Goal: Transaction & Acquisition: Purchase product/service

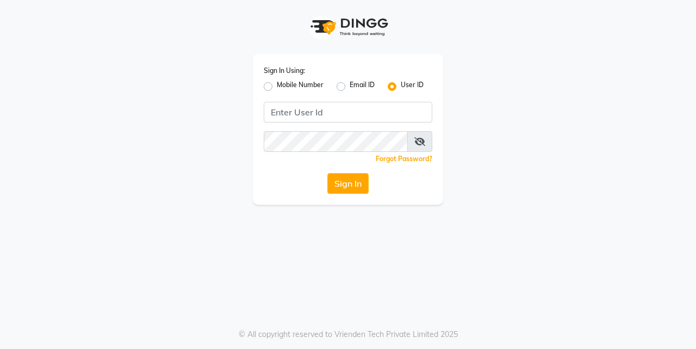
click at [310, 114] on input "Username" at bounding box center [348, 112] width 169 height 21
type input "Anrichsalon"
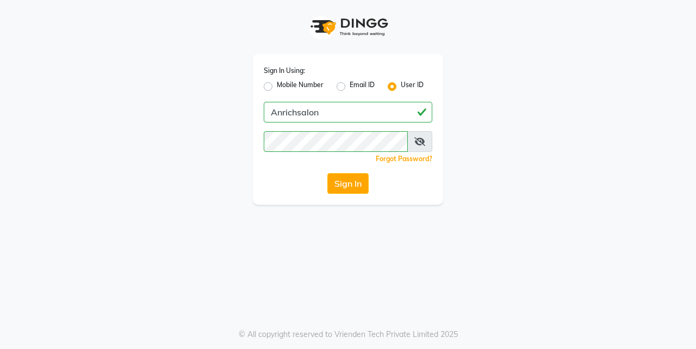
click at [420, 139] on icon at bounding box center [419, 141] width 11 height 9
click at [356, 185] on button "Sign In" at bounding box center [347, 183] width 41 height 21
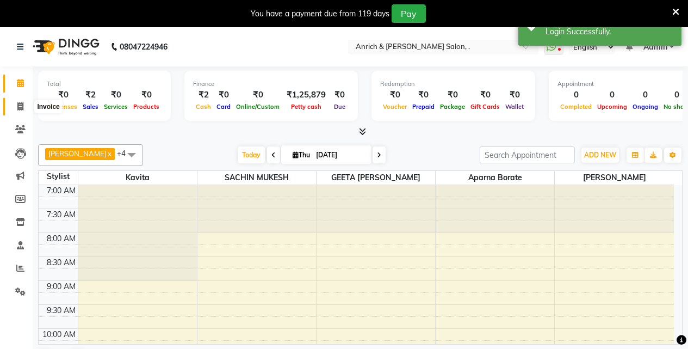
click at [21, 109] on icon at bounding box center [20, 106] width 6 height 8
select select "5924"
select select "service"
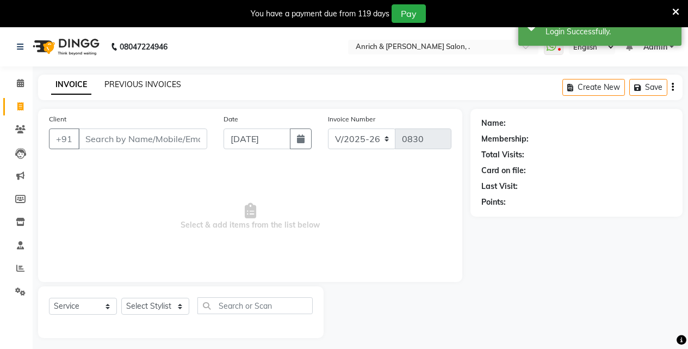
click at [171, 83] on link "PREVIOUS INVOICES" at bounding box center [142, 84] width 77 height 10
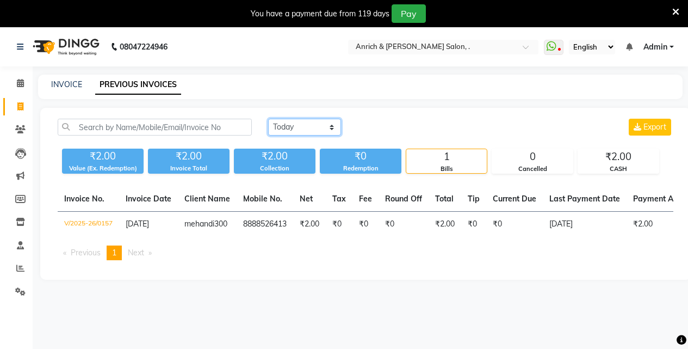
click at [281, 126] on select "Today Yesterday Custom Range" at bounding box center [304, 127] width 73 height 17
select select "range"
click at [268, 119] on select "Today Yesterday Custom Range" at bounding box center [304, 127] width 73 height 17
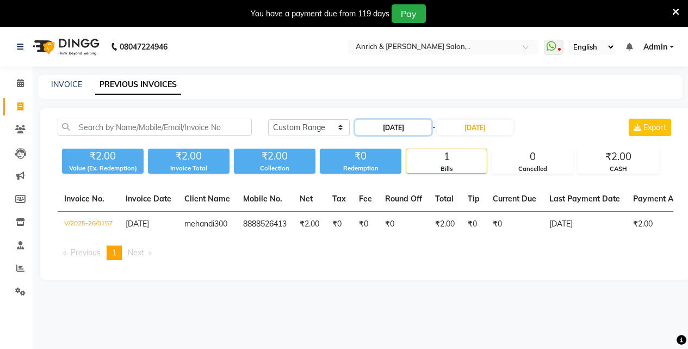
click at [386, 126] on input "[DATE]" at bounding box center [393, 127] width 76 height 15
select select "9"
select select "2025"
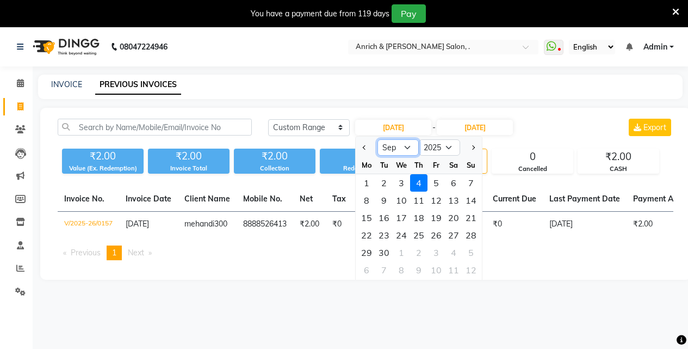
click at [405, 148] on select "Jan Feb Mar Apr May Jun Jul Aug Sep Oct Nov Dec" at bounding box center [397, 147] width 41 height 16
select select "4"
click at [377, 139] on select "Jan Feb Mar Apr May Jun Jul Aug Sep Oct Nov Dec" at bounding box center [397, 147] width 41 height 16
click at [475, 125] on input "[DATE]" at bounding box center [475, 127] width 76 height 15
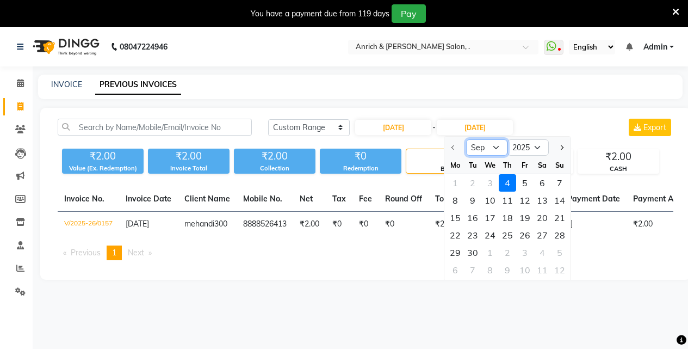
click at [489, 148] on select "Sep Oct Nov Dec" at bounding box center [486, 147] width 41 height 16
click at [494, 146] on select "Sep Oct Nov Dec" at bounding box center [486, 147] width 41 height 16
click at [466, 139] on select "Sep Oct Nov Dec" at bounding box center [486, 147] width 41 height 16
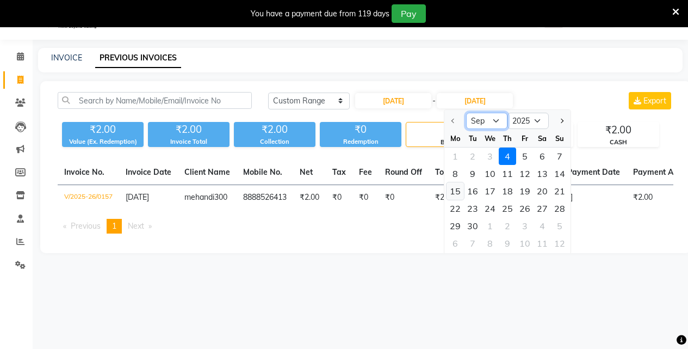
scroll to position [27, 0]
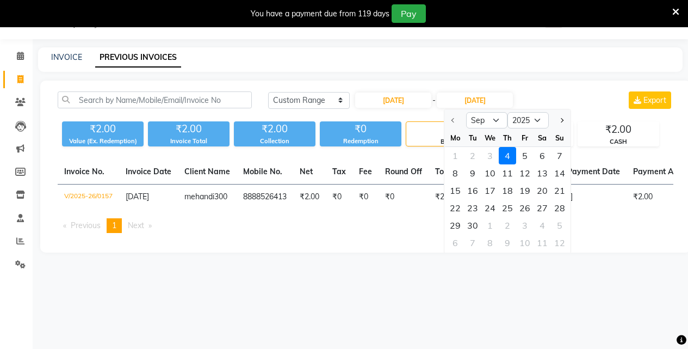
click at [387, 233] on ul "Previous page 1 / 1 You're on page 1 Next page" at bounding box center [365, 225] width 615 height 15
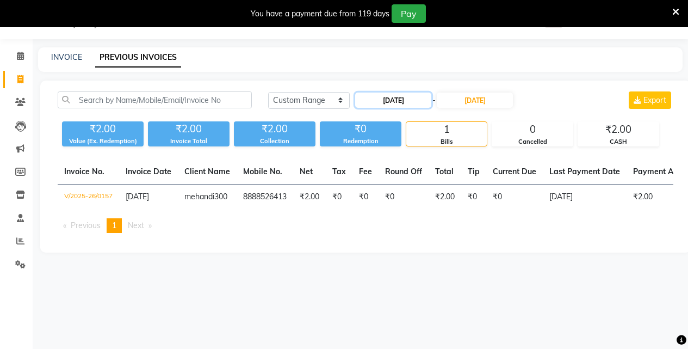
click at [415, 100] on input "[DATE]" at bounding box center [393, 99] width 76 height 15
select select "9"
select select "2025"
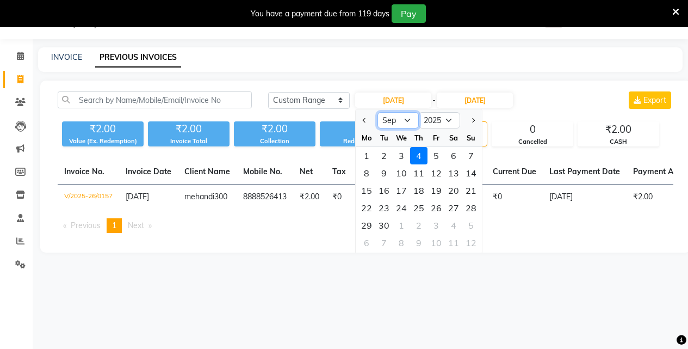
click at [404, 120] on select "Jan Feb Mar Apr May Jun Jul Aug Sep Oct Nov Dec" at bounding box center [397, 120] width 41 height 16
select select "4"
click at [377, 112] on select "Jan Feb Mar Apr May Jun Jul Aug Sep Oct Nov Dec" at bounding box center [397, 120] width 41 height 16
click at [381, 152] on div "1" at bounding box center [383, 155] width 17 height 17
type input "01-04-2025"
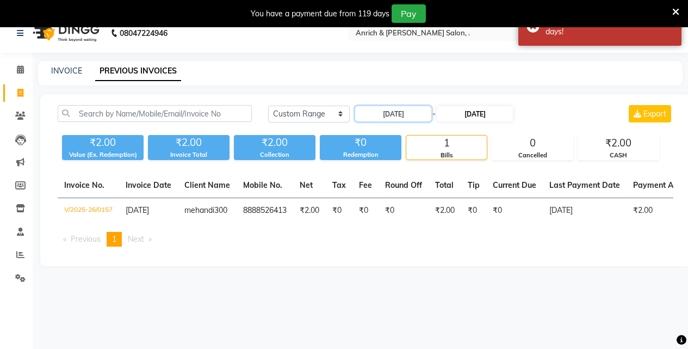
scroll to position [0, 0]
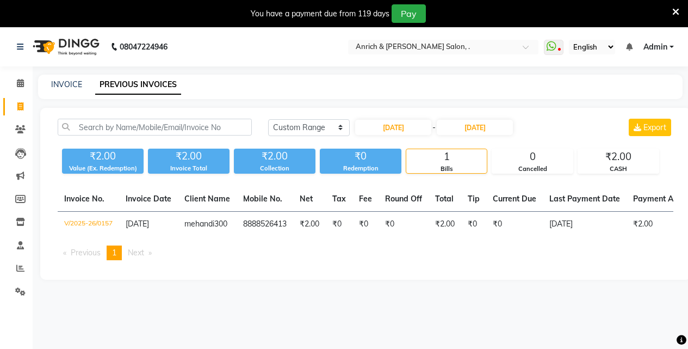
click at [676, 11] on icon at bounding box center [675, 12] width 7 height 10
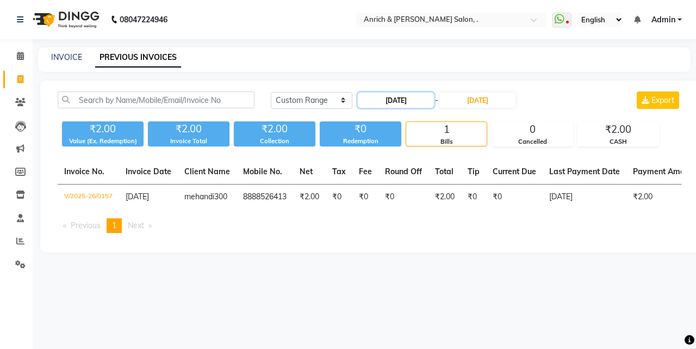
click at [408, 103] on input "01-04-2025" at bounding box center [396, 99] width 76 height 15
select select "4"
select select "2025"
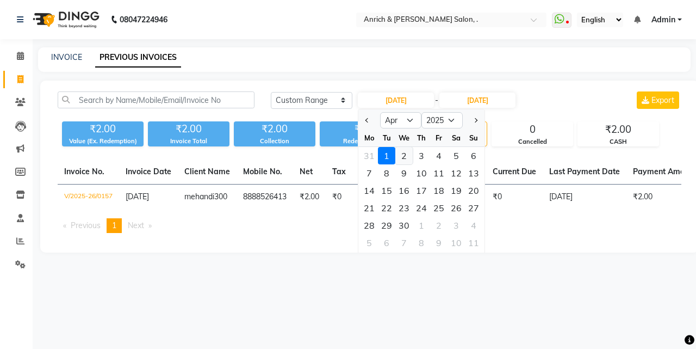
click at [406, 153] on div "2" at bounding box center [403, 155] width 17 height 17
type input "[DATE]"
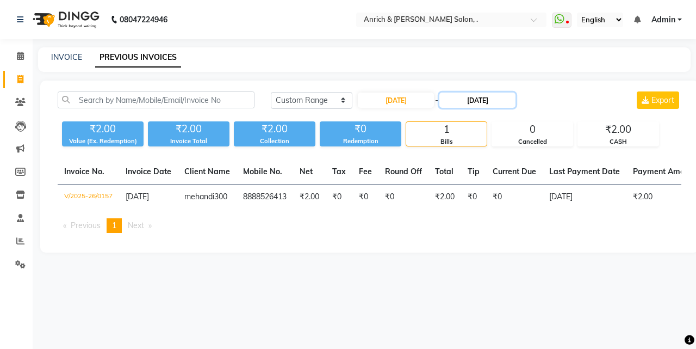
click at [485, 99] on input "[DATE]" at bounding box center [477, 99] width 76 height 15
select select "9"
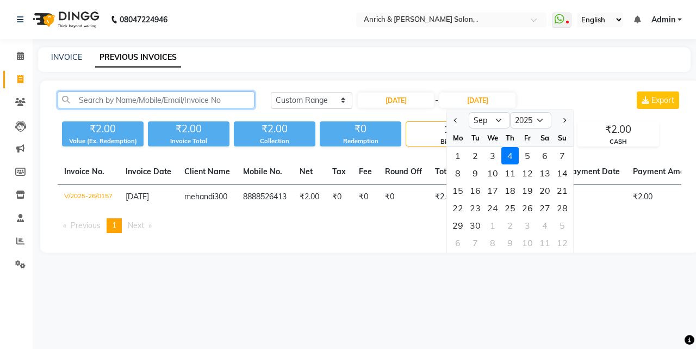
click at [126, 102] on input "text" at bounding box center [156, 99] width 197 height 17
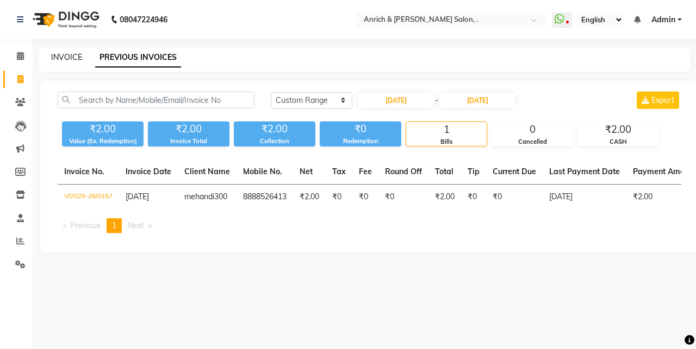
click at [70, 58] on link "INVOICE" at bounding box center [66, 57] width 31 height 10
select select "5924"
select select "service"
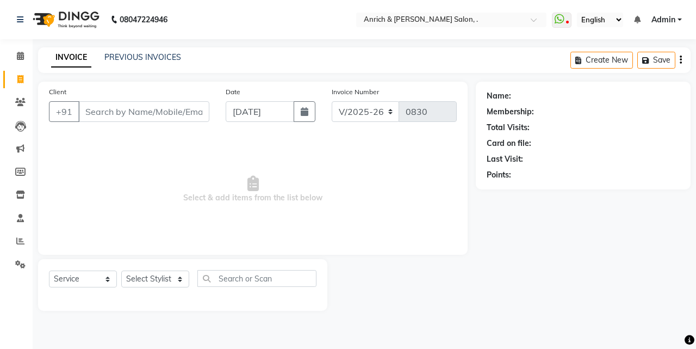
click at [136, 116] on input "Client" at bounding box center [143, 111] width 131 height 21
click at [24, 107] on span at bounding box center [20, 102] width 19 height 13
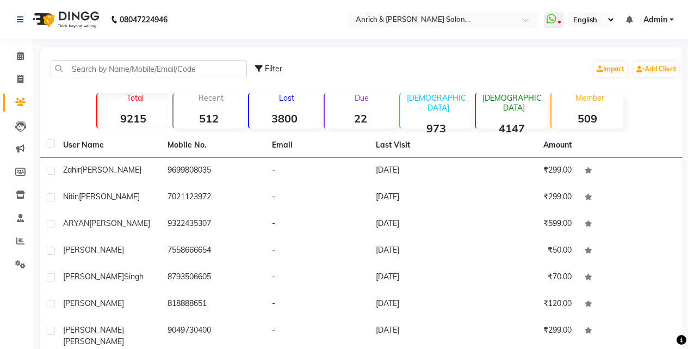
click at [511, 121] on strong "4147" at bounding box center [511, 128] width 71 height 14
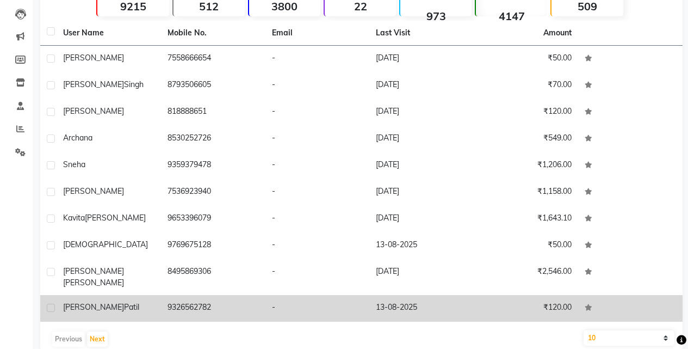
scroll to position [122, 0]
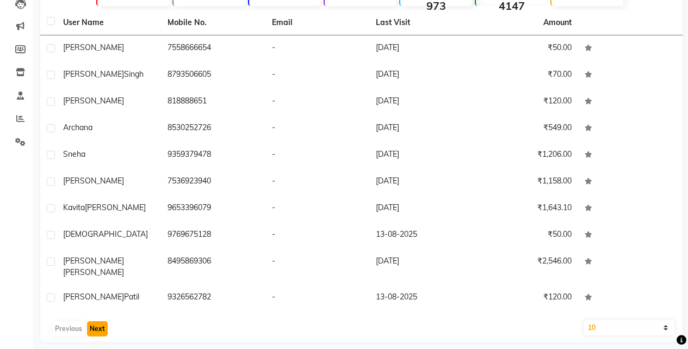
click at [101, 321] on button "Next" at bounding box center [97, 328] width 21 height 15
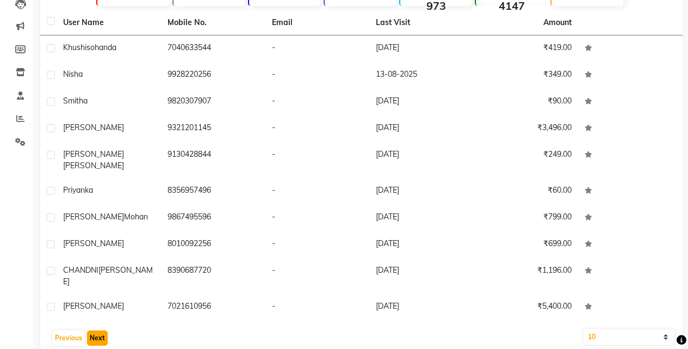
click at [101, 330] on button "Next" at bounding box center [97, 337] width 21 height 15
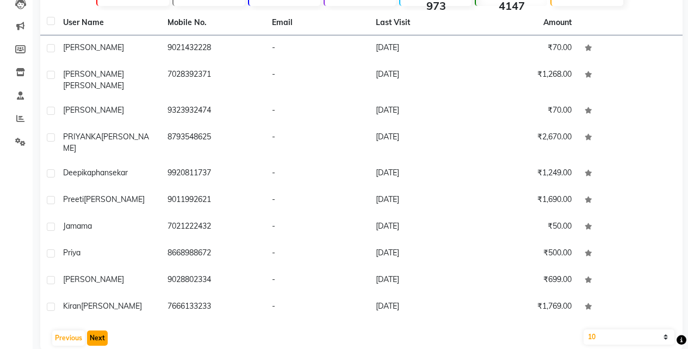
click at [101, 330] on button "Next" at bounding box center [97, 337] width 21 height 15
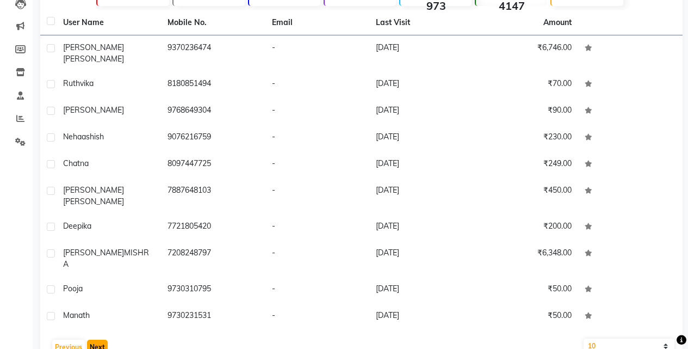
click at [101, 339] on button "Next" at bounding box center [97, 346] width 21 height 15
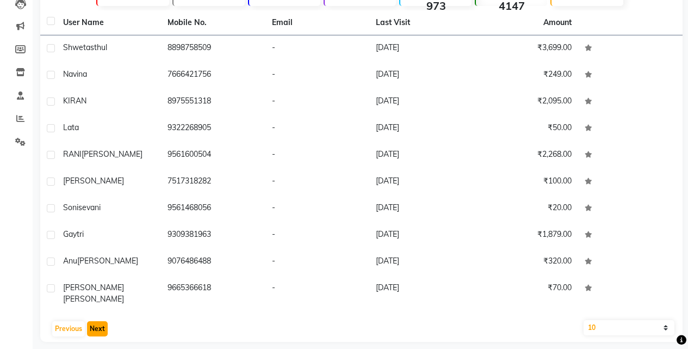
click at [101, 321] on button "Next" at bounding box center [97, 328] width 21 height 15
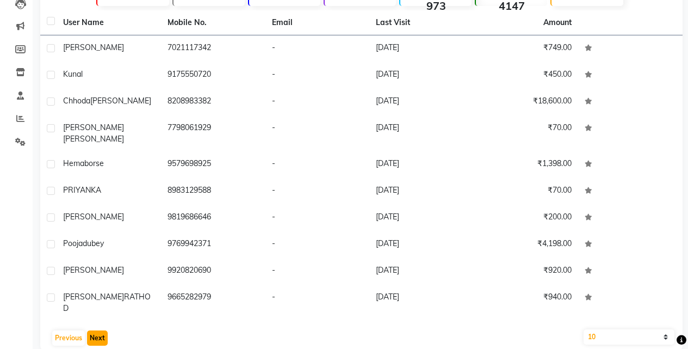
click at [101, 330] on button "Next" at bounding box center [97, 337] width 21 height 15
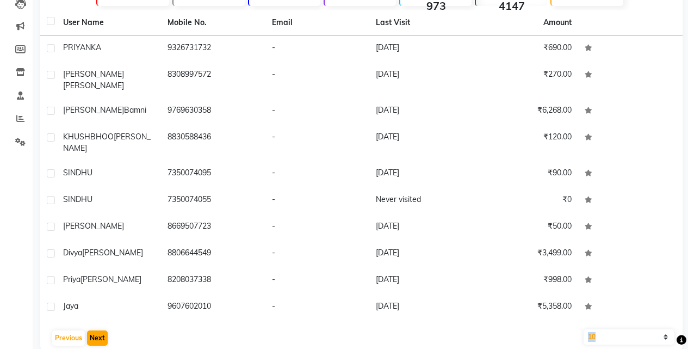
click at [101, 329] on div "Previous Next" at bounding box center [361, 337] width 633 height 17
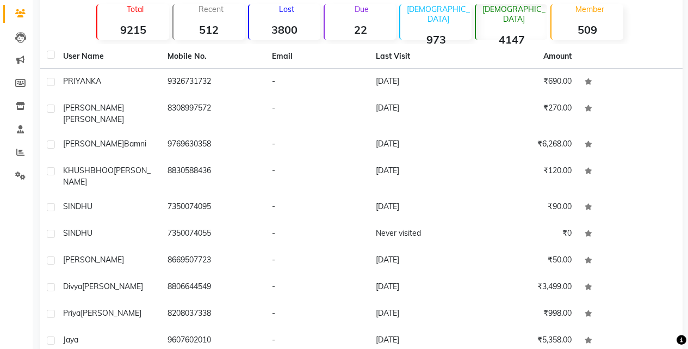
scroll to position [0, 0]
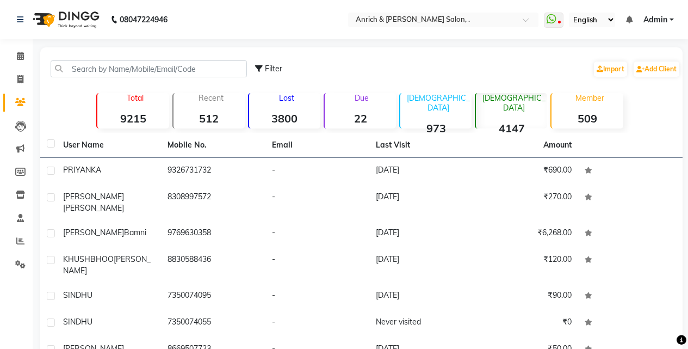
click at [517, 121] on strong "4147" at bounding box center [511, 128] width 71 height 14
click at [130, 117] on strong "9215" at bounding box center [132, 118] width 71 height 14
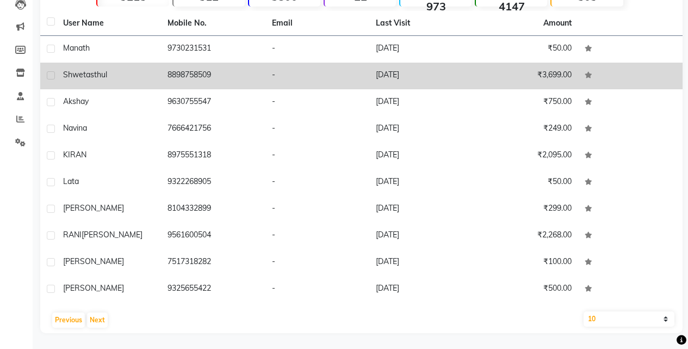
scroll to position [122, 0]
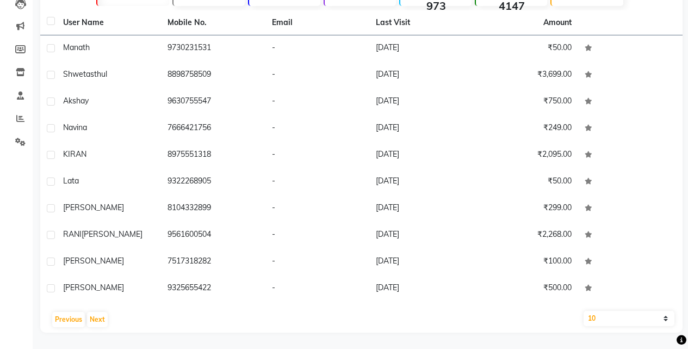
click at [660, 320] on select "10 50 100" at bounding box center [628, 317] width 91 height 15
select select "100"
click at [583, 310] on select "10 50 100" at bounding box center [628, 317] width 91 height 15
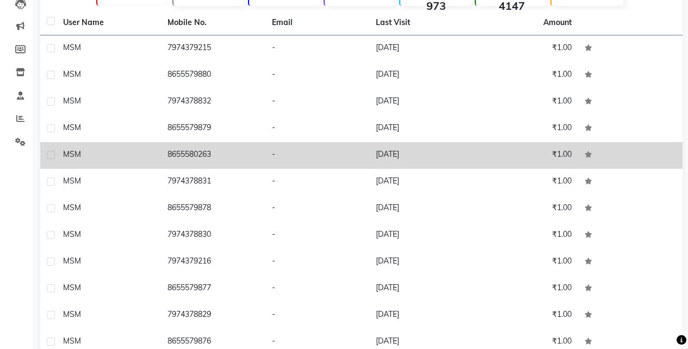
scroll to position [0, 0]
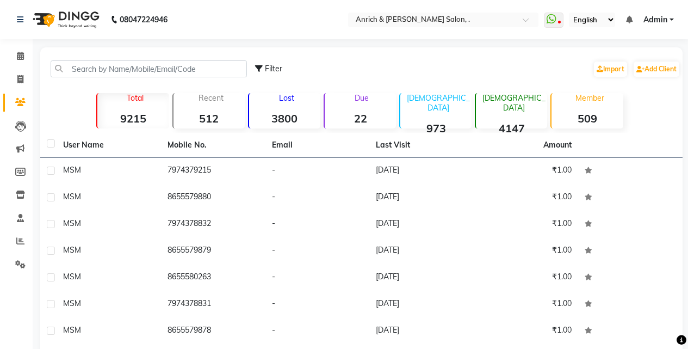
click at [210, 113] on strong "512" at bounding box center [208, 118] width 71 height 14
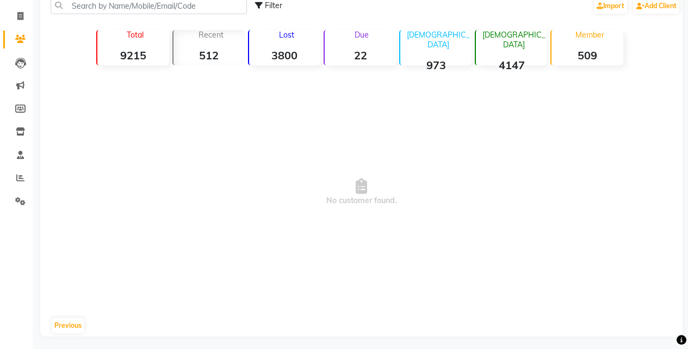
scroll to position [67, 0]
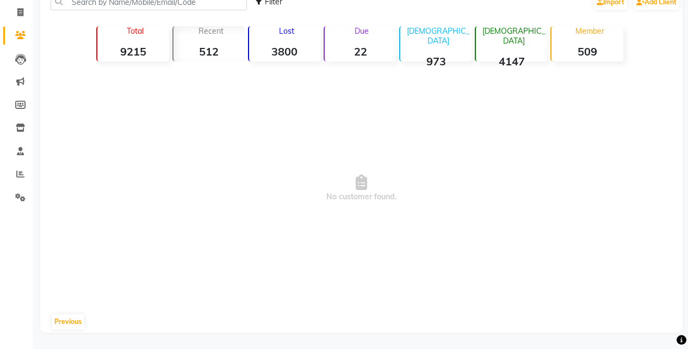
click at [366, 52] on strong "22" at bounding box center [360, 52] width 71 height 14
click at [363, 52] on strong "22" at bounding box center [360, 52] width 71 height 14
click at [440, 54] on strong "973" at bounding box center [435, 61] width 71 height 14
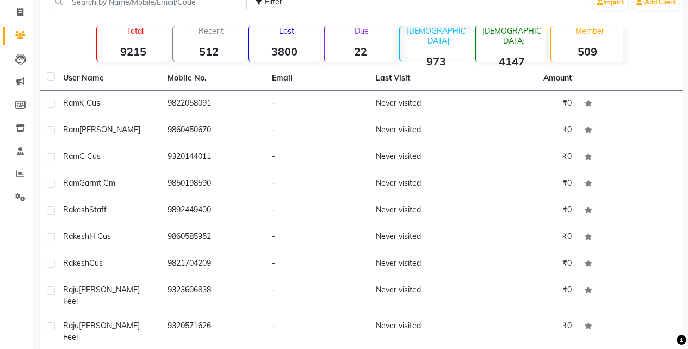
click at [507, 54] on strong "4147" at bounding box center [511, 61] width 71 height 14
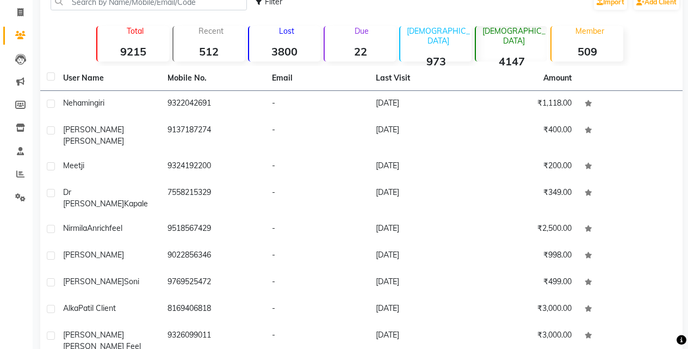
click at [583, 49] on strong "509" at bounding box center [586, 52] width 71 height 14
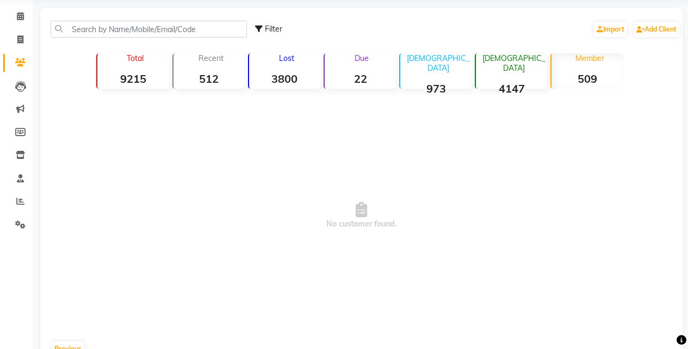
scroll to position [0, 0]
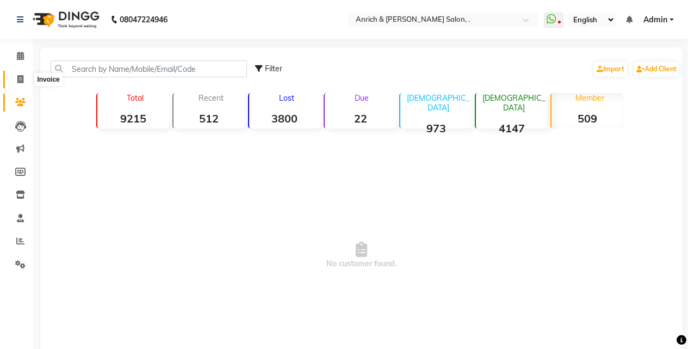
click at [21, 81] on icon at bounding box center [20, 79] width 6 height 8
select select "5924"
select select "service"
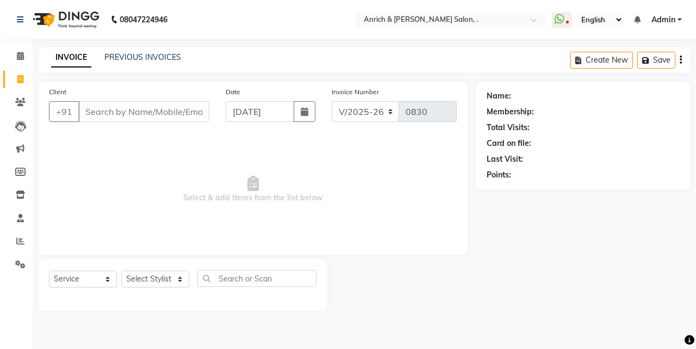
click at [138, 108] on input "Client" at bounding box center [143, 111] width 131 height 21
click at [133, 111] on input "Client" at bounding box center [143, 111] width 131 height 21
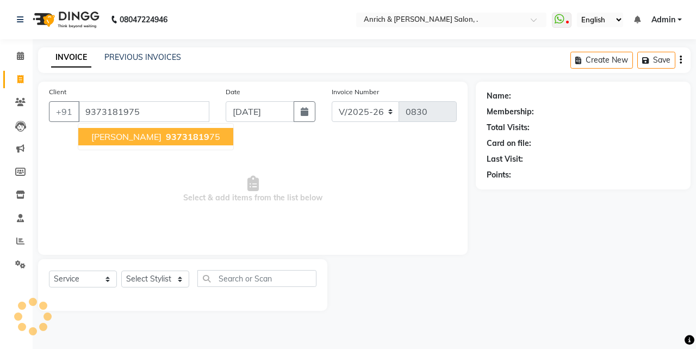
type input "9373181975"
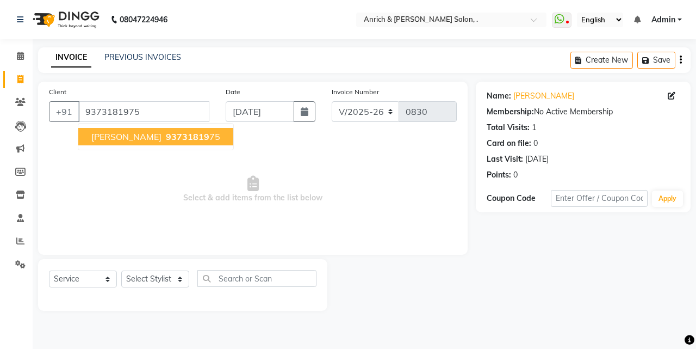
click at [116, 135] on span "Pranali Gaikwad" at bounding box center [126, 136] width 70 height 11
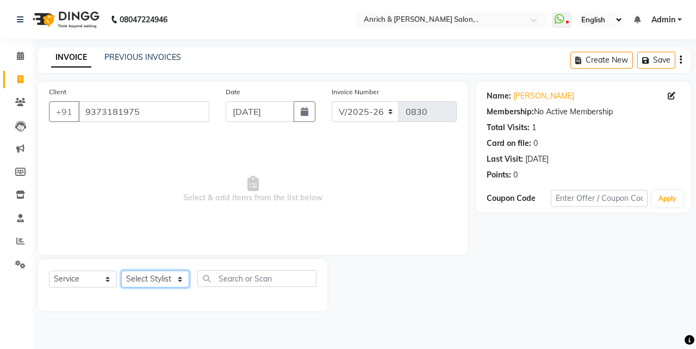
click at [176, 281] on select "Select Stylist Akansha Singh Aparna borate GEETA ANIL KUMAR BOYIRI Kavita SACHI…" at bounding box center [155, 278] width 68 height 17
select select "88950"
click at [121, 270] on select "Select Stylist Akansha Singh Aparna borate GEETA ANIL KUMAR BOYIRI Kavita SACHI…" at bounding box center [155, 278] width 68 height 17
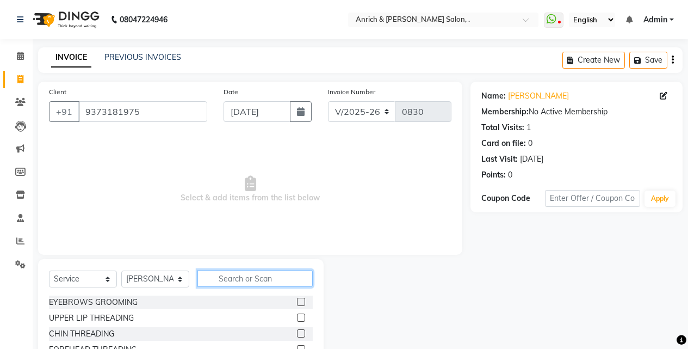
drag, startPoint x: 228, startPoint y: 281, endPoint x: 278, endPoint y: 297, distance: 52.8
click at [228, 281] on input "text" at bounding box center [254, 278] width 115 height 17
click at [297, 301] on label at bounding box center [301, 301] width 8 height 8
click at [297, 301] on input "checkbox" at bounding box center [300, 301] width 7 height 7
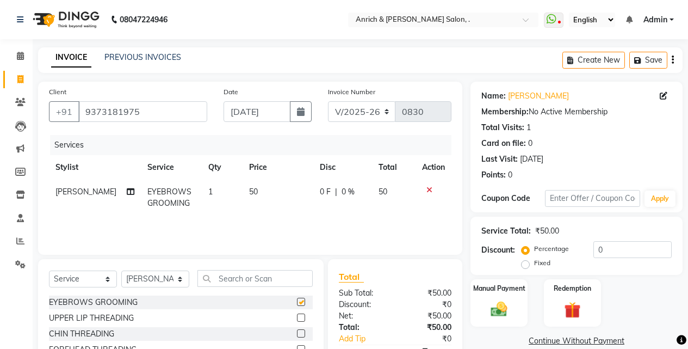
checkbox input "false"
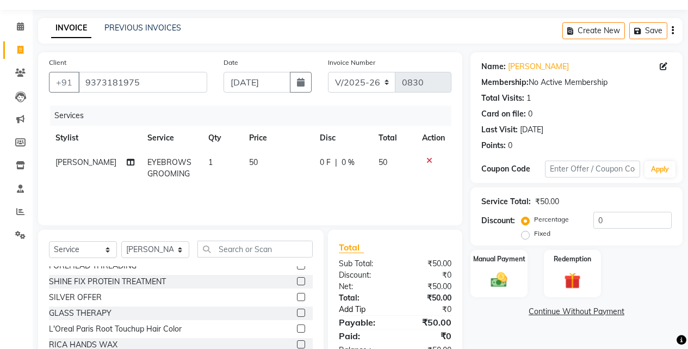
scroll to position [54, 0]
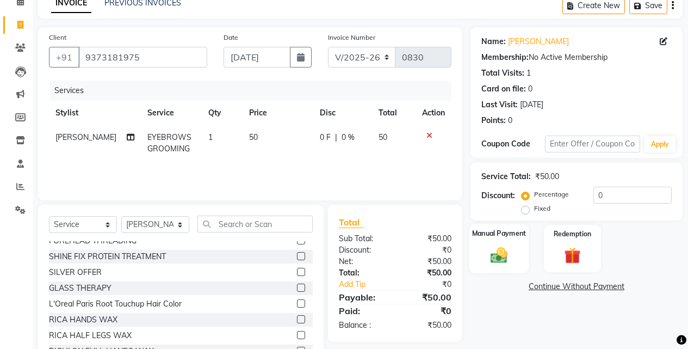
click at [499, 254] on img at bounding box center [499, 255] width 28 height 20
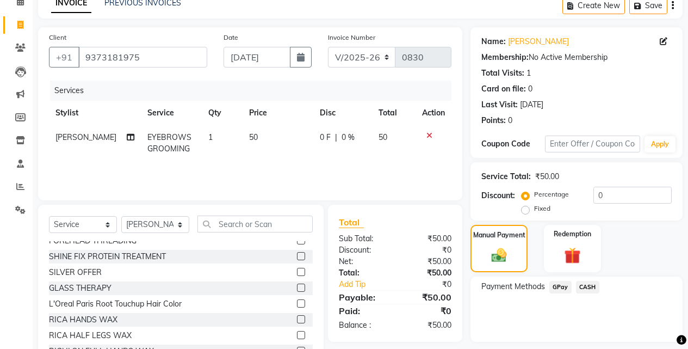
click at [560, 285] on span "GPay" at bounding box center [560, 287] width 22 height 13
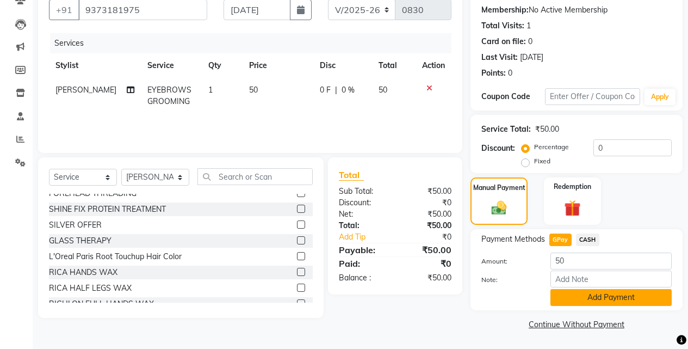
click at [605, 298] on button "Add Payment" at bounding box center [610, 297] width 121 height 17
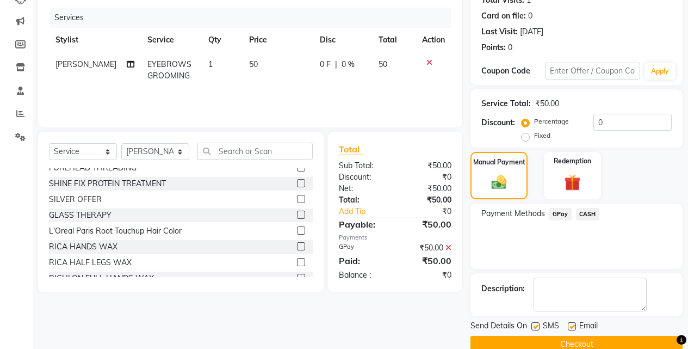
scroll to position [147, 0]
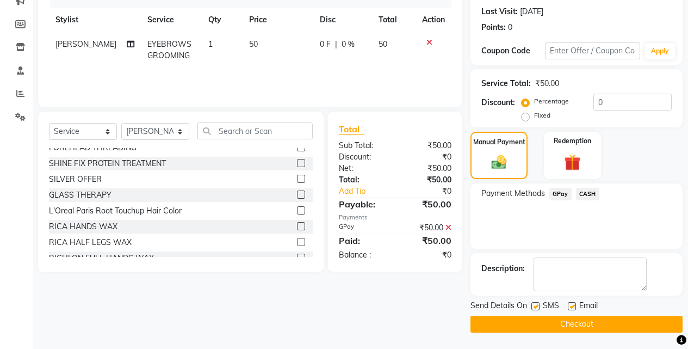
click at [561, 193] on span "GPay" at bounding box center [560, 194] width 22 height 13
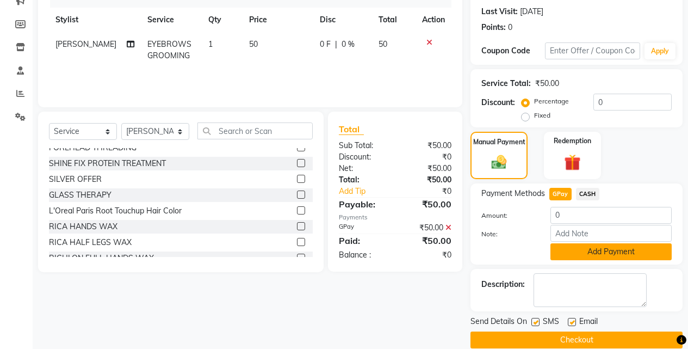
click at [586, 251] on button "Add Payment" at bounding box center [610, 251] width 121 height 17
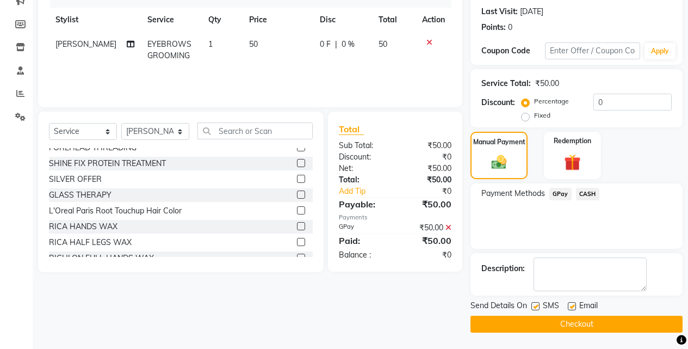
click at [593, 324] on button "Checkout" at bounding box center [576, 323] width 212 height 17
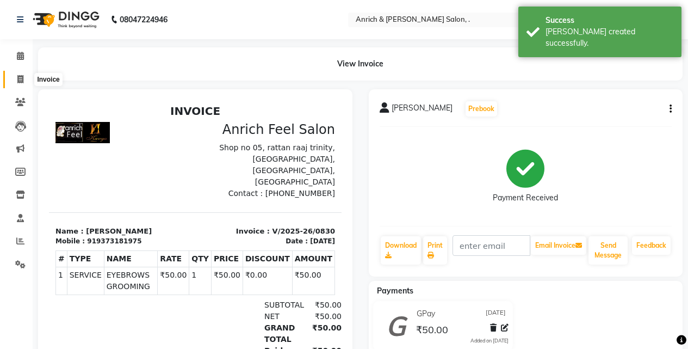
click at [21, 80] on icon at bounding box center [20, 79] width 6 height 8
select select "5924"
select select "service"
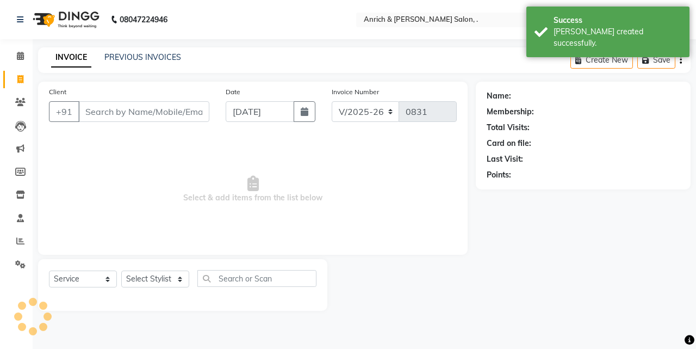
click at [113, 110] on input "Client" at bounding box center [143, 111] width 131 height 21
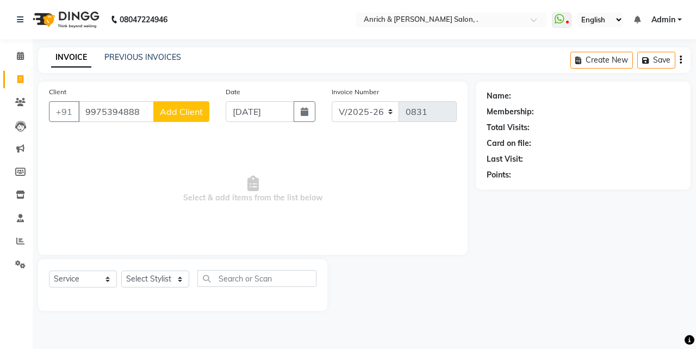
type input "9975394888"
click at [171, 110] on span "Add Client" at bounding box center [181, 111] width 43 height 11
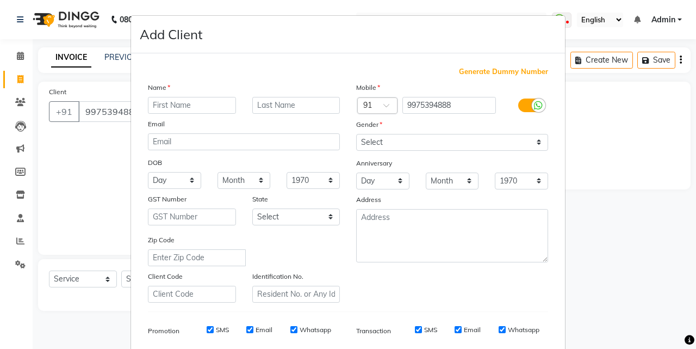
click at [169, 110] on input "text" at bounding box center [192, 105] width 88 height 17
type input "[PERSON_NAME]"
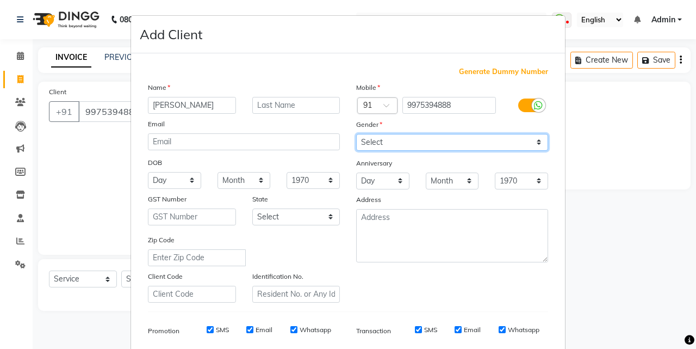
click at [396, 139] on select "Select Male Female Other Prefer Not To Say" at bounding box center [452, 142] width 192 height 17
select select "[DEMOGRAPHIC_DATA]"
click at [356, 134] on select "Select Male Female Other Prefer Not To Say" at bounding box center [452, 142] width 192 height 17
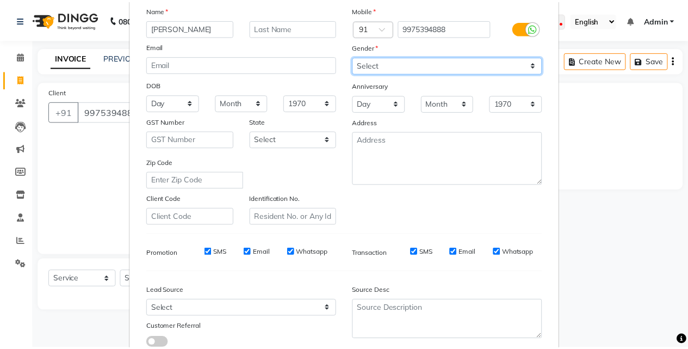
scroll to position [153, 0]
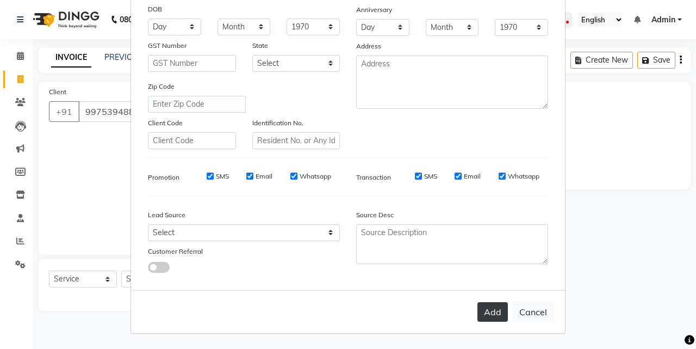
click at [496, 313] on button "Add" at bounding box center [492, 312] width 30 height 20
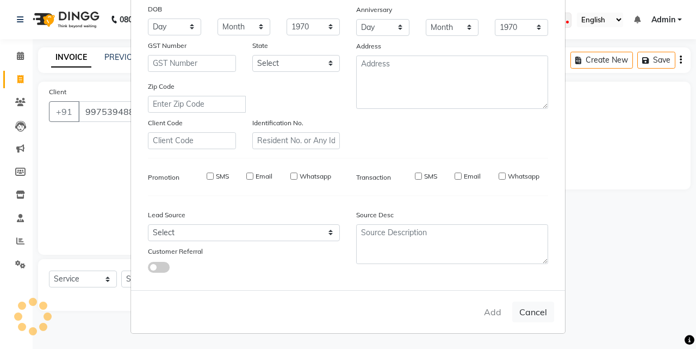
select select
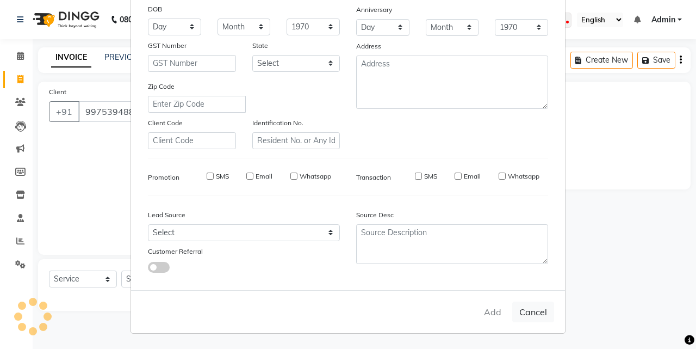
select select
checkbox input "false"
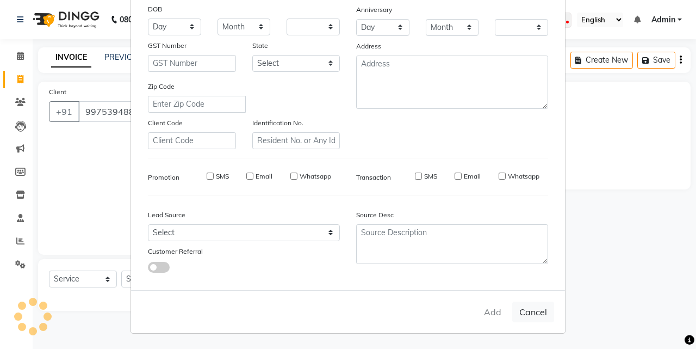
checkbox input "false"
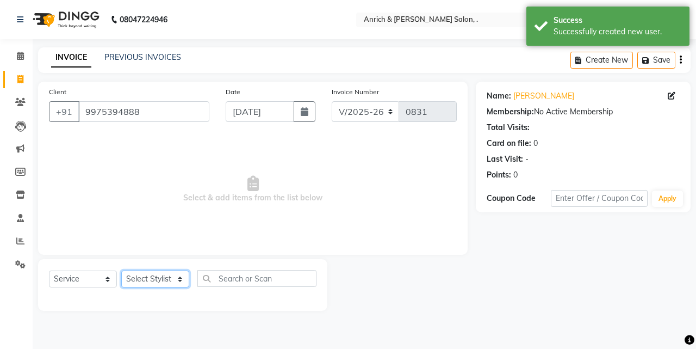
click at [179, 279] on select "Select Stylist Akansha Singh Aparna borate GEETA ANIL KUMAR BOYIRI Kavita SACHI…" at bounding box center [155, 278] width 68 height 17
select select "88950"
click at [121, 270] on select "Select Stylist Akansha Singh Aparna borate GEETA ANIL KUMAR BOYIRI Kavita SACHI…" at bounding box center [155, 278] width 68 height 17
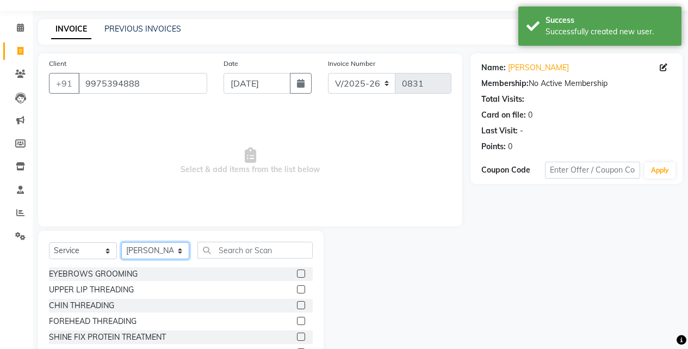
scroll to position [54, 0]
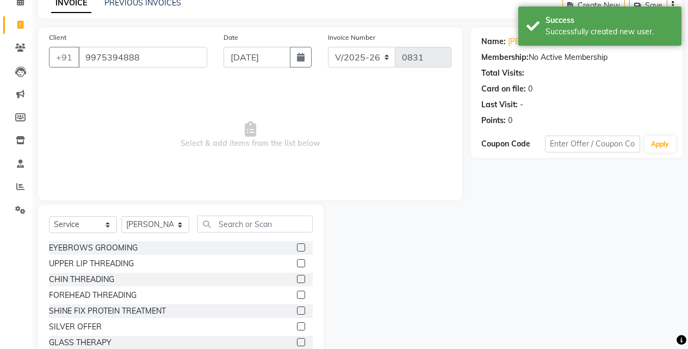
click at [297, 245] on label at bounding box center [301, 247] width 8 height 8
click at [297, 245] on input "checkbox" at bounding box center [300, 247] width 7 height 7
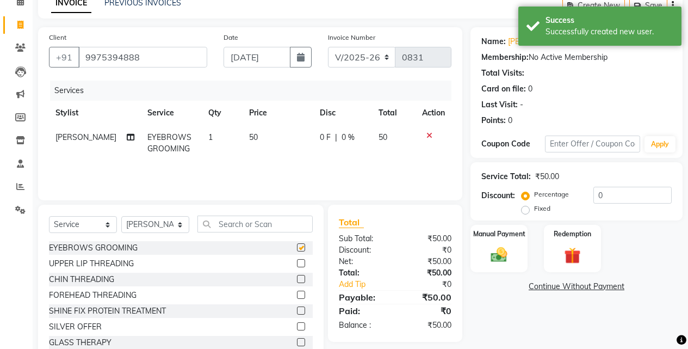
checkbox input "false"
click at [495, 255] on img at bounding box center [499, 255] width 28 height 20
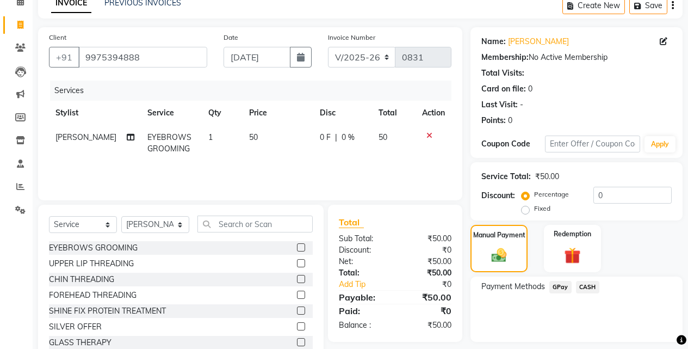
click at [559, 284] on span "GPay" at bounding box center [560, 287] width 22 height 13
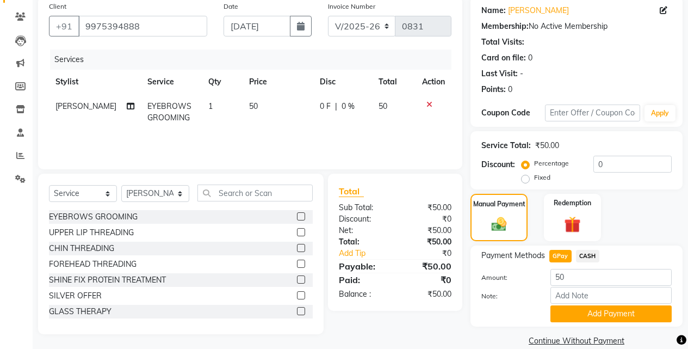
scroll to position [102, 0]
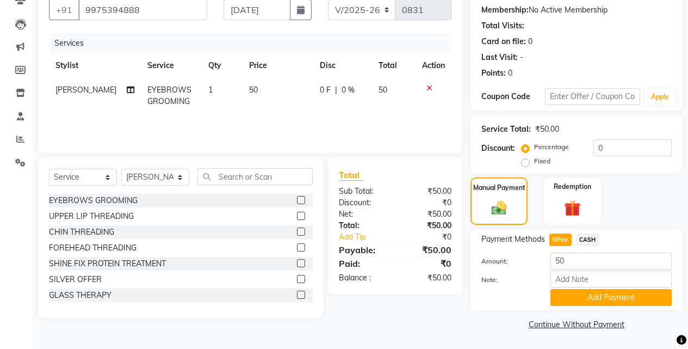
click at [564, 293] on button "Add Payment" at bounding box center [610, 297] width 121 height 17
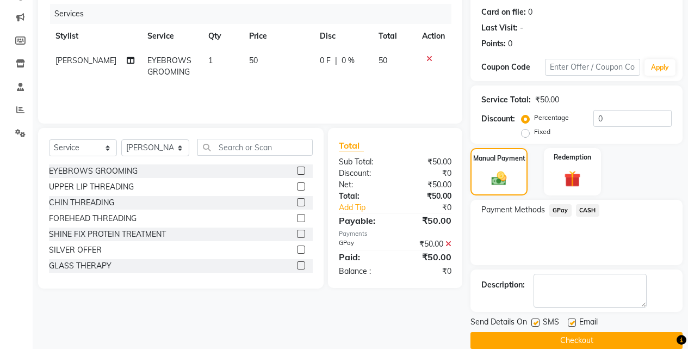
scroll to position [147, 0]
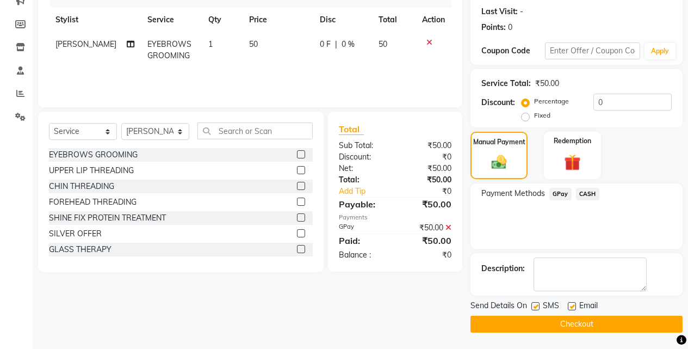
click at [564, 322] on button "Checkout" at bounding box center [576, 323] width 212 height 17
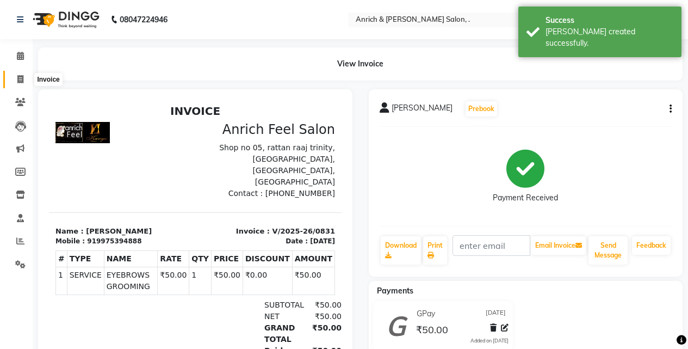
click at [25, 80] on span at bounding box center [20, 79] width 19 height 13
select select "service"
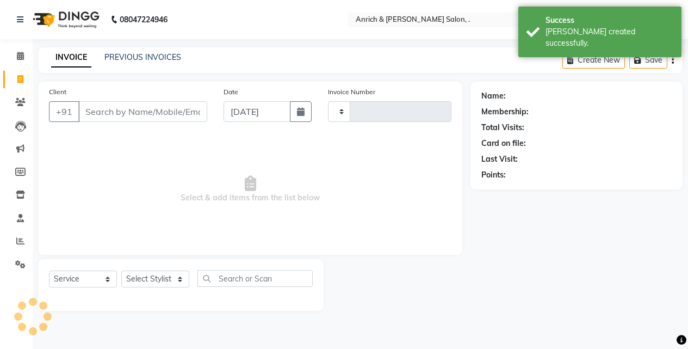
type input "0832"
select select "5924"
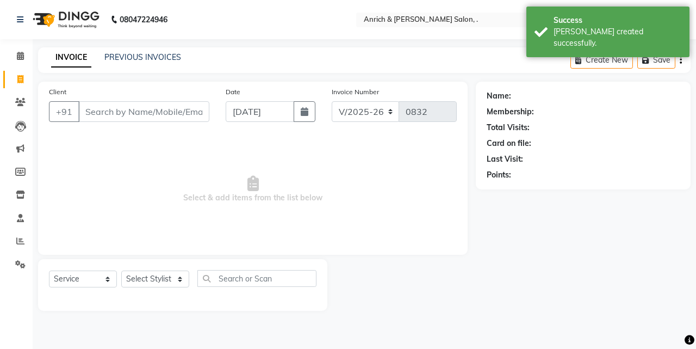
click at [97, 113] on input "Client" at bounding box center [143, 111] width 131 height 21
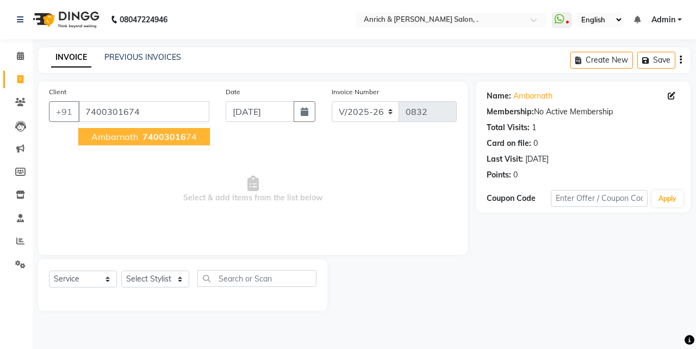
click at [119, 140] on span "Ambarnath" at bounding box center [114, 136] width 47 height 11
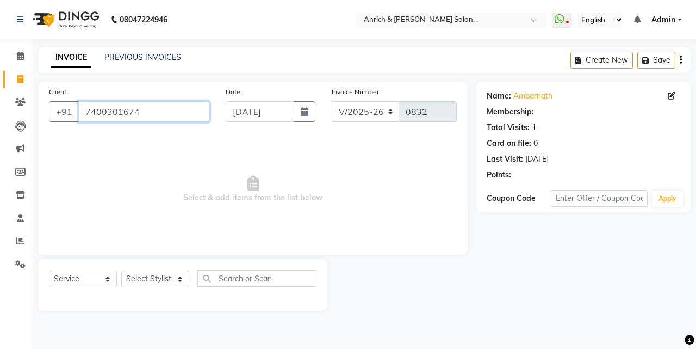
click at [137, 113] on input "7400301674" at bounding box center [143, 111] width 131 height 21
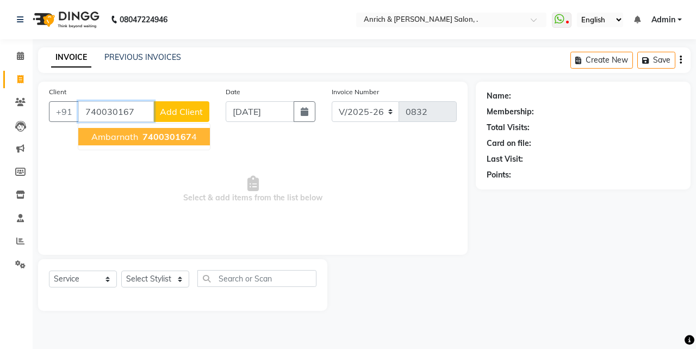
click at [153, 138] on span "740030167" at bounding box center [166, 136] width 49 height 11
type input "7400301674"
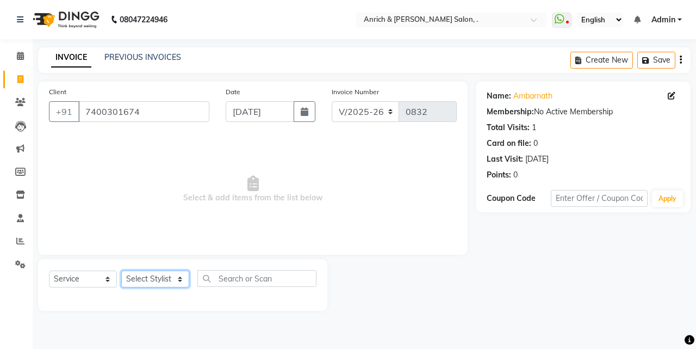
click at [172, 280] on select "Select Stylist Akansha Singh Aparna borate GEETA ANIL KUMAR BOYIRI Kavita SACHI…" at bounding box center [155, 278] width 68 height 17
select select "88950"
click at [121, 270] on select "Select Stylist Akansha Singh Aparna borate GEETA ANIL KUMAR BOYIRI Kavita SACHI…" at bounding box center [155, 278] width 68 height 17
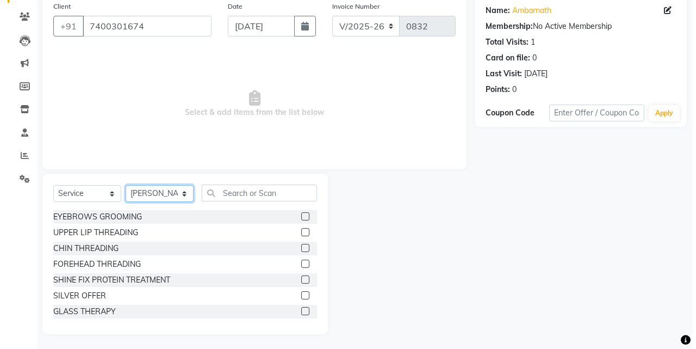
scroll to position [87, 0]
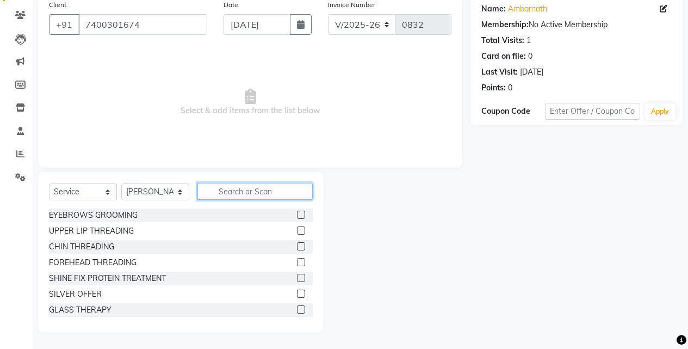
click at [233, 193] on input "text" at bounding box center [254, 191] width 115 height 17
click at [667, 7] on icon at bounding box center [664, 9] width 8 height 8
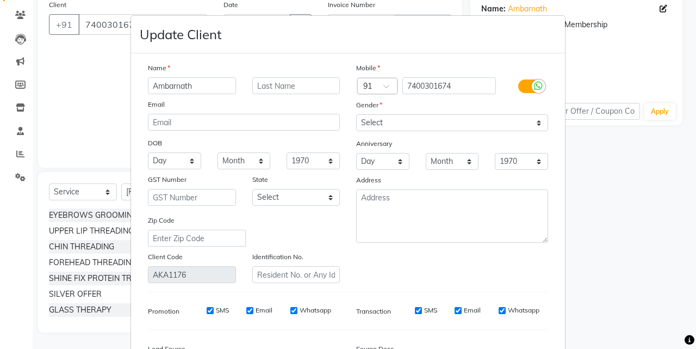
click at [203, 88] on input "Ambarnath" at bounding box center [192, 85] width 88 height 17
type input "A"
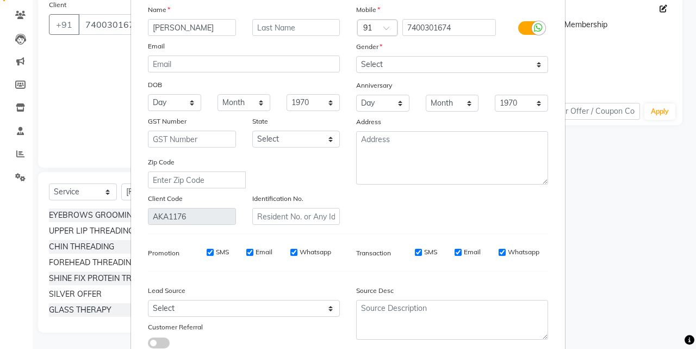
scroll to position [0, 0]
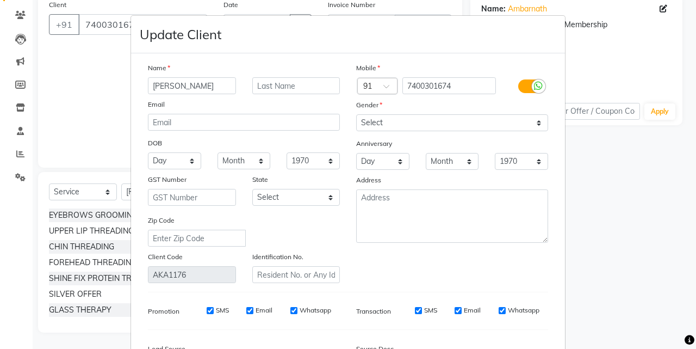
type input "[PERSON_NAME]"
click at [378, 117] on select "Select Male Female Other Prefer Not To Say" at bounding box center [452, 122] width 192 height 17
select select "[DEMOGRAPHIC_DATA]"
click at [356, 114] on select "Select Male Female Other Prefer Not To Say" at bounding box center [452, 122] width 192 height 17
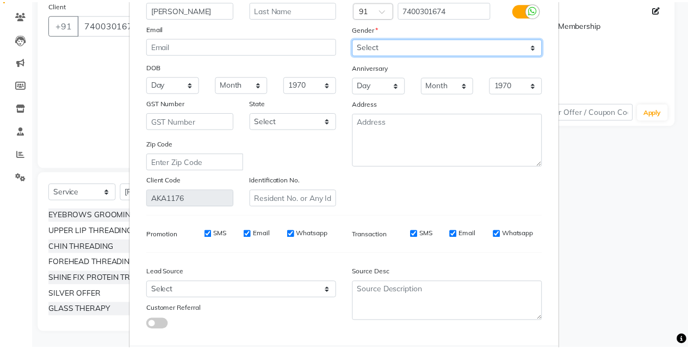
scroll to position [134, 0]
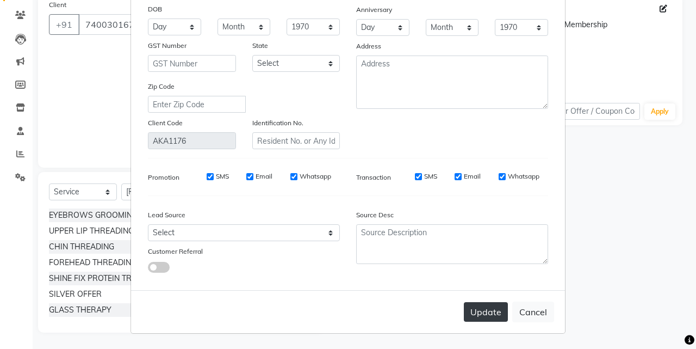
click at [479, 319] on button "Update" at bounding box center [486, 312] width 44 height 20
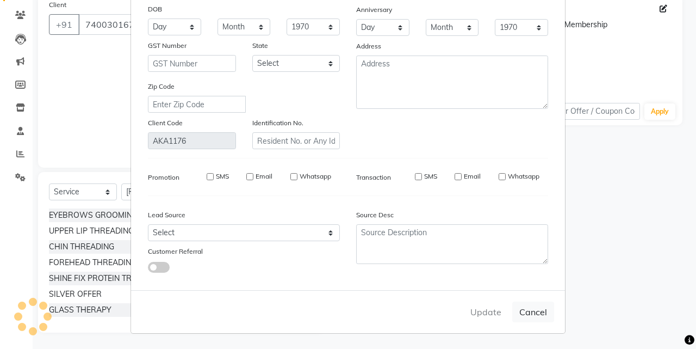
select select
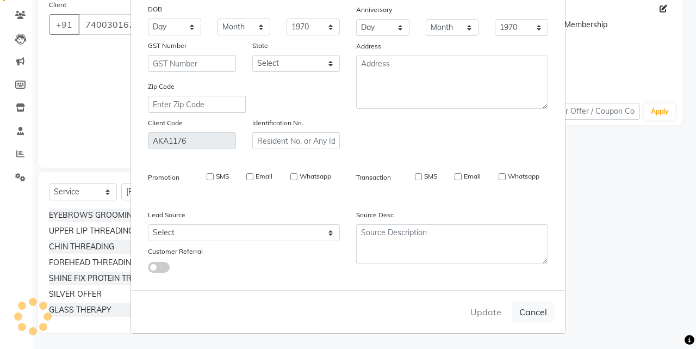
select select
checkbox input "false"
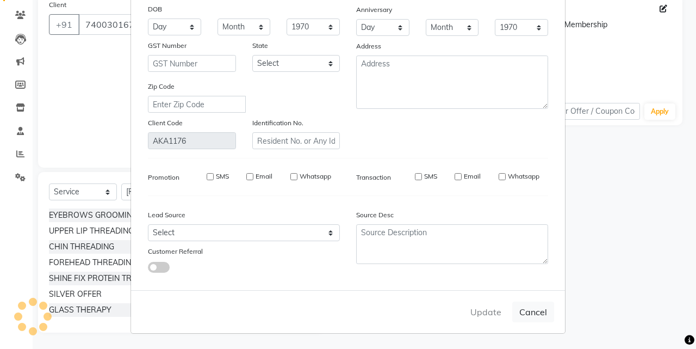
checkbox input "false"
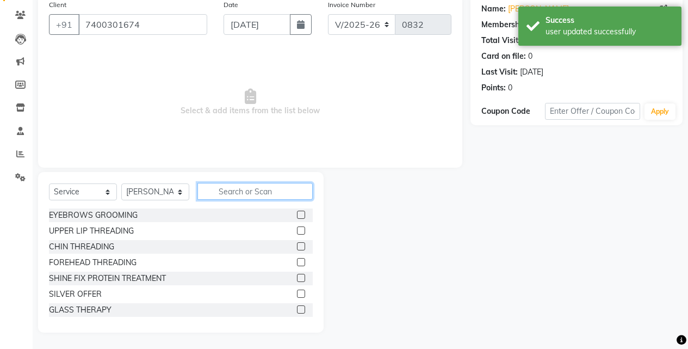
click at [215, 198] on input "text" at bounding box center [254, 191] width 115 height 17
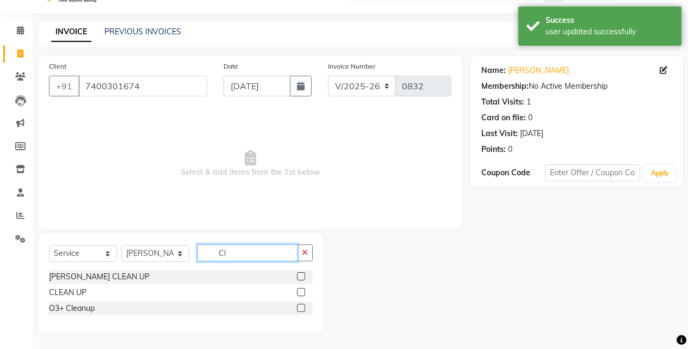
scroll to position [26, 0]
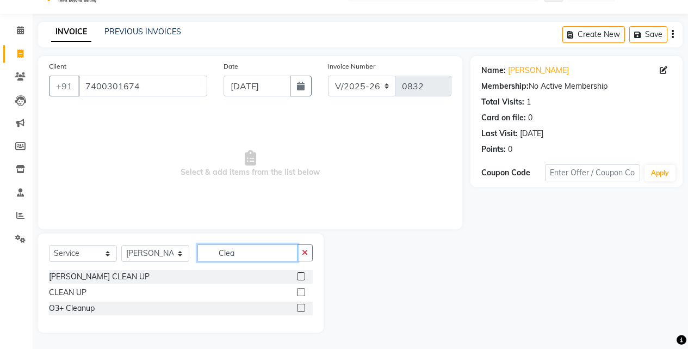
type input "Clea"
click at [300, 292] on label at bounding box center [301, 292] width 8 height 8
click at [300, 292] on input "checkbox" at bounding box center [300, 292] width 7 height 7
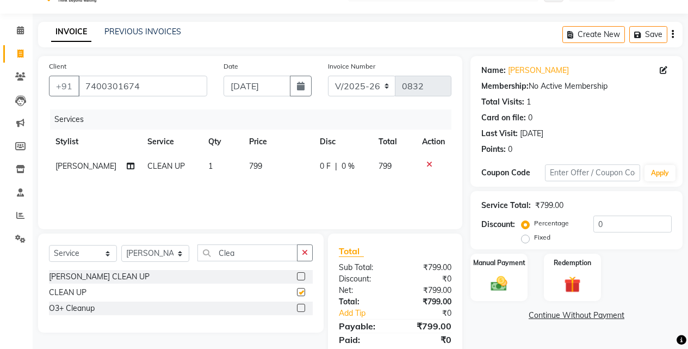
checkbox input "false"
click at [302, 276] on label at bounding box center [301, 276] width 8 height 8
click at [302, 276] on input "checkbox" at bounding box center [300, 276] width 7 height 7
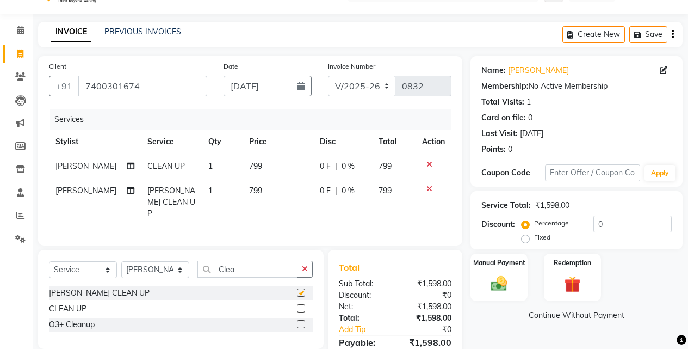
checkbox input "false"
click at [272, 262] on input "Clea" at bounding box center [247, 268] width 100 height 17
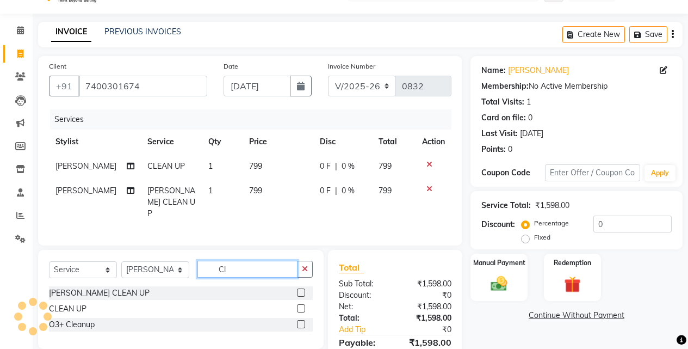
type input "C"
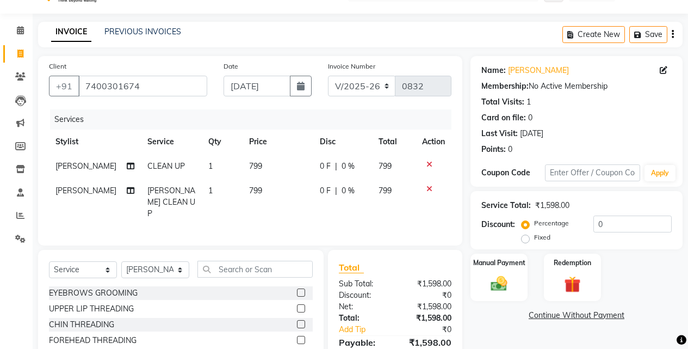
click at [296, 167] on td "799" at bounding box center [277, 166] width 71 height 24
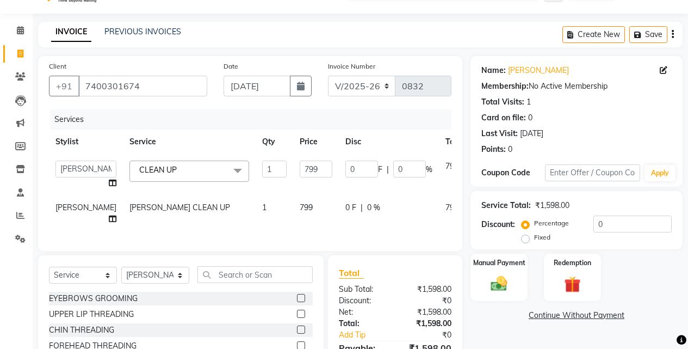
click at [298, 178] on td "799" at bounding box center [316, 174] width 46 height 41
click at [300, 169] on input "799" at bounding box center [316, 168] width 33 height 17
type input "7"
type input "500"
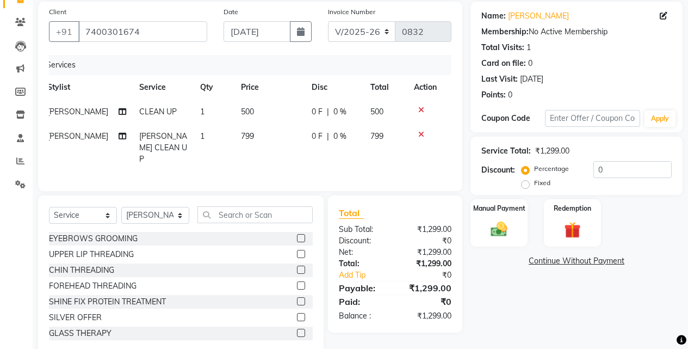
scroll to position [0, 8]
click at [427, 150] on td at bounding box center [425, 147] width 36 height 47
click at [420, 133] on icon at bounding box center [421, 134] width 6 height 8
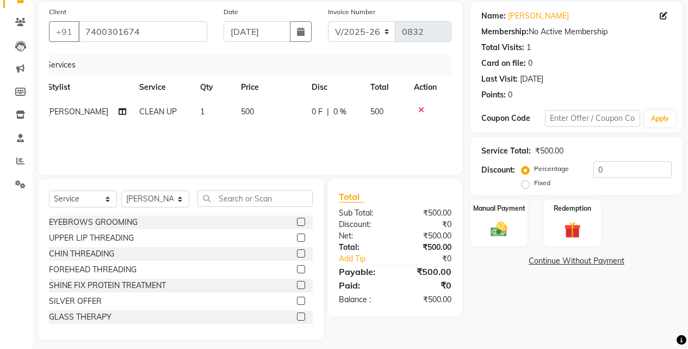
click at [297, 222] on label at bounding box center [301, 221] width 8 height 8
click at [297, 222] on input "checkbox" at bounding box center [300, 222] width 7 height 7
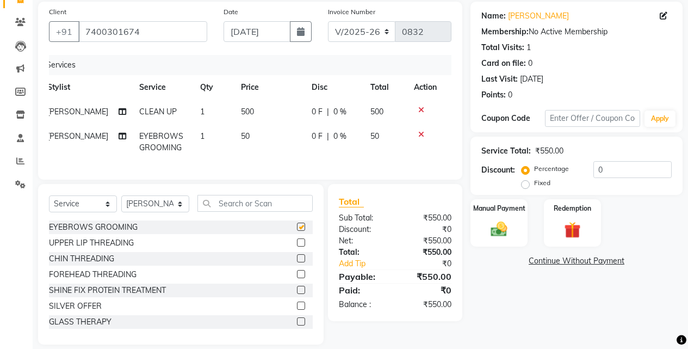
checkbox input "false"
click at [297, 246] on label at bounding box center [301, 242] width 8 height 8
click at [297, 246] on input "checkbox" at bounding box center [300, 242] width 7 height 7
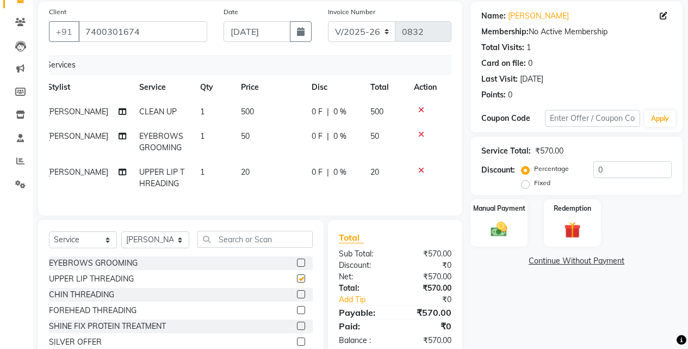
checkbox input "false"
click at [489, 234] on img at bounding box center [499, 229] width 28 height 20
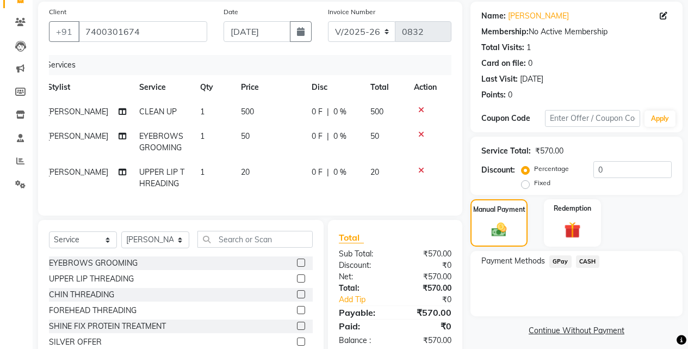
click at [558, 258] on span "GPay" at bounding box center [560, 261] width 22 height 13
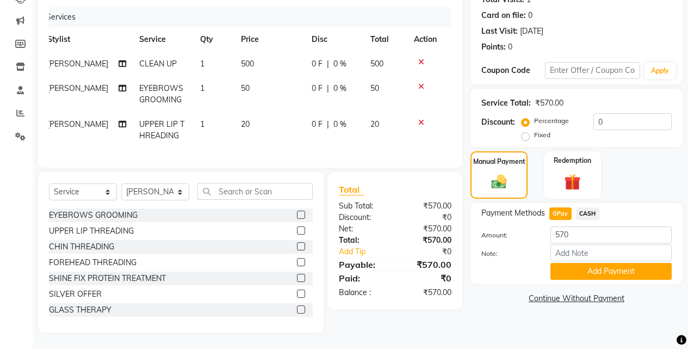
scroll to position [136, 0]
click at [582, 263] on button "Add Payment" at bounding box center [610, 271] width 121 height 17
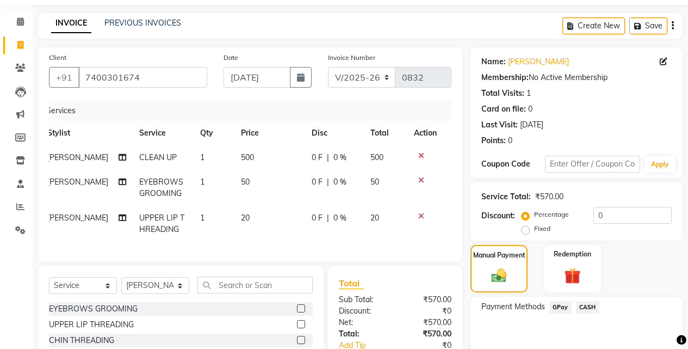
scroll to position [147, 0]
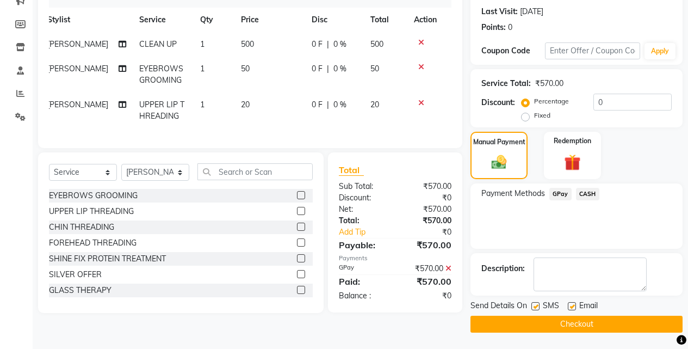
click at [563, 192] on span "GPay" at bounding box center [560, 194] width 22 height 13
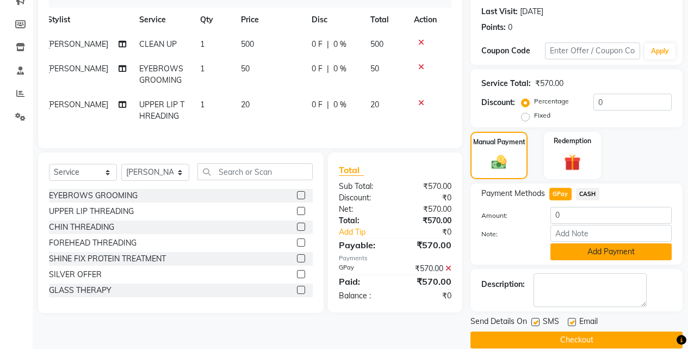
click at [570, 248] on button "Add Payment" at bounding box center [610, 251] width 121 height 17
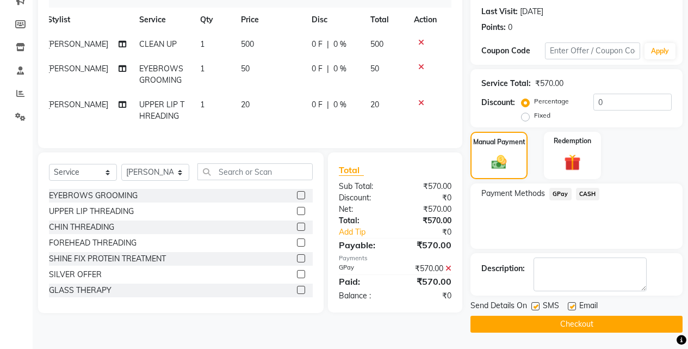
click at [569, 326] on button "Checkout" at bounding box center [576, 323] width 212 height 17
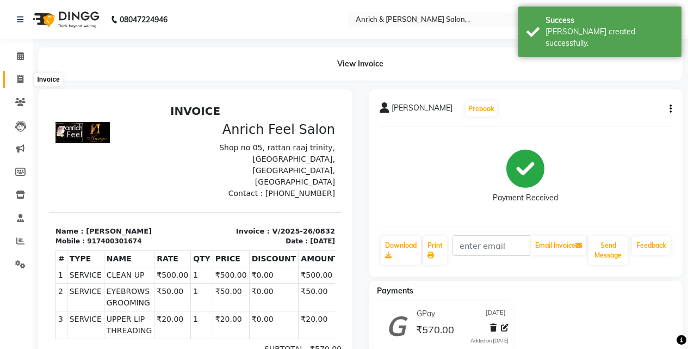
click at [21, 75] on icon at bounding box center [20, 79] width 6 height 8
select select "5924"
select select "service"
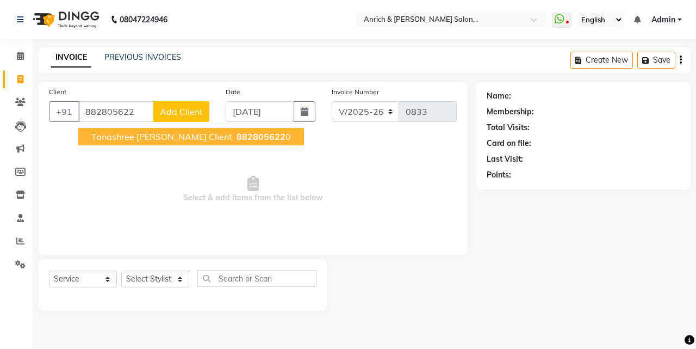
click at [136, 112] on input "882805622" at bounding box center [116, 111] width 76 height 21
type input "8"
click at [181, 138] on span "Sheetal Rajbhar Client" at bounding box center [139, 136] width 96 height 11
type input "9359238308"
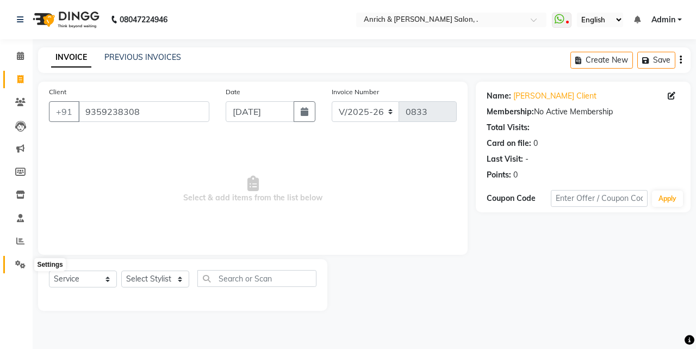
click at [17, 266] on icon at bounding box center [20, 264] width 10 height 8
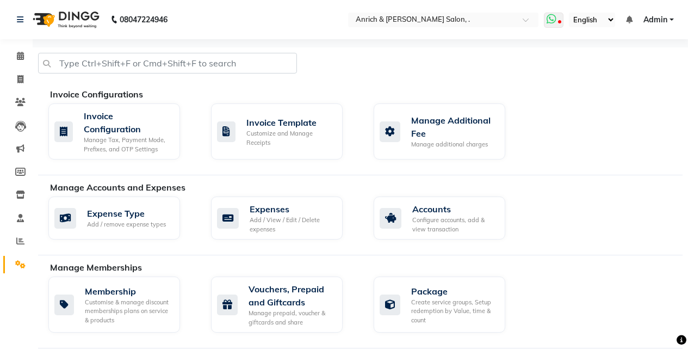
click at [559, 20] on span at bounding box center [554, 20] width 20 height 15
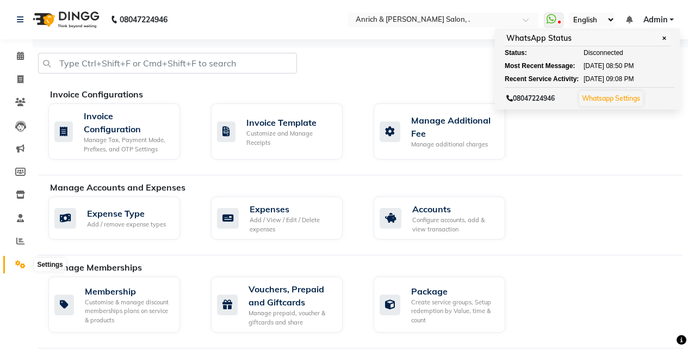
click at [22, 267] on icon at bounding box center [20, 264] width 10 height 8
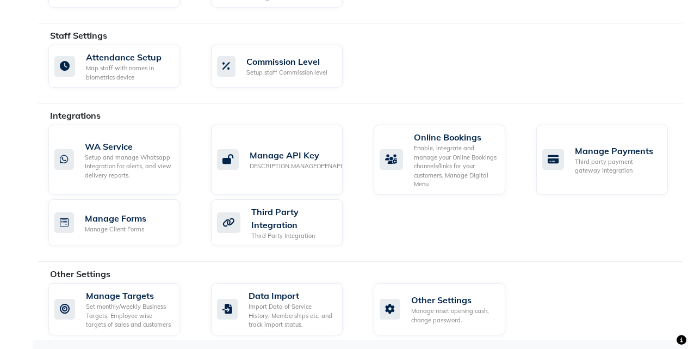
scroll to position [630, 0]
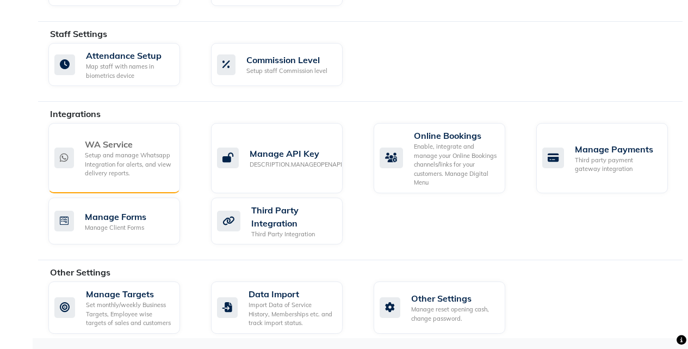
click at [117, 164] on div "Setup and manage Whatsapp Integration for alerts, and view delivery reports." at bounding box center [128, 164] width 86 height 27
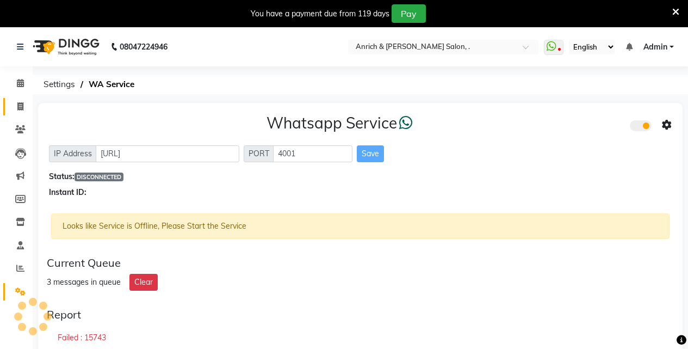
click at [17, 110] on icon at bounding box center [20, 106] width 6 height 8
select select "5924"
select select "service"
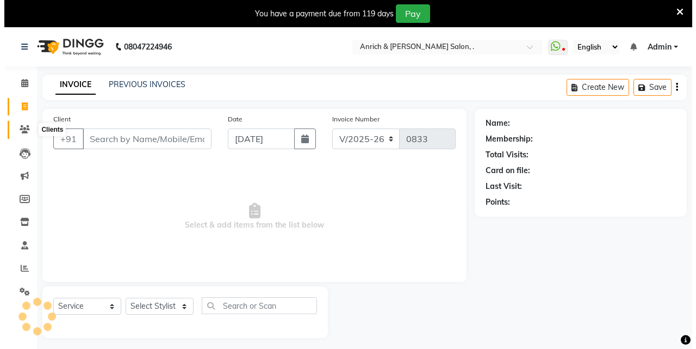
scroll to position [27, 0]
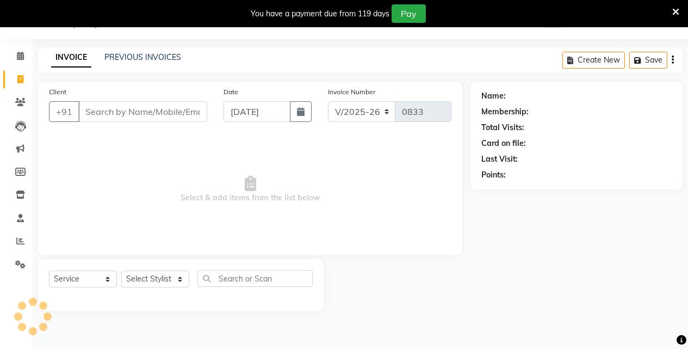
click at [97, 107] on input "Client" at bounding box center [142, 111] width 129 height 21
type input "8806830375"
click at [189, 115] on span "Add Client" at bounding box center [179, 111] width 43 height 11
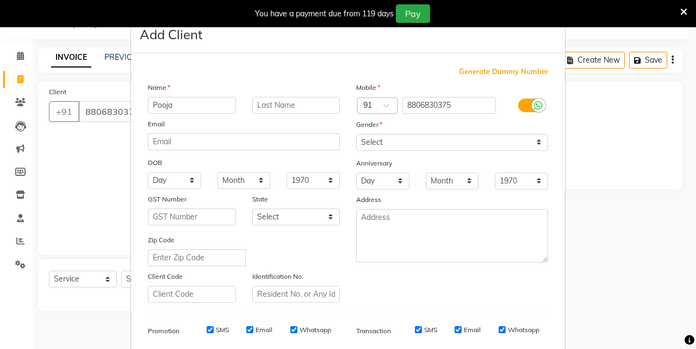
type input "Pooja"
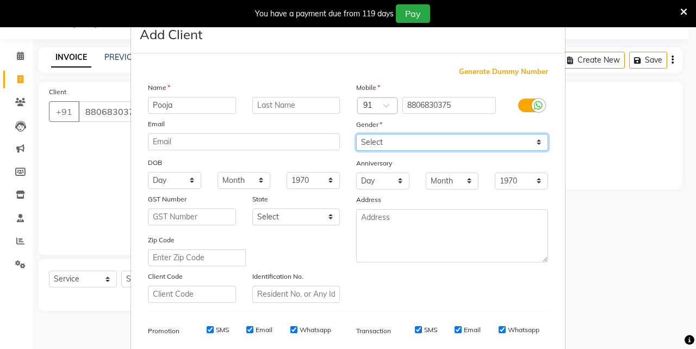
click at [383, 138] on select "Select Male Female Other Prefer Not To Say" at bounding box center [452, 142] width 192 height 17
select select "female"
click at [356, 134] on select "Select Male Female Other Prefer Not To Say" at bounding box center [452, 142] width 192 height 17
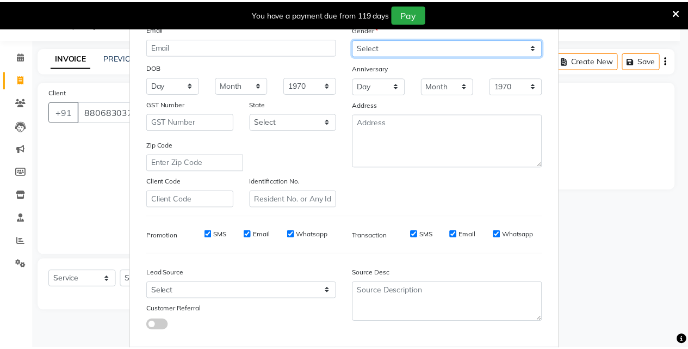
scroll to position [153, 0]
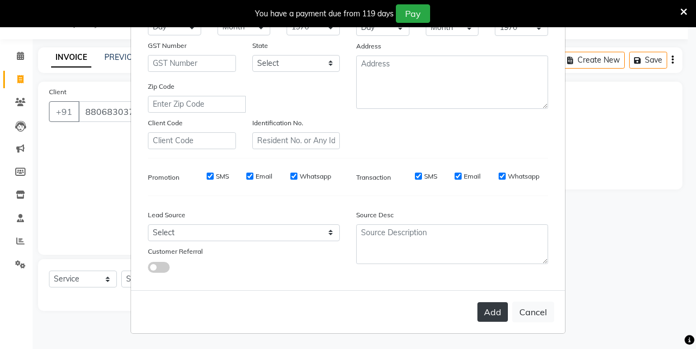
click at [488, 310] on button "Add" at bounding box center [492, 312] width 30 height 20
select select
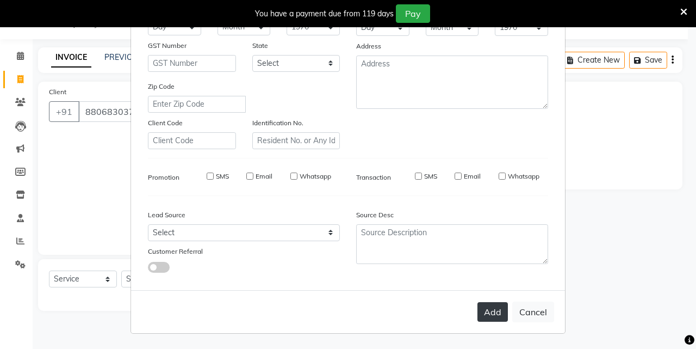
select select
checkbox input "false"
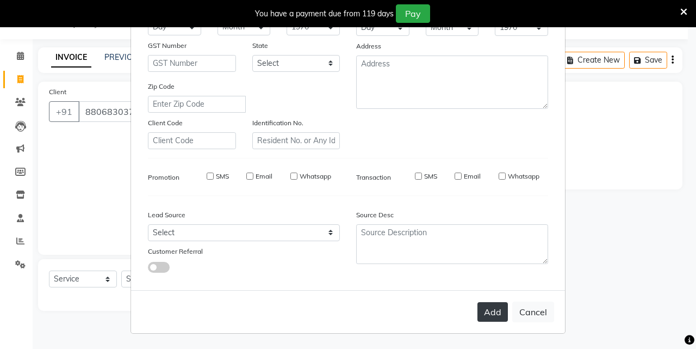
checkbox input "false"
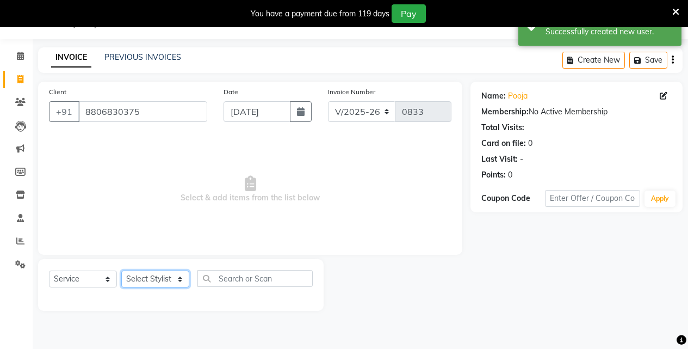
click at [173, 279] on select "Select Stylist Akansha Singh Aparna borate GEETA ANIL KUMAR BOYIRI Kavita SACHI…" at bounding box center [155, 278] width 68 height 17
select select "88948"
click at [121, 270] on select "Select Stylist Akansha Singh Aparna borate GEETA ANIL KUMAR BOYIRI Kavita SACHI…" at bounding box center [155, 278] width 68 height 17
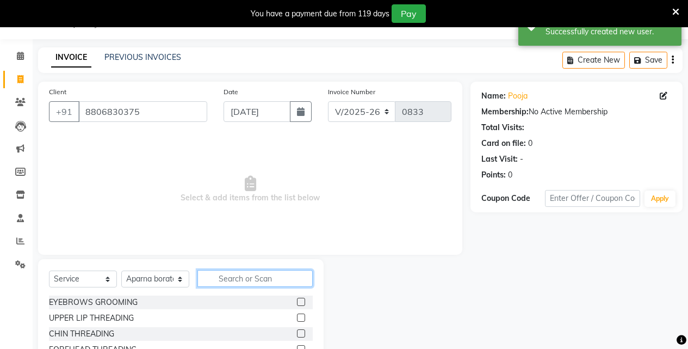
click at [227, 285] on input "text" at bounding box center [254, 278] width 115 height 17
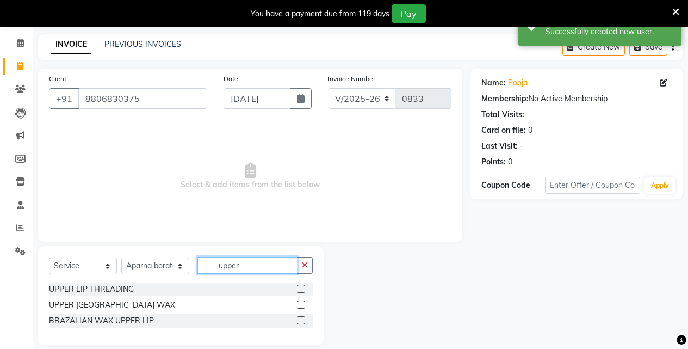
scroll to position [53, 0]
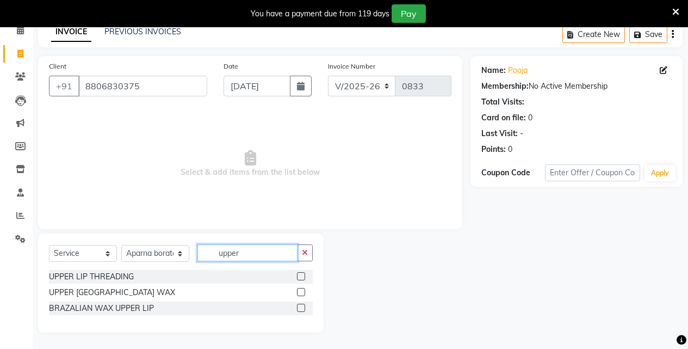
type input "upper"
click at [301, 306] on label at bounding box center [301, 307] width 8 height 8
click at [301, 306] on input "checkbox" at bounding box center [300, 307] width 7 height 7
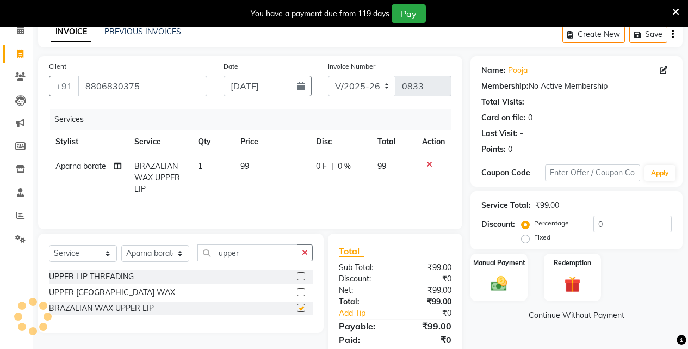
checkbox input "false"
click at [300, 291] on label at bounding box center [301, 292] width 8 height 8
click at [300, 291] on input "checkbox" at bounding box center [300, 292] width 7 height 7
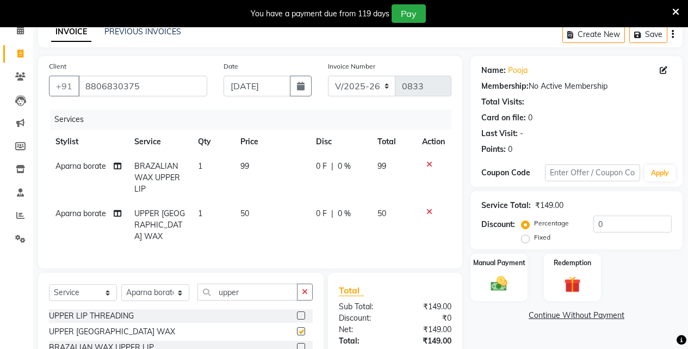
checkbox input "false"
click at [424, 160] on td at bounding box center [433, 177] width 36 height 47
click at [430, 161] on icon at bounding box center [429, 164] width 6 height 8
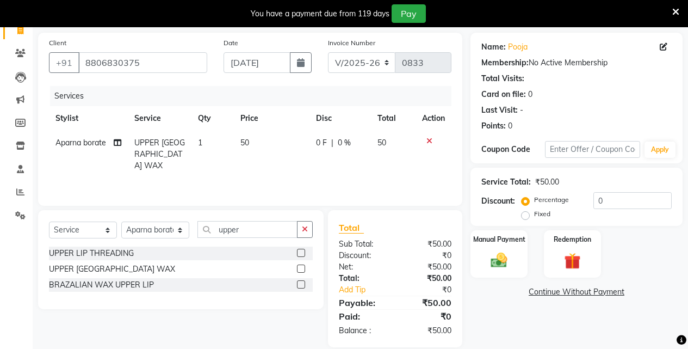
scroll to position [91, 0]
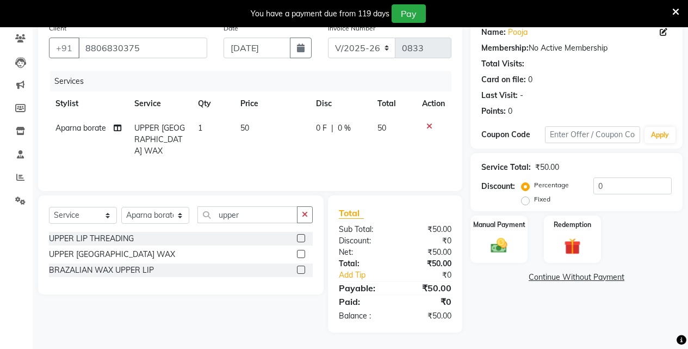
click at [301, 269] on label at bounding box center [301, 269] width 8 height 8
click at [301, 269] on input "checkbox" at bounding box center [300, 269] width 7 height 7
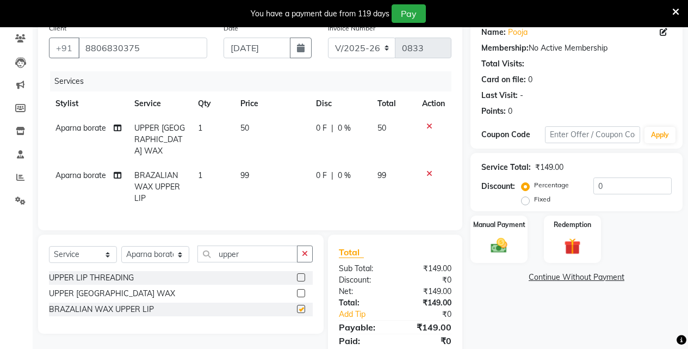
checkbox input "false"
click at [426, 126] on icon at bounding box center [429, 126] width 6 height 8
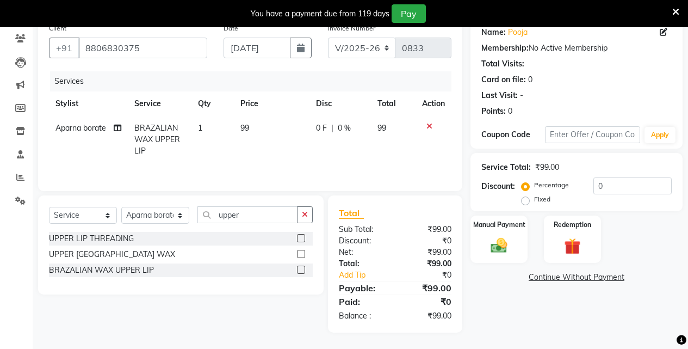
click at [257, 127] on td "99" at bounding box center [272, 139] width 76 height 47
select select "88948"
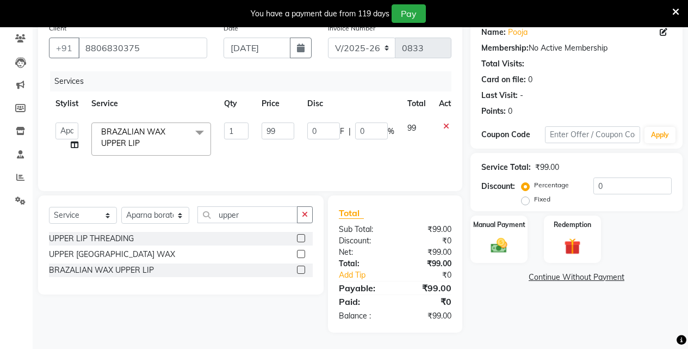
click at [257, 127] on td "99" at bounding box center [278, 139] width 46 height 46
click at [281, 128] on input "99" at bounding box center [278, 130] width 33 height 17
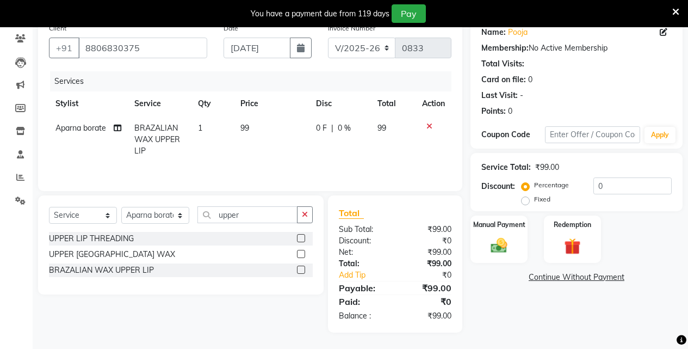
drag, startPoint x: 441, startPoint y: 127, endPoint x: 393, endPoint y: 177, distance: 69.6
click at [441, 127] on div at bounding box center [433, 126] width 23 height 8
click at [314, 214] on div "Select Service Product Membership Package Voucher Prepaid Gift Card Select Styl…" at bounding box center [180, 244] width 285 height 99
click at [308, 213] on button "button" at bounding box center [305, 214] width 16 height 17
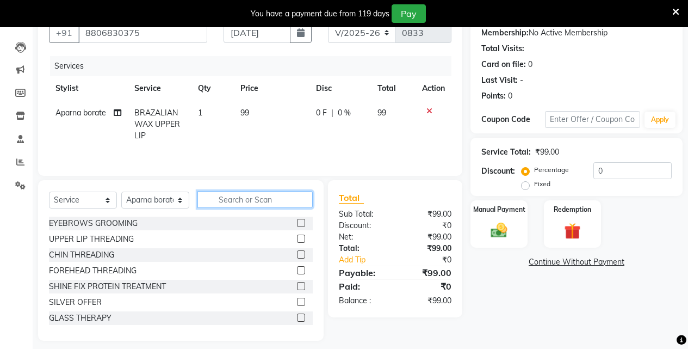
scroll to position [114, 0]
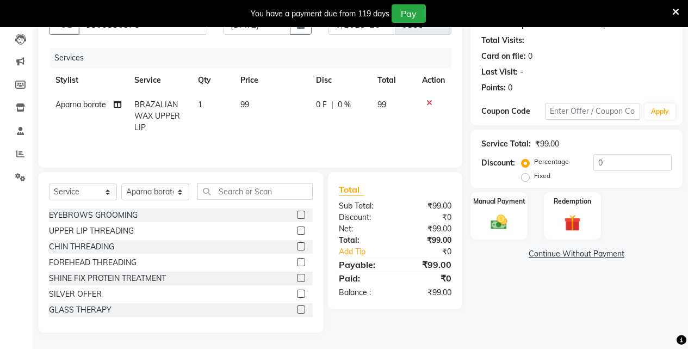
click at [297, 214] on label at bounding box center [301, 214] width 8 height 8
click at [297, 214] on input "checkbox" at bounding box center [300, 215] width 7 height 7
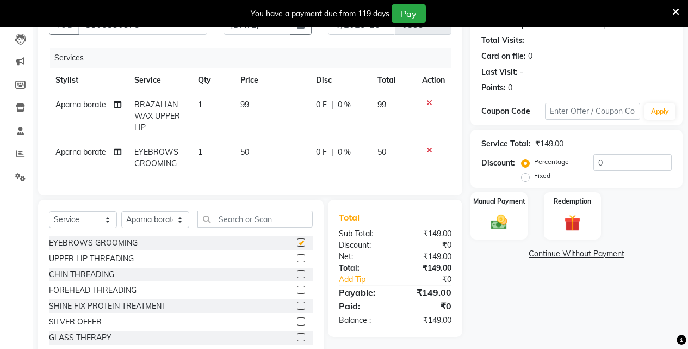
checkbox input "false"
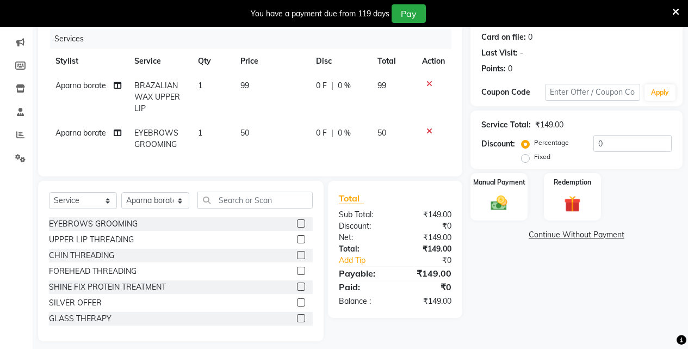
scroll to position [150, 0]
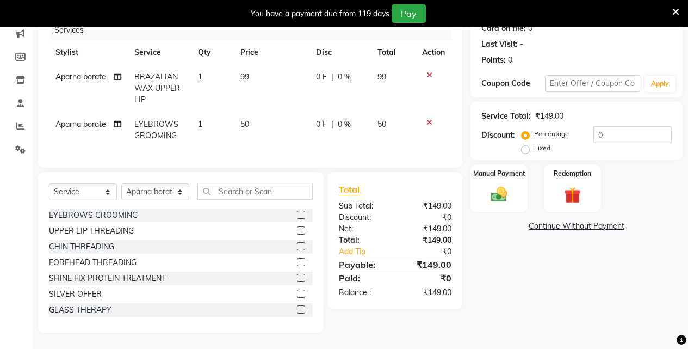
click at [430, 71] on icon at bounding box center [429, 75] width 6 height 8
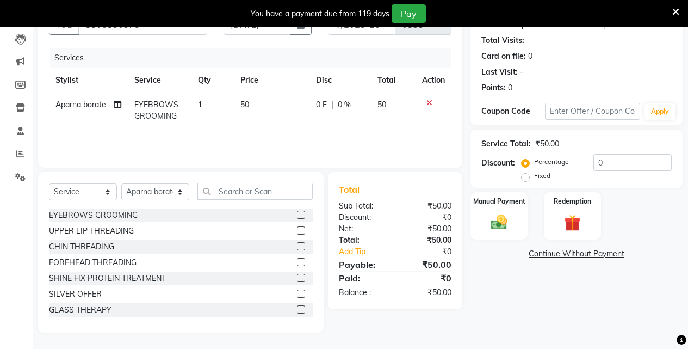
scroll to position [114, 0]
click at [271, 197] on input "text" at bounding box center [254, 191] width 115 height 17
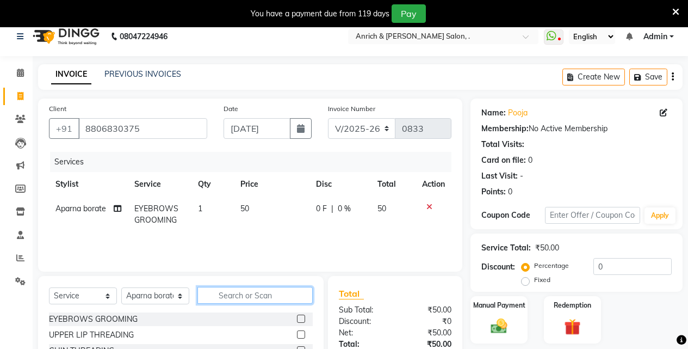
scroll to position [0, 0]
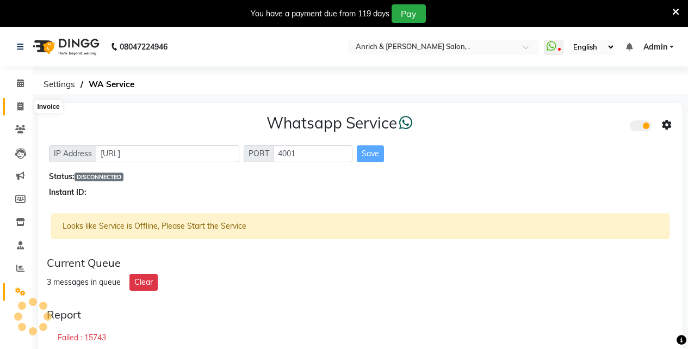
click at [22, 108] on icon at bounding box center [20, 106] width 6 height 8
select select "service"
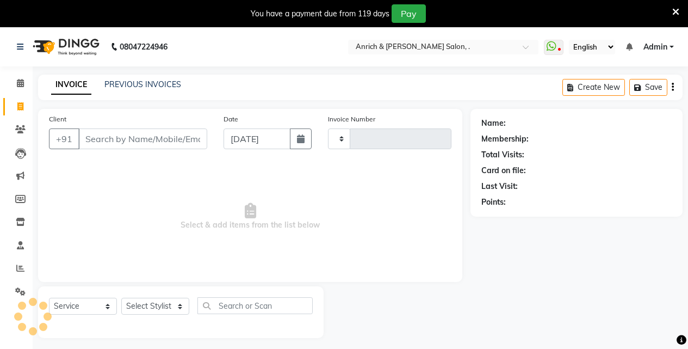
scroll to position [27, 0]
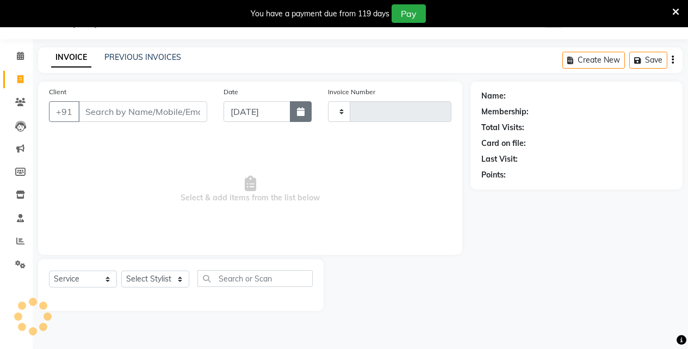
click at [297, 111] on icon "button" at bounding box center [301, 111] width 8 height 9
select select "9"
select select "2025"
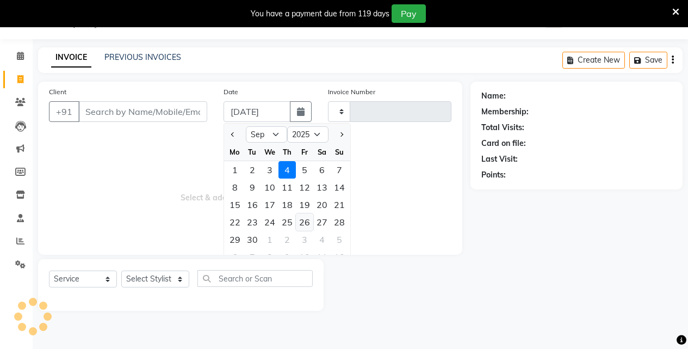
type input "0833"
select select "5924"
click at [268, 171] on div "3" at bounding box center [269, 169] width 17 height 17
type input "[DATE]"
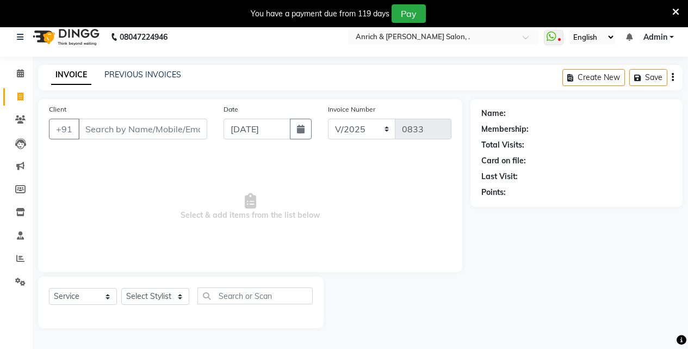
scroll to position [0, 0]
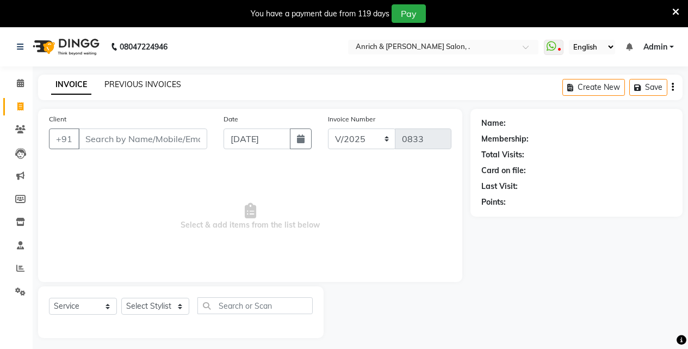
click at [174, 84] on link "PREVIOUS INVOICES" at bounding box center [142, 84] width 77 height 10
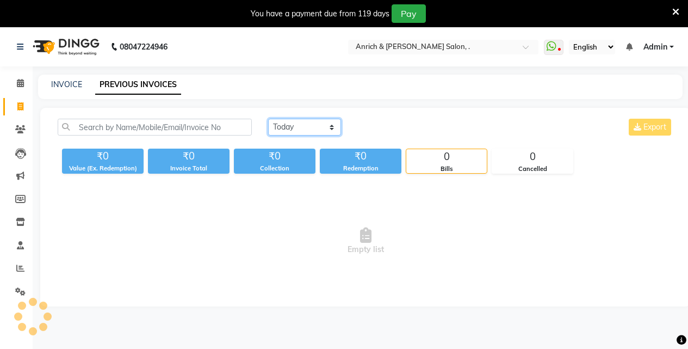
drag, startPoint x: 326, startPoint y: 119, endPoint x: 324, endPoint y: 127, distance: 7.9
click at [325, 125] on select "Today Yesterday Custom Range" at bounding box center [304, 127] width 73 height 17
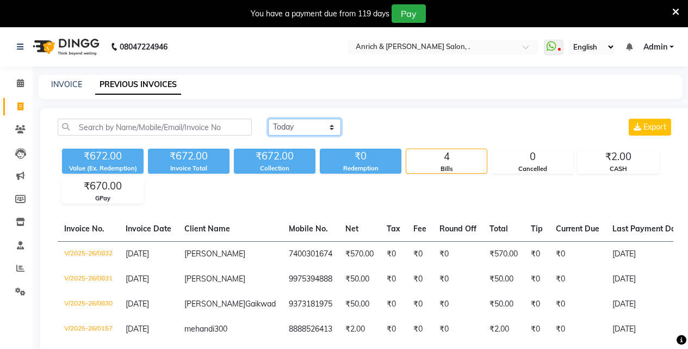
select select "yesterday"
click at [268, 119] on select "Today Yesterday Custom Range" at bounding box center [304, 127] width 73 height 17
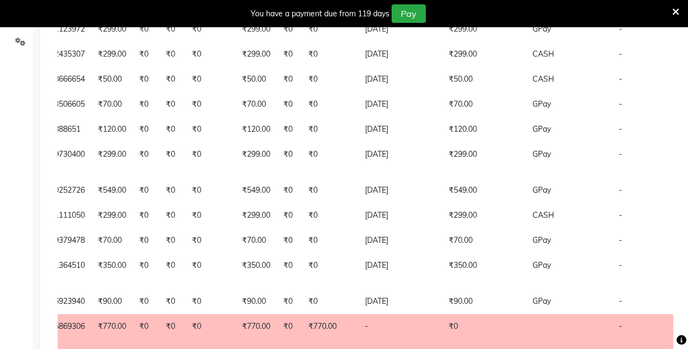
scroll to position [217, 0]
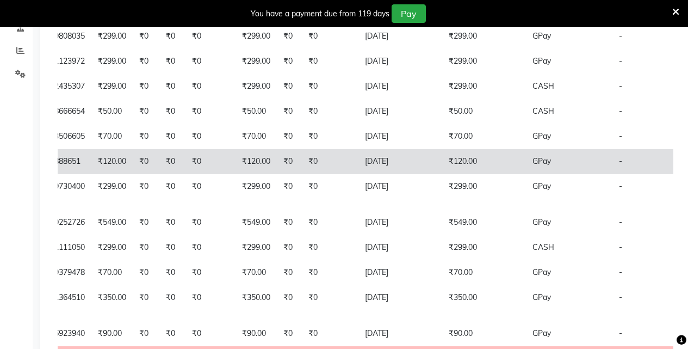
click at [442, 174] on td "₹120.00" at bounding box center [484, 161] width 84 height 25
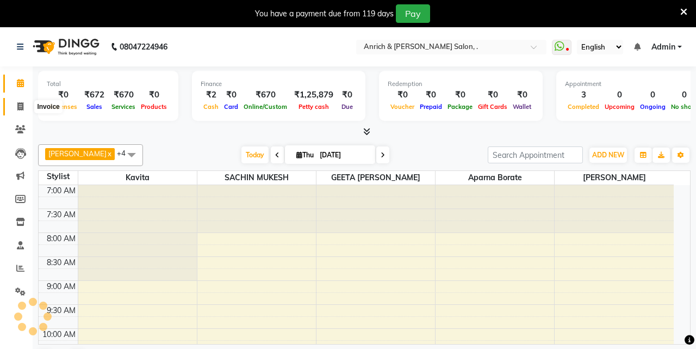
click at [15, 107] on span at bounding box center [20, 107] width 19 height 13
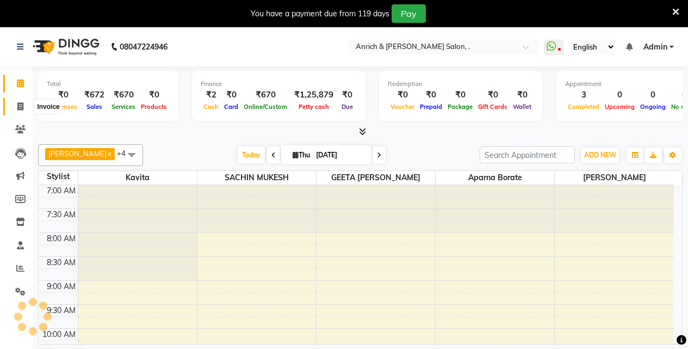
select select "5924"
select select "service"
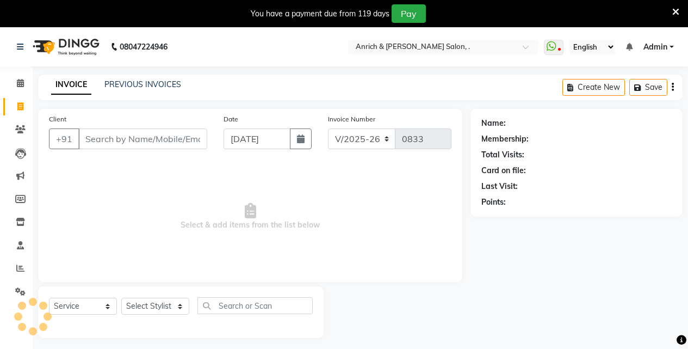
click at [114, 136] on input "Client" at bounding box center [142, 138] width 129 height 21
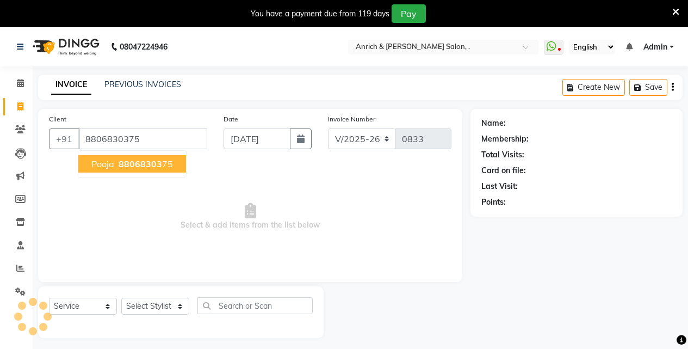
type input "8806830375"
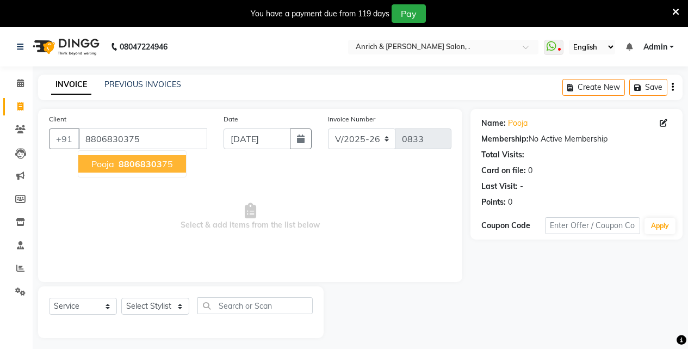
click at [103, 166] on span "Pooja" at bounding box center [102, 163] width 23 height 11
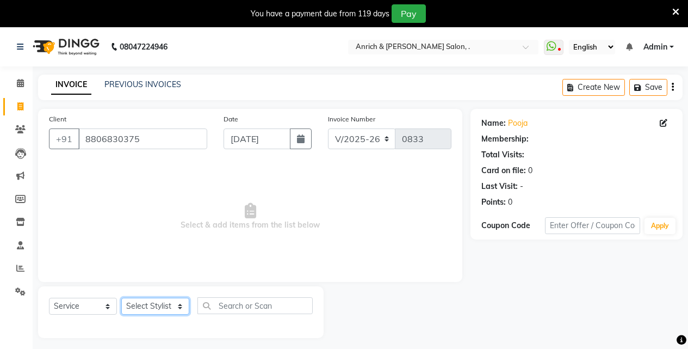
click at [156, 304] on select "Select Stylist Akansha Singh Aparna borate GEETA ANIL KUMAR BOYIRI Kavita SACHI…" at bounding box center [155, 305] width 68 height 17
select select "88948"
click at [121, 297] on select "Select Stylist Akansha Singh Aparna borate GEETA ANIL KUMAR BOYIRI Kavita SACHI…" at bounding box center [155, 305] width 68 height 17
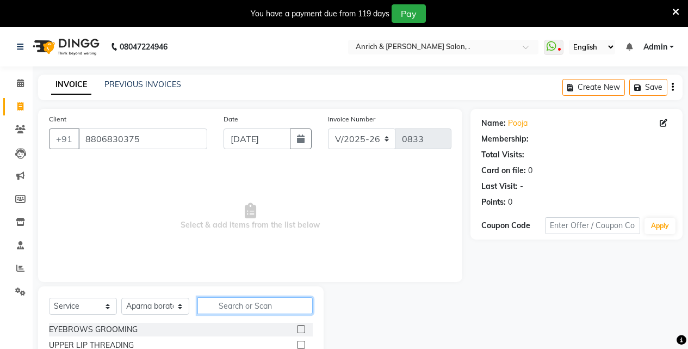
click at [242, 306] on input "text" at bounding box center [254, 305] width 115 height 17
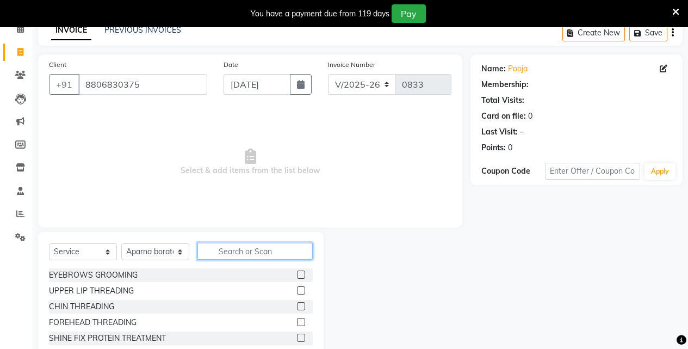
scroll to position [114, 0]
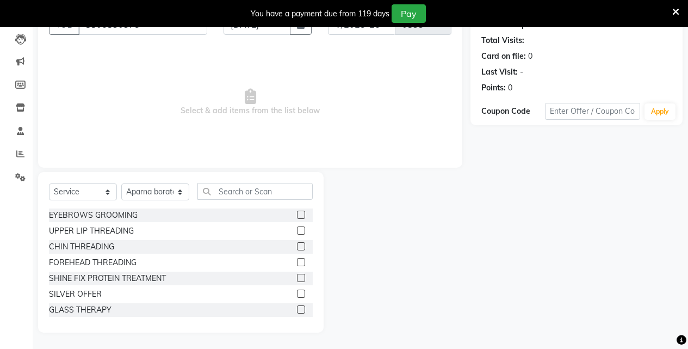
click at [297, 213] on label at bounding box center [301, 214] width 8 height 8
click at [297, 213] on input "checkbox" at bounding box center [300, 215] width 7 height 7
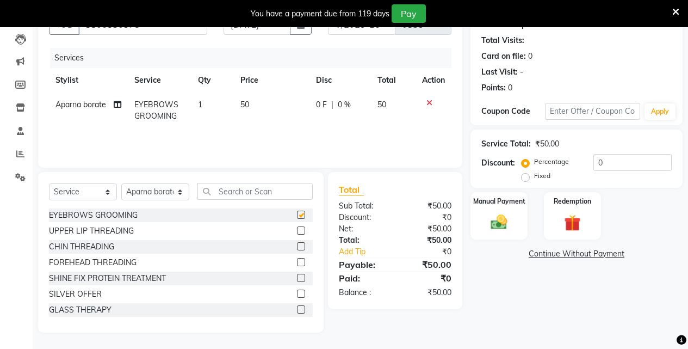
checkbox input "false"
click at [297, 261] on label at bounding box center [301, 262] width 8 height 8
click at [297, 261] on input "checkbox" at bounding box center [300, 262] width 7 height 7
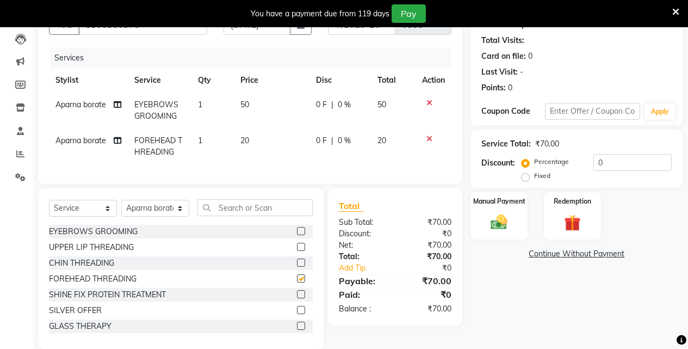
checkbox input "false"
click at [279, 216] on input "text" at bounding box center [254, 207] width 115 height 17
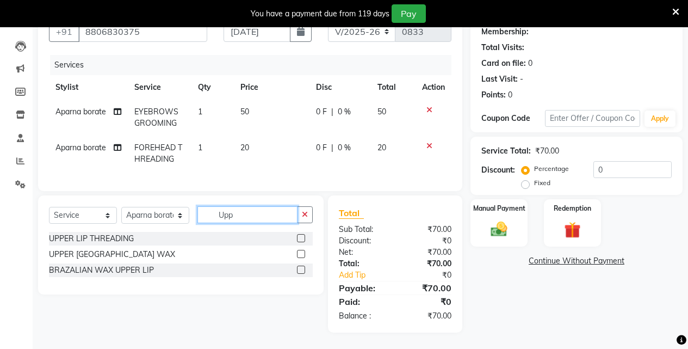
type input "Upp"
click at [300, 253] on label at bounding box center [301, 254] width 8 height 8
click at [300, 253] on input "checkbox" at bounding box center [300, 254] width 7 height 7
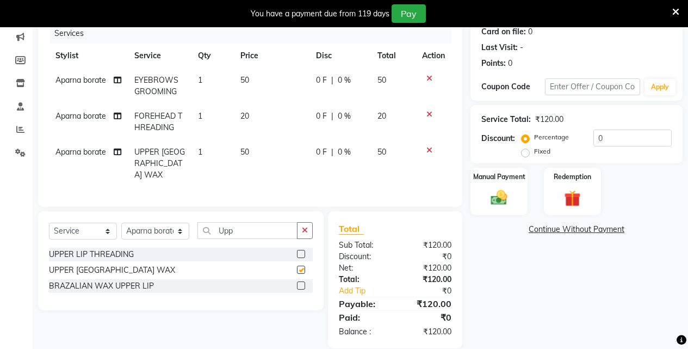
checkbox input "false"
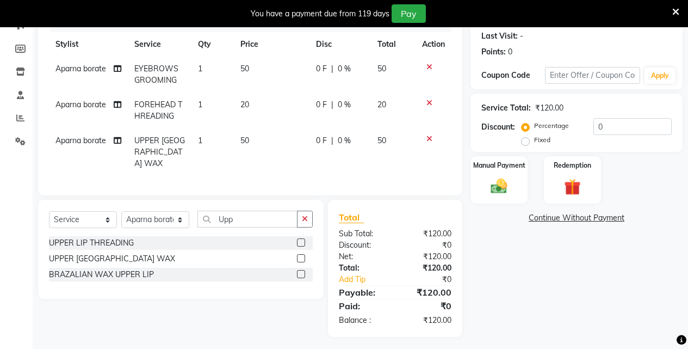
scroll to position [151, 0]
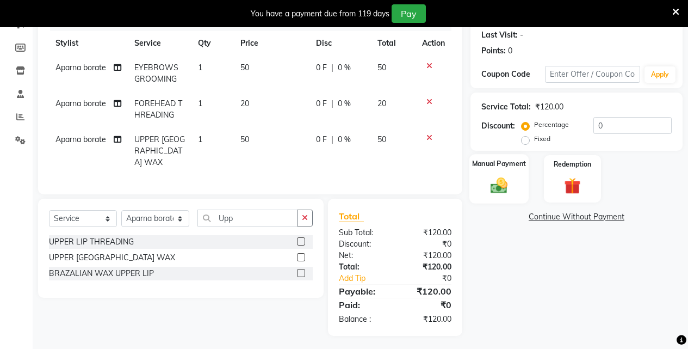
click at [511, 185] on img at bounding box center [499, 185] width 28 height 20
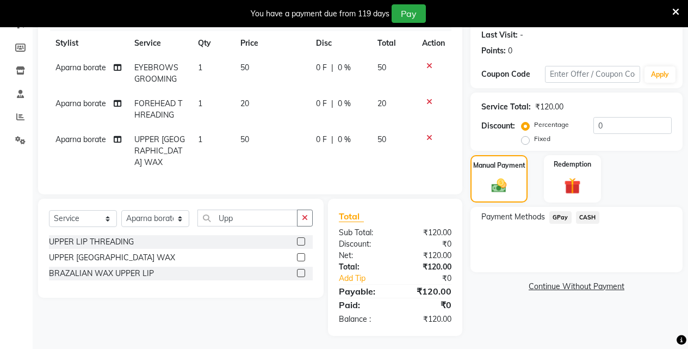
click at [559, 214] on span "GPay" at bounding box center [560, 217] width 22 height 13
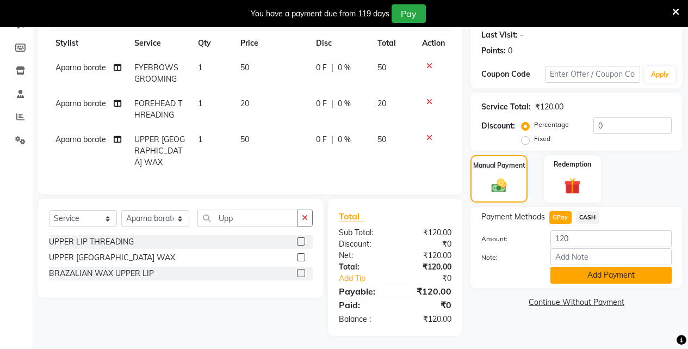
click at [594, 276] on button "Add Payment" at bounding box center [610, 274] width 121 height 17
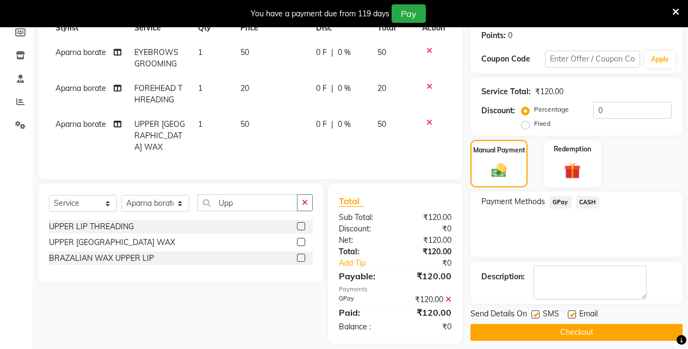
scroll to position [175, 0]
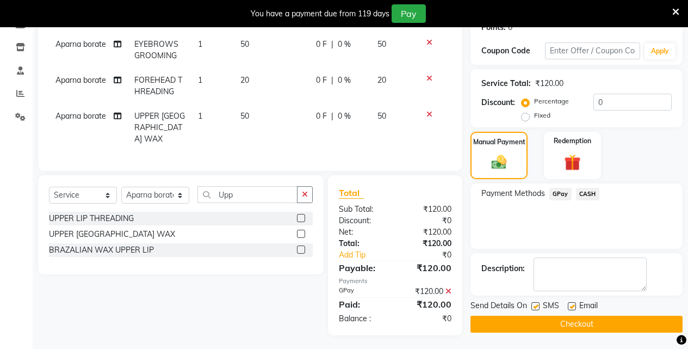
click at [596, 326] on button "Checkout" at bounding box center [576, 323] width 212 height 17
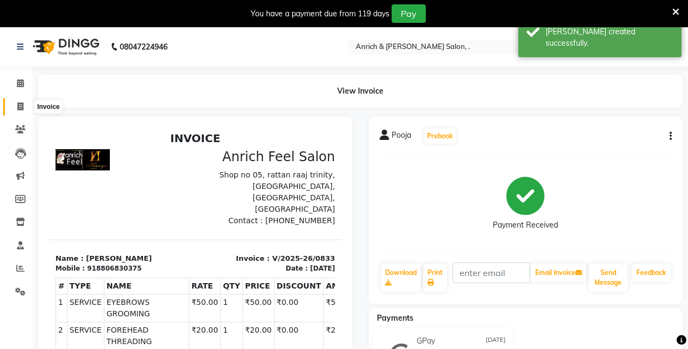
click at [22, 111] on span at bounding box center [20, 107] width 19 height 13
select select "5924"
select select "service"
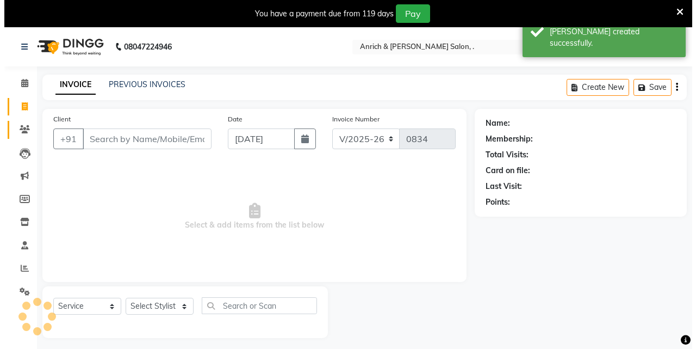
scroll to position [27, 0]
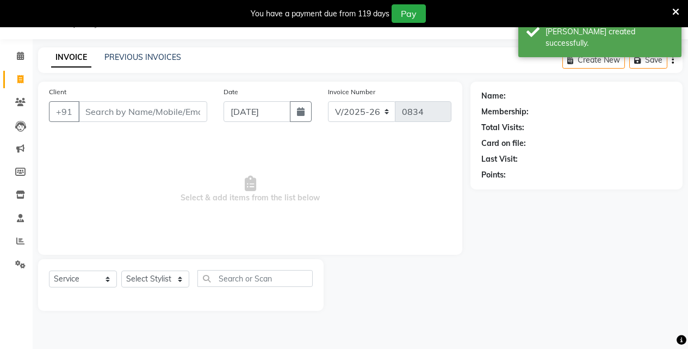
click at [101, 110] on input "Client" at bounding box center [142, 111] width 129 height 21
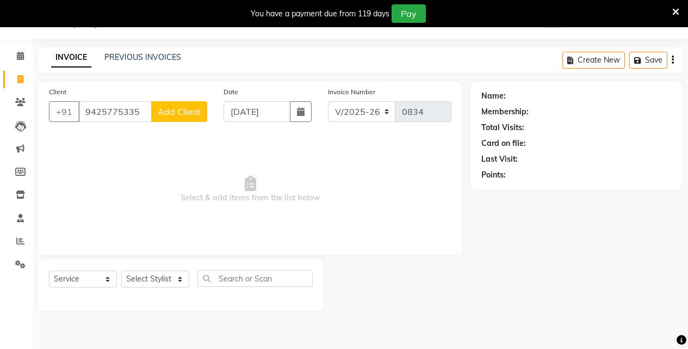
type input "9425775335"
click at [167, 114] on span "Add Client" at bounding box center [179, 111] width 43 height 11
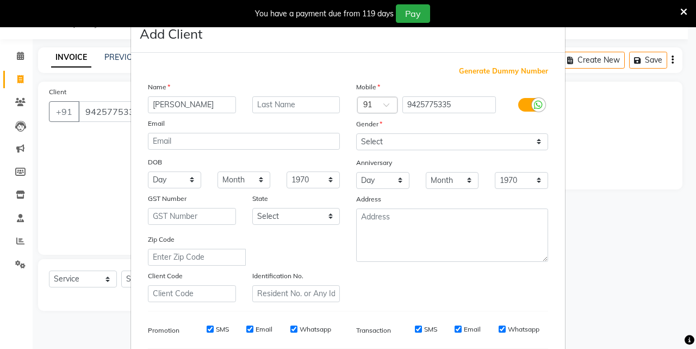
scroll to position [0, 0]
type input "[PERSON_NAME]"
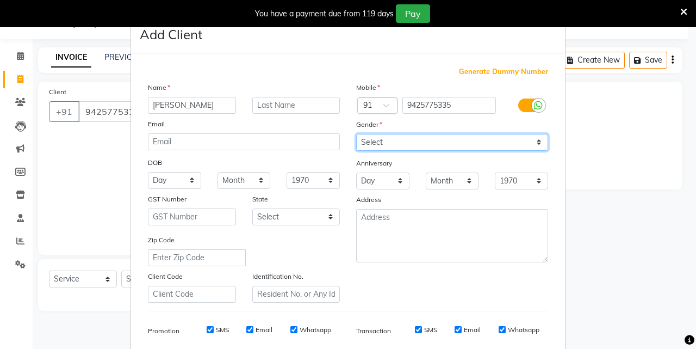
drag, startPoint x: 401, startPoint y: 140, endPoint x: 399, endPoint y: 145, distance: 5.9
click at [401, 139] on select "Select Male Female Other Prefer Not To Say" at bounding box center [452, 142] width 192 height 17
select select "[DEMOGRAPHIC_DATA]"
click at [356, 134] on select "Select Male Female Other Prefer Not To Say" at bounding box center [452, 142] width 192 height 17
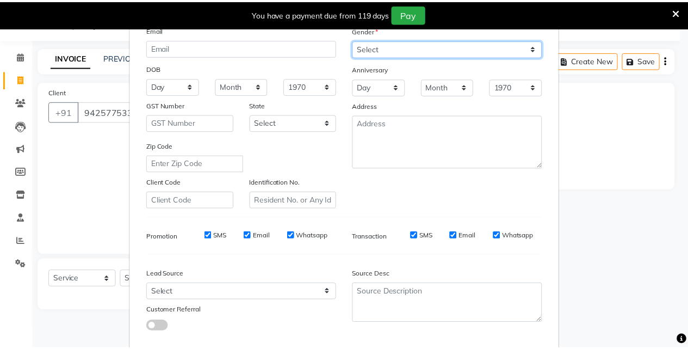
scroll to position [153, 0]
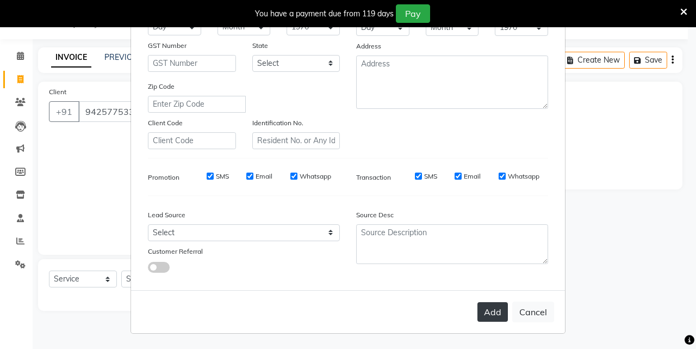
click at [490, 314] on button "Add" at bounding box center [492, 312] width 30 height 20
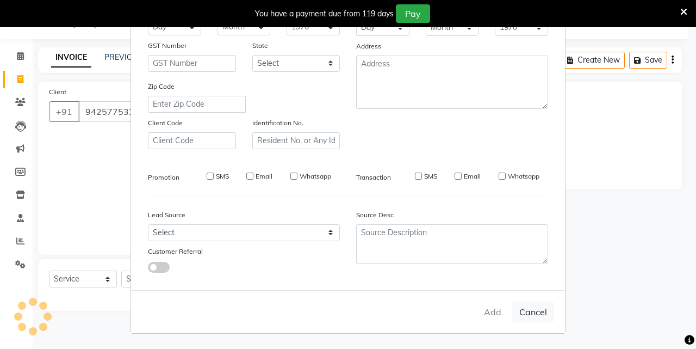
select select
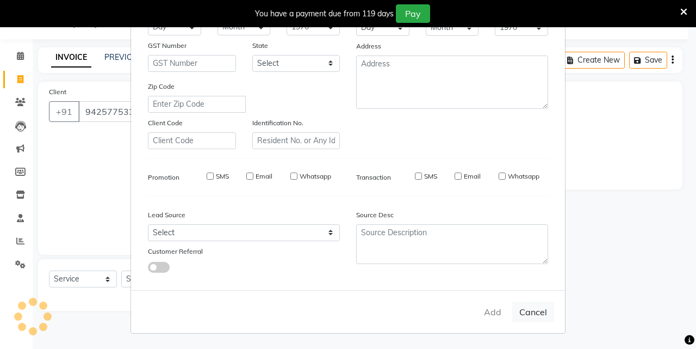
select select
checkbox input "false"
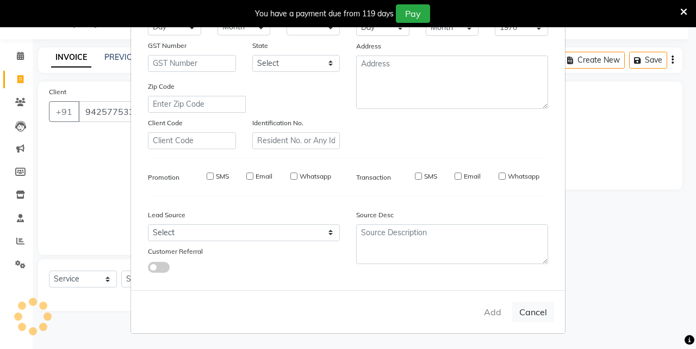
checkbox input "false"
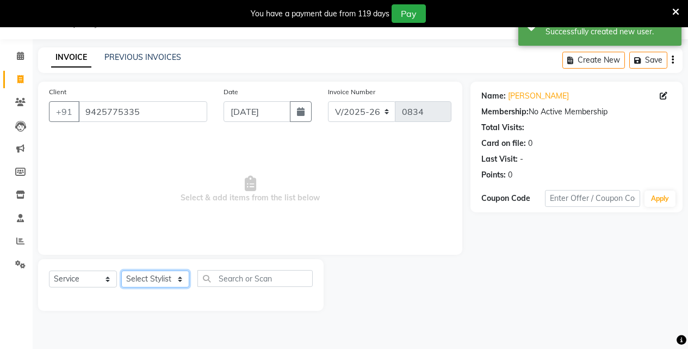
click at [159, 279] on select "Select Stylist Akansha Singh Aparna borate GEETA ANIL KUMAR BOYIRI Kavita SACHI…" at bounding box center [155, 278] width 68 height 17
select select "88950"
click at [121, 270] on select "Select Stylist Akansha Singh Aparna borate GEETA ANIL KUMAR BOYIRI Kavita SACHI…" at bounding box center [155, 278] width 68 height 17
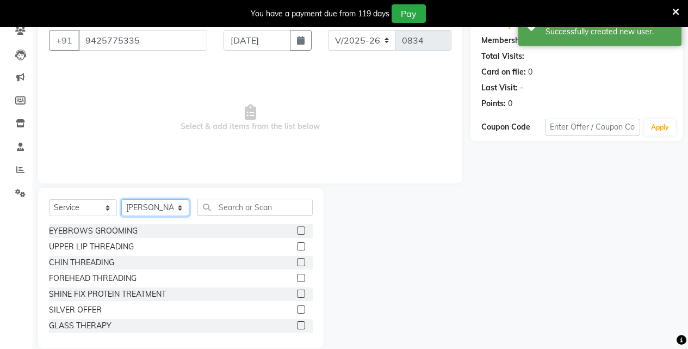
scroll to position [114, 0]
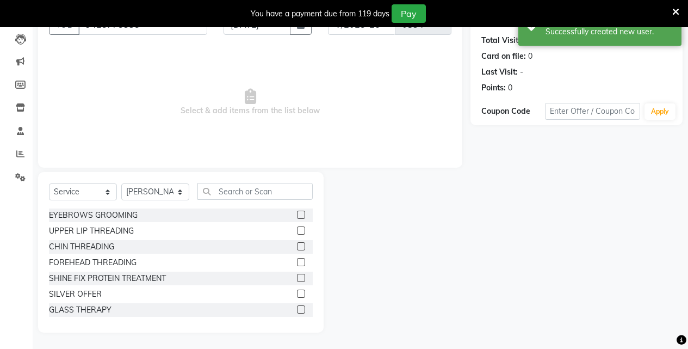
click at [297, 216] on label at bounding box center [301, 214] width 8 height 8
click at [297, 216] on input "checkbox" at bounding box center [300, 215] width 7 height 7
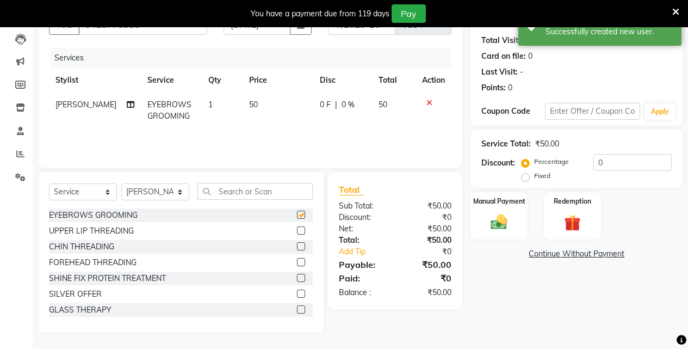
click at [297, 216] on label at bounding box center [301, 214] width 8 height 8
click at [297, 216] on input "checkbox" at bounding box center [300, 215] width 7 height 7
checkbox input "false"
click at [297, 231] on label at bounding box center [301, 230] width 8 height 8
click at [297, 231] on input "checkbox" at bounding box center [300, 230] width 7 height 7
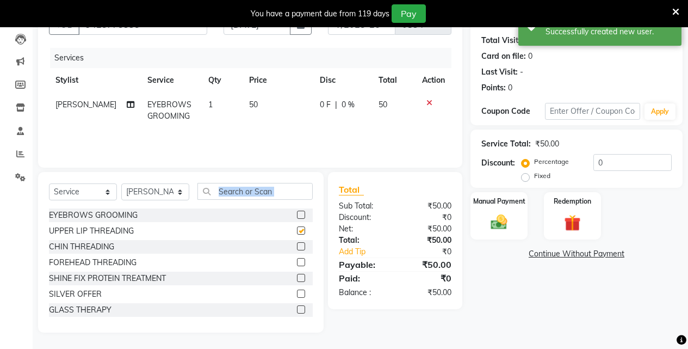
click at [293, 208] on div "Select Service Product Membership Package Voucher Prepaid Gift Card Select Styl…" at bounding box center [181, 196] width 264 height 26
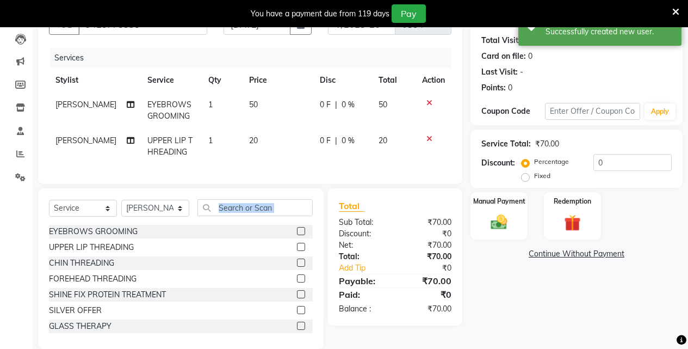
checkbox input "false"
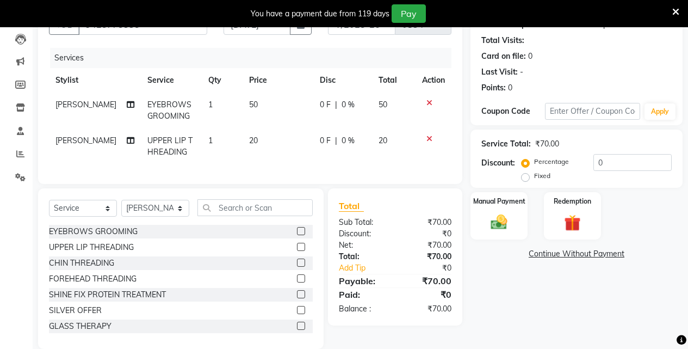
click at [297, 235] on label at bounding box center [301, 231] width 8 height 8
click at [297, 235] on input "checkbox" at bounding box center [300, 231] width 7 height 7
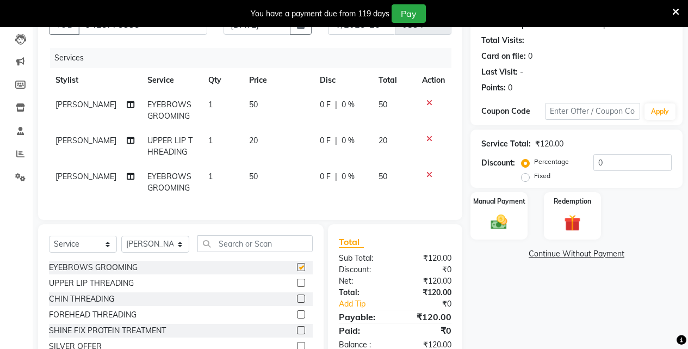
checkbox input "false"
click at [297, 289] on div at bounding box center [305, 283] width 16 height 14
click at [297, 287] on label at bounding box center [301, 282] width 8 height 8
click at [297, 287] on input "checkbox" at bounding box center [300, 282] width 7 height 7
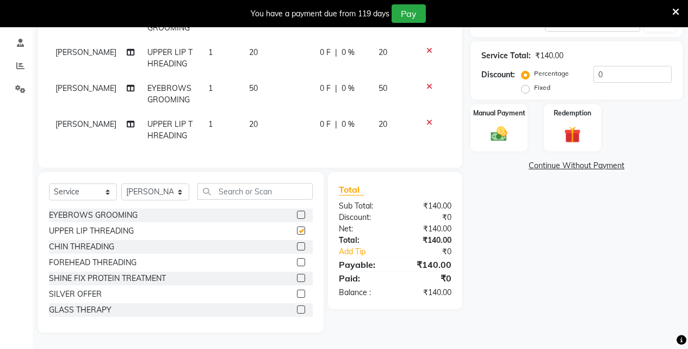
checkbox input "false"
click at [297, 262] on label at bounding box center [301, 262] width 8 height 8
click at [297, 262] on input "checkbox" at bounding box center [300, 262] width 7 height 7
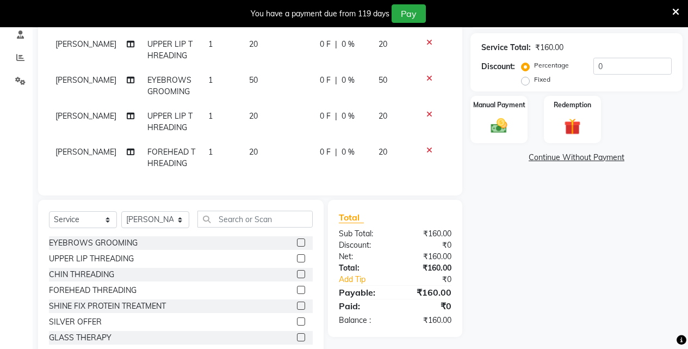
click at [297, 294] on label at bounding box center [301, 289] width 8 height 8
click at [297, 294] on input "checkbox" at bounding box center [300, 290] width 7 height 7
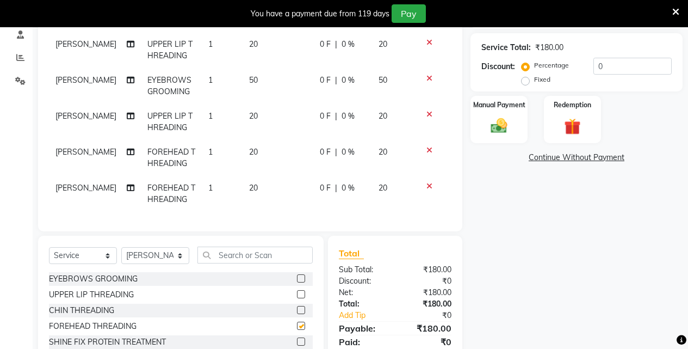
checkbox input "false"
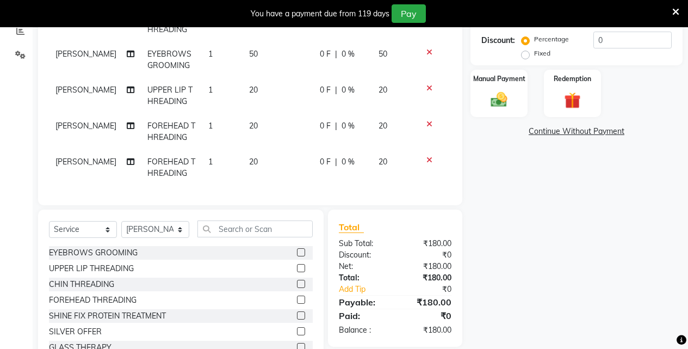
scroll to position [277, 0]
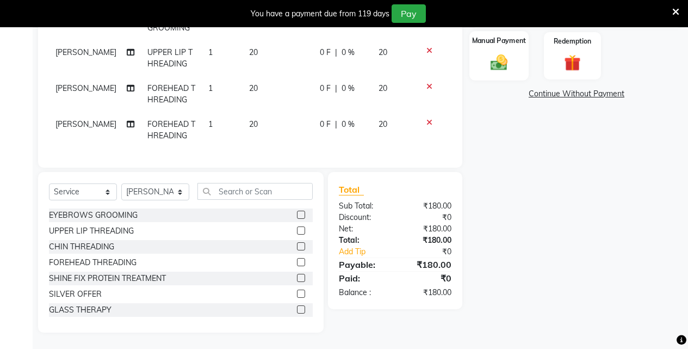
click at [484, 53] on div "Manual Payment" at bounding box center [498, 55] width 59 height 49
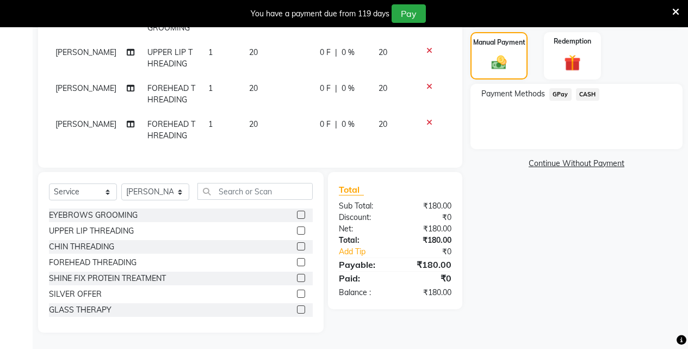
click at [589, 89] on span "CASH" at bounding box center [587, 94] width 23 height 13
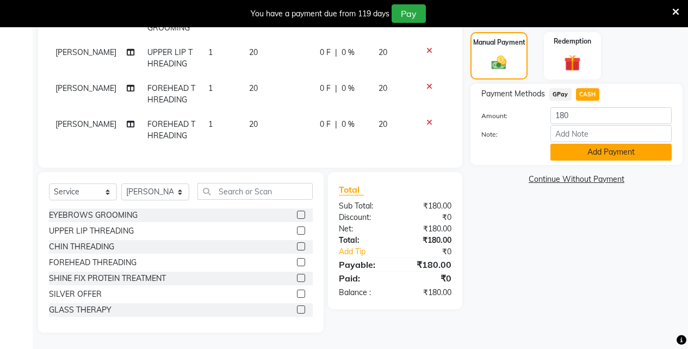
click at [583, 148] on button "Add Payment" at bounding box center [610, 152] width 121 height 17
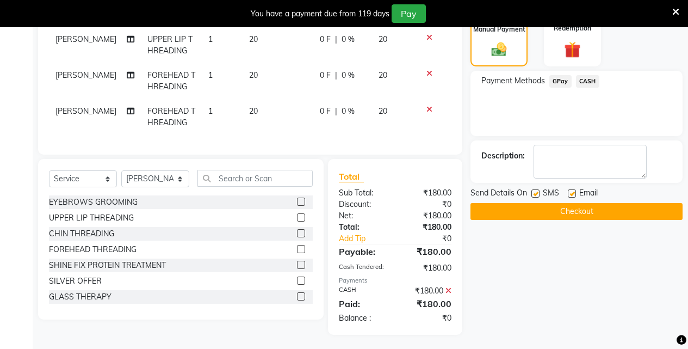
scroll to position [293, 0]
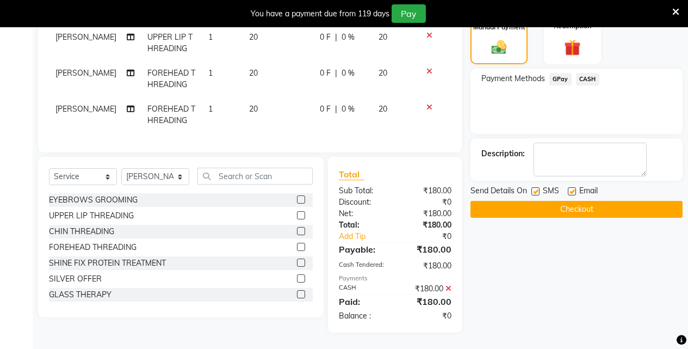
click at [577, 210] on button "Checkout" at bounding box center [576, 209] width 212 height 17
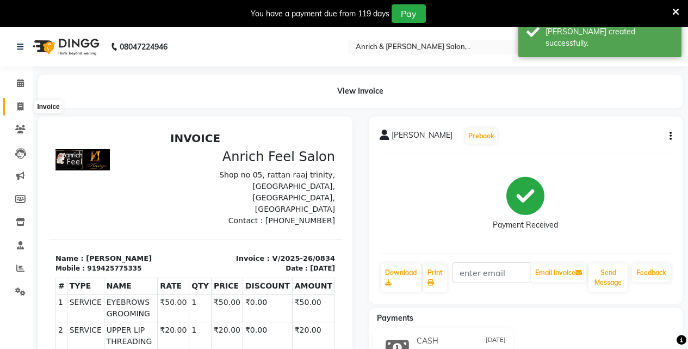
click at [20, 102] on icon at bounding box center [20, 106] width 6 height 8
select select "5924"
select select "service"
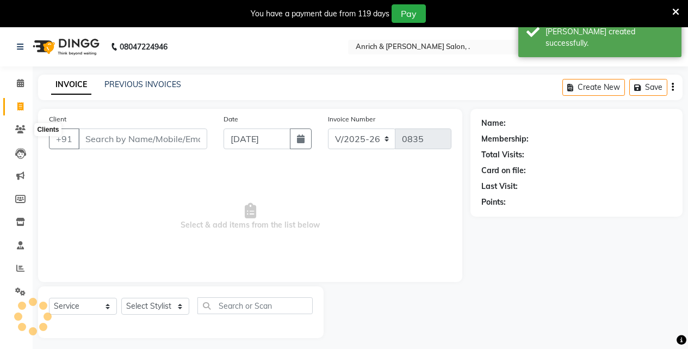
scroll to position [27, 0]
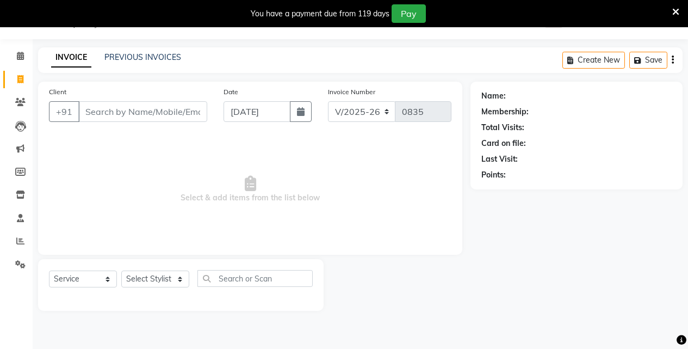
click at [157, 327] on div "08047224946 Select Location × Anrich & Kavya Salon, . WhatsApp Status ✕ Status:…" at bounding box center [344, 174] width 688 height 349
click at [24, 263] on icon at bounding box center [20, 264] width 10 height 8
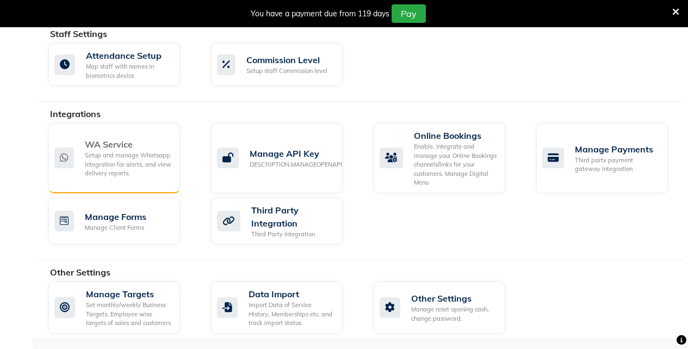
click at [139, 170] on div "Setup and manage Whatsapp Integration for alerts, and view delivery reports." at bounding box center [128, 164] width 86 height 27
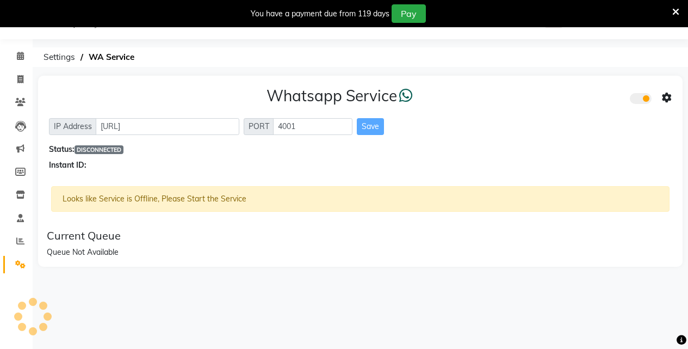
scroll to position [99, 0]
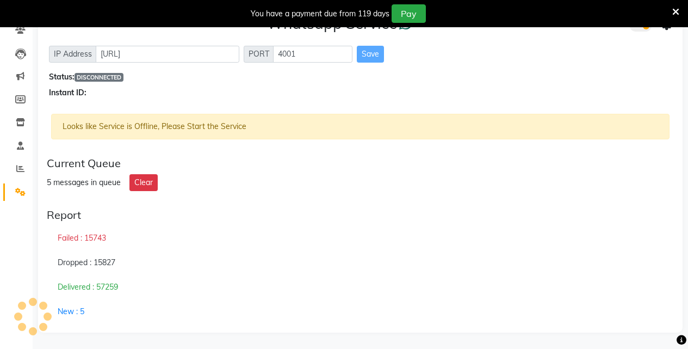
click at [113, 347] on div "Whatsapp Service IP Address http://localhost PORT 4001 Save Status: DISCONNECTE…" at bounding box center [360, 175] width 655 height 345
click at [221, 117] on div "Looks like Service is Offline, Please Start the Service" at bounding box center [360, 127] width 618 height 26
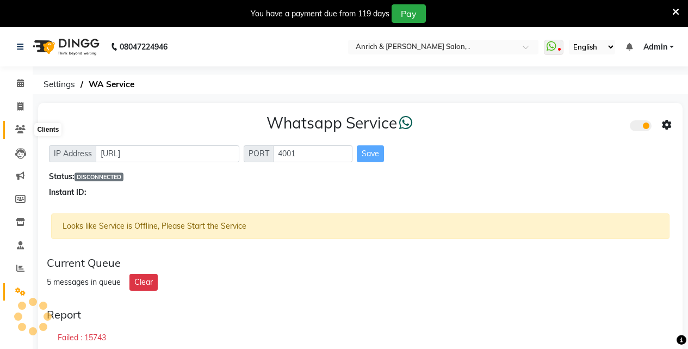
click at [21, 127] on icon at bounding box center [20, 129] width 10 height 8
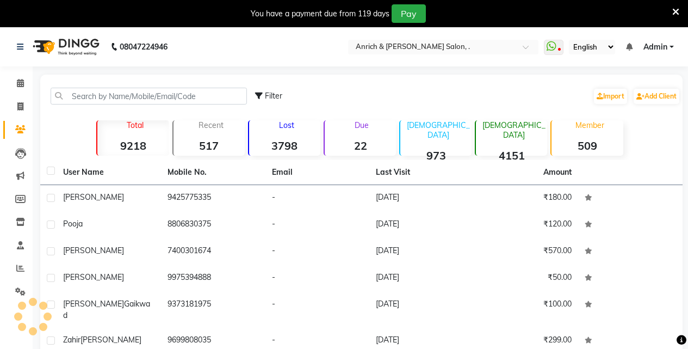
click at [133, 144] on strong "9218" at bounding box center [132, 146] width 71 height 14
click at [263, 95] on div "Filter" at bounding box center [268, 95] width 27 height 11
select select "1000000"
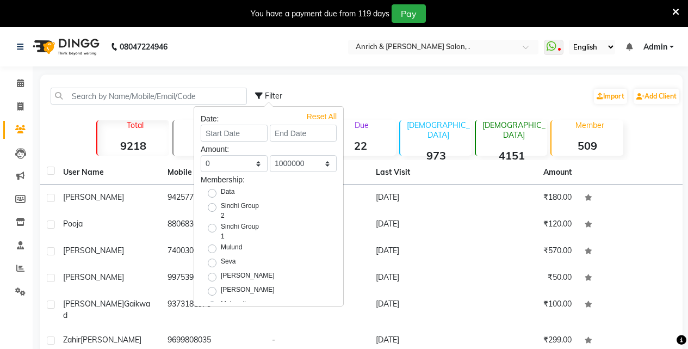
click at [398, 76] on div "Filter Import Add Client Total 9218 Recent 517 Lost 3798 Due 22 [DEMOGRAPHIC_DA…" at bounding box center [361, 282] width 642 height 416
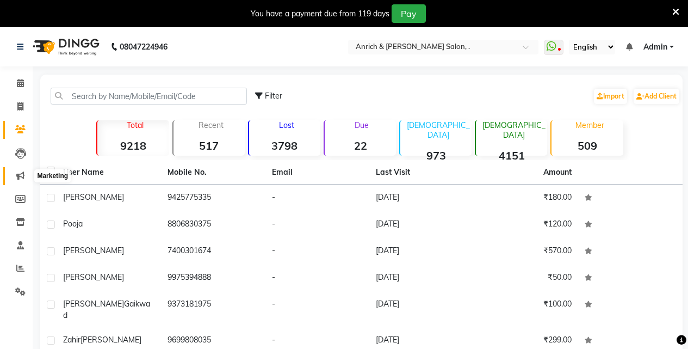
click at [19, 177] on icon at bounding box center [20, 175] width 8 height 8
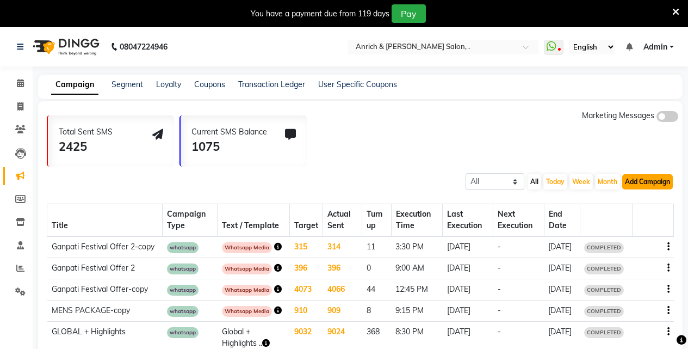
click at [640, 179] on button "Add Campaign" at bounding box center [647, 181] width 51 height 15
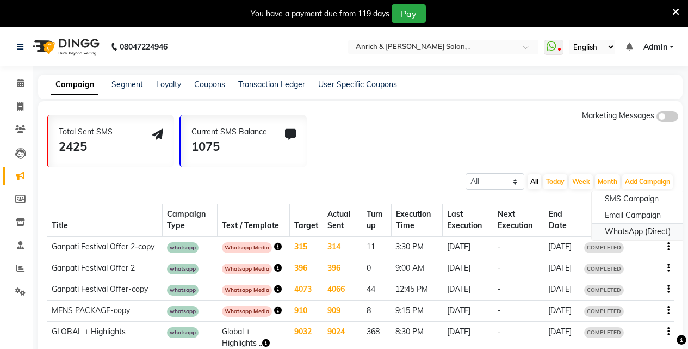
click at [637, 230] on div "WhatsApp (Direct)" at bounding box center [638, 231] width 92 height 16
select select "2"
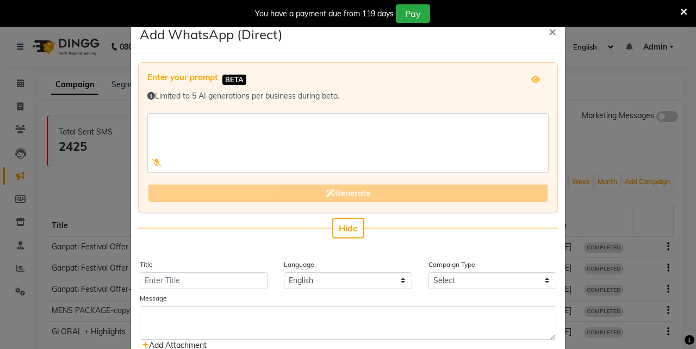
scroll to position [163, 0]
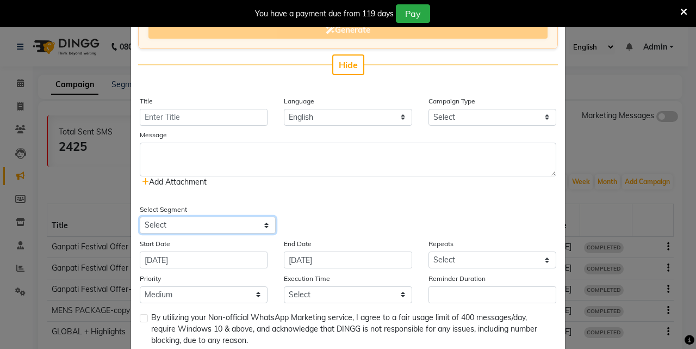
click at [248, 224] on select "Select All Customers All [DEMOGRAPHIC_DATA] Customer All [DEMOGRAPHIC_DATA] Cus…" at bounding box center [208, 224] width 136 height 17
select select "24846"
click at [140, 216] on select "Select All Customers All [DEMOGRAPHIC_DATA] Customer All [DEMOGRAPHIC_DATA] Cus…" at bounding box center [208, 224] width 136 height 17
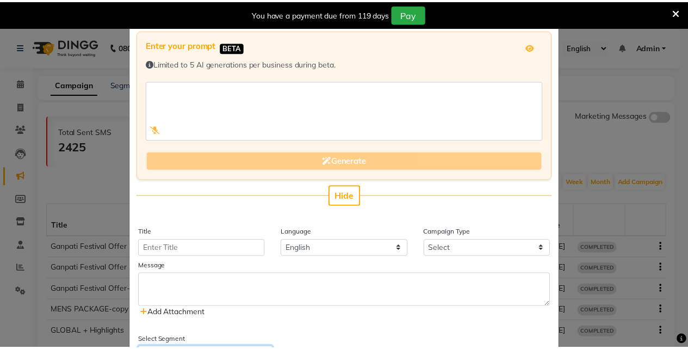
scroll to position [0, 0]
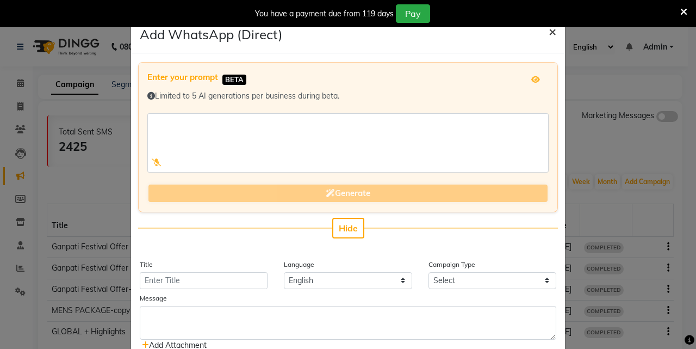
click at [549, 30] on span "×" at bounding box center [553, 31] width 8 height 16
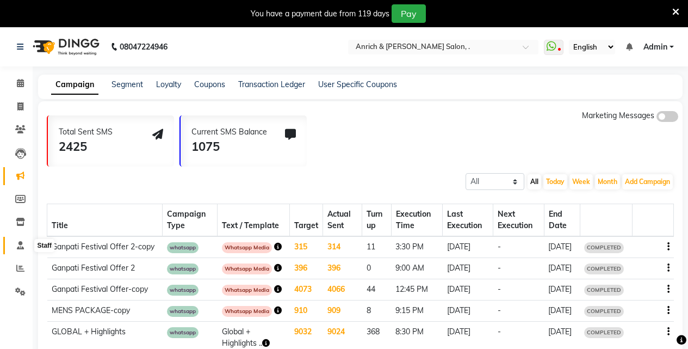
click at [23, 242] on icon at bounding box center [20, 245] width 7 height 8
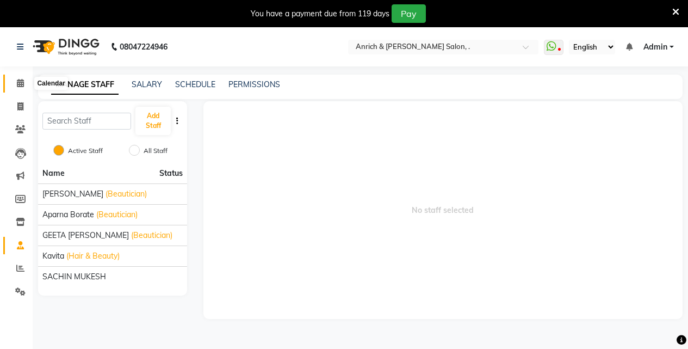
click at [20, 82] on icon at bounding box center [20, 83] width 7 height 8
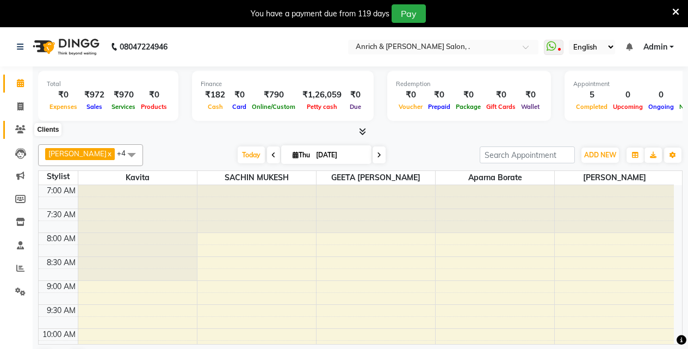
click at [18, 127] on icon at bounding box center [20, 129] width 10 height 8
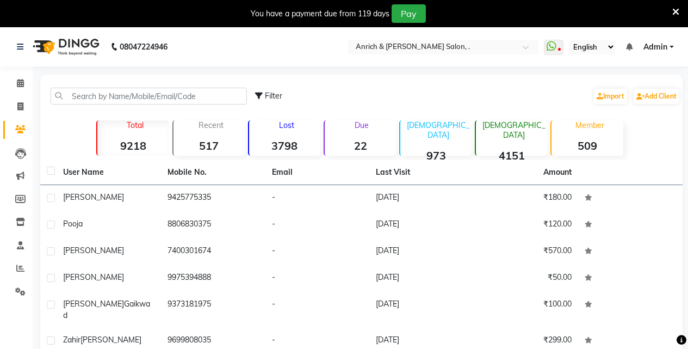
click at [674, 10] on icon at bounding box center [675, 12] width 7 height 10
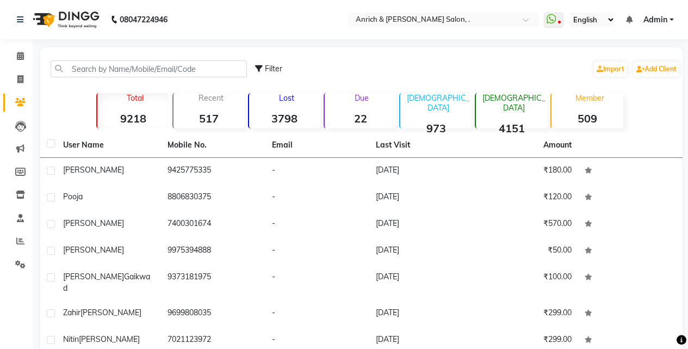
click at [508, 121] on strong "4151" at bounding box center [511, 128] width 71 height 14
click at [506, 121] on strong "4151" at bounding box center [511, 128] width 71 height 14
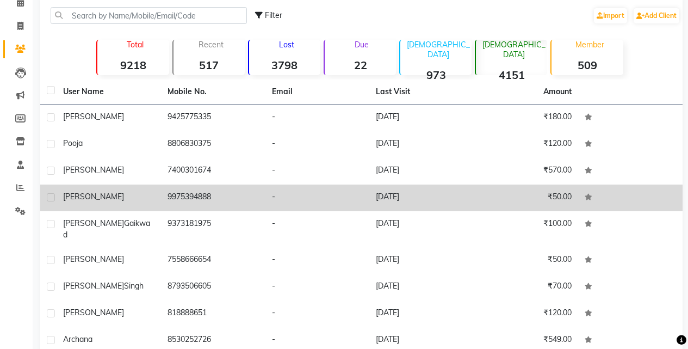
scroll to position [122, 0]
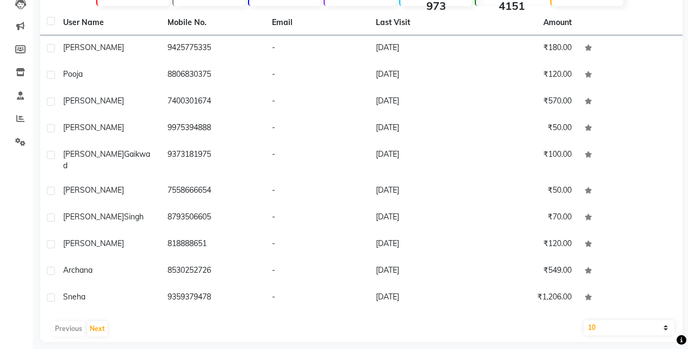
click at [606, 320] on select "10 50 100" at bounding box center [628, 327] width 91 height 15
select select "100"
click at [583, 320] on select "10 50 100" at bounding box center [628, 327] width 91 height 15
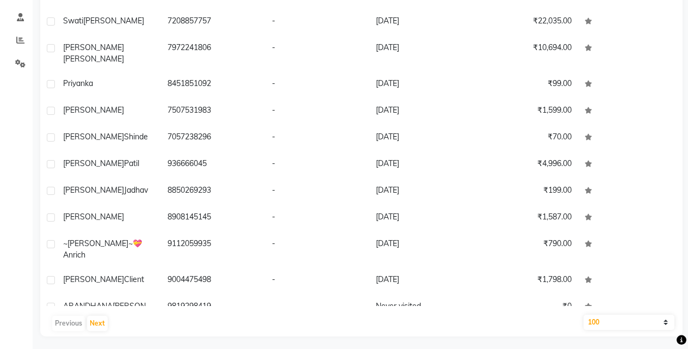
scroll to position [204, 0]
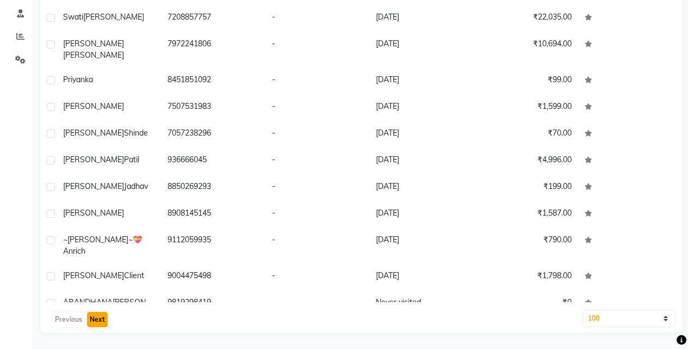
click at [102, 316] on button "Next" at bounding box center [97, 319] width 21 height 15
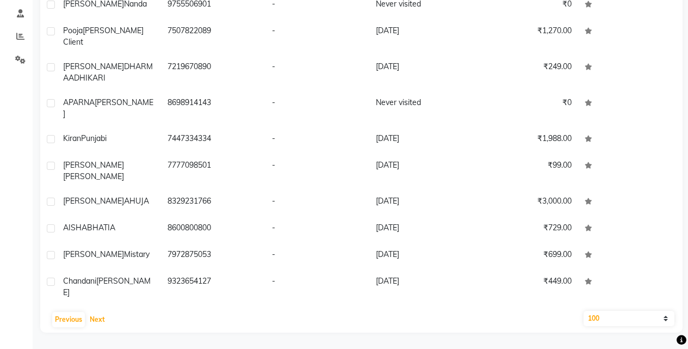
scroll to position [2325, 0]
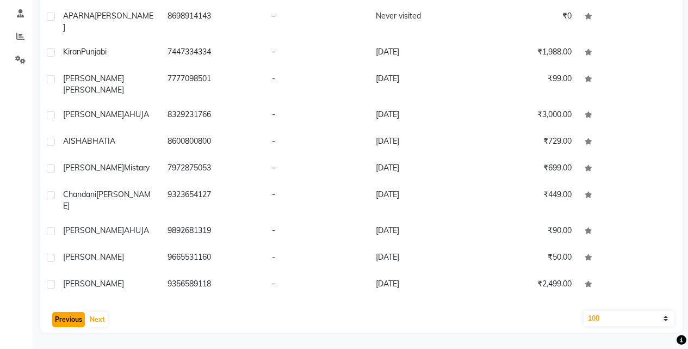
click at [71, 318] on button "Previous" at bounding box center [68, 319] width 33 height 15
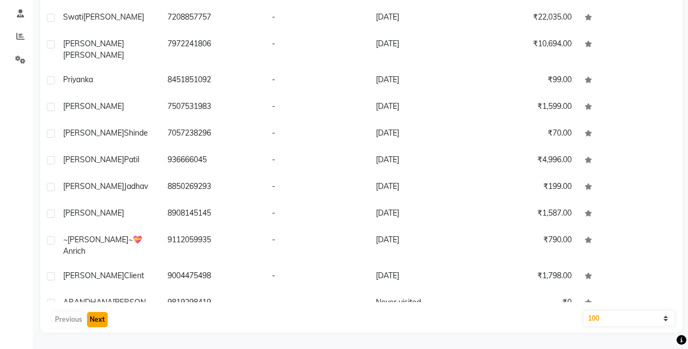
click at [97, 319] on button "Next" at bounding box center [97, 319] width 21 height 15
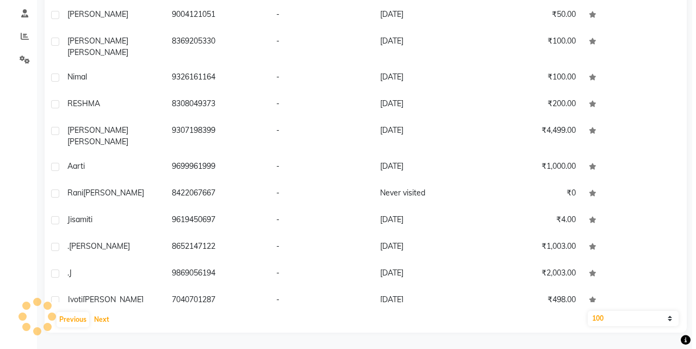
scroll to position [0, 0]
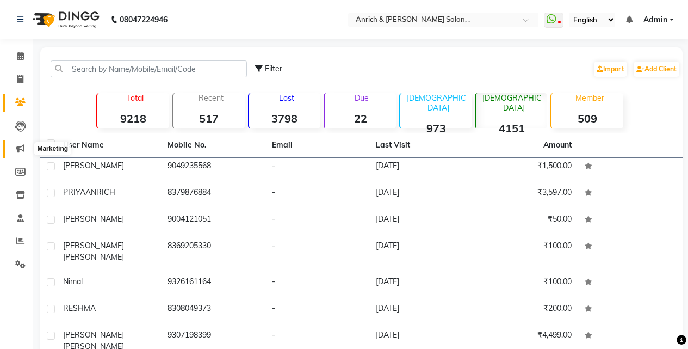
click at [20, 147] on icon at bounding box center [20, 148] width 8 height 8
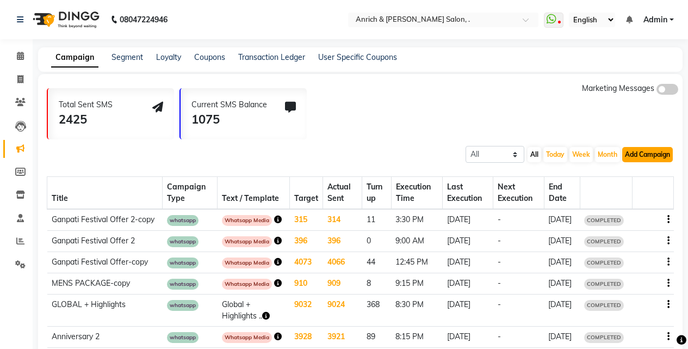
click at [646, 152] on button "Add Campaign" at bounding box center [647, 154] width 51 height 15
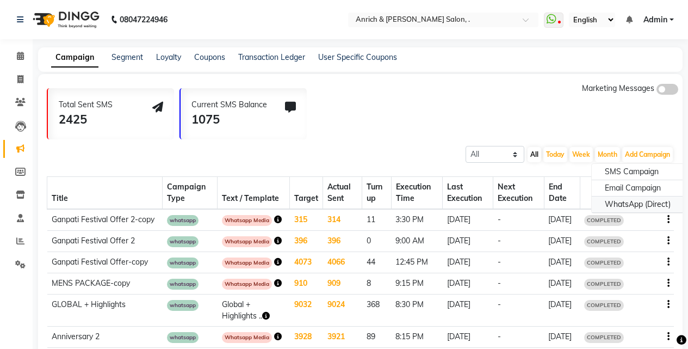
click at [637, 203] on div "WhatsApp (Direct)" at bounding box center [638, 204] width 92 height 16
select select "2"
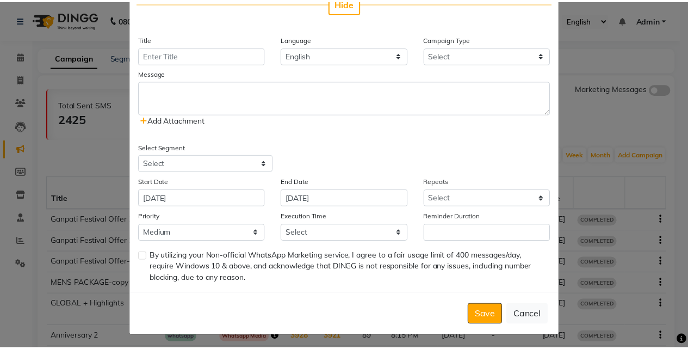
scroll to position [228, 0]
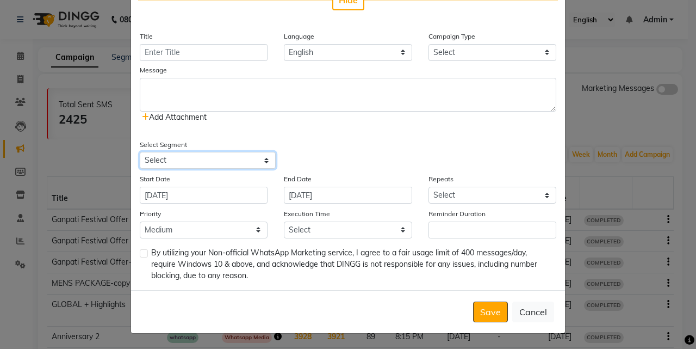
click at [221, 157] on select "Select All Customers All [DEMOGRAPHIC_DATA] Customer All [DEMOGRAPHIC_DATA] Cus…" at bounding box center [208, 160] width 136 height 17
select select "24846"
click at [140, 152] on select "Select All Customers All [DEMOGRAPHIC_DATA] Customer All [DEMOGRAPHIC_DATA] Cus…" at bounding box center [208, 160] width 136 height 17
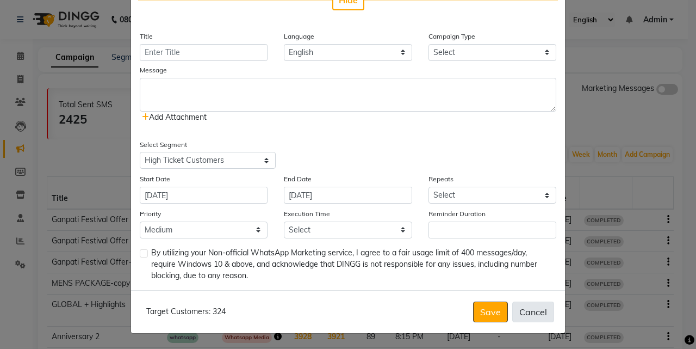
click at [529, 312] on button "Cancel" at bounding box center [533, 311] width 42 height 21
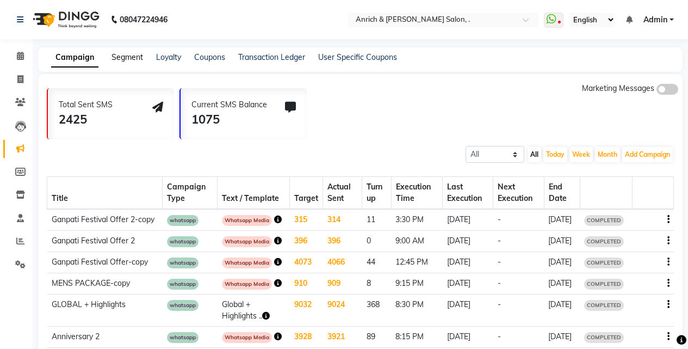
click at [129, 57] on link "Segment" at bounding box center [127, 57] width 32 height 10
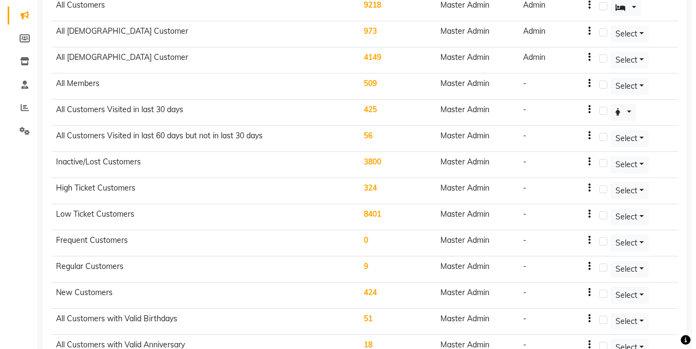
scroll to position [98, 0]
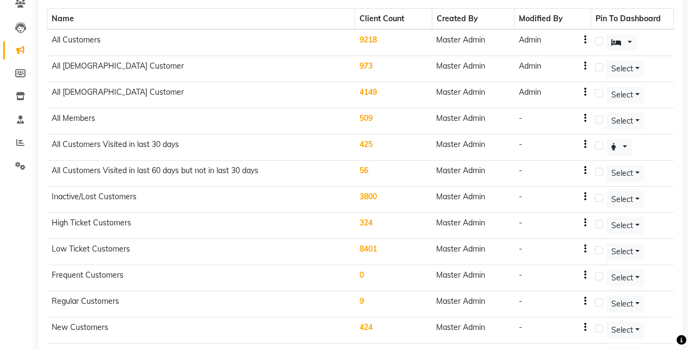
click at [369, 222] on td "324" at bounding box center [393, 226] width 77 height 26
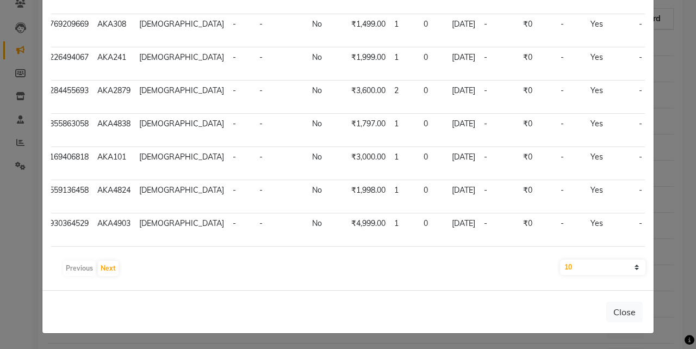
scroll to position [213, 0]
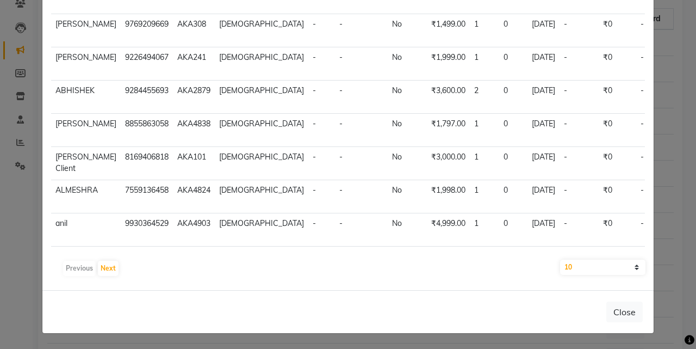
click at [620, 262] on select "10 50 100" at bounding box center [602, 266] width 85 height 15
select select "100"
click at [560, 259] on select "10 50 100" at bounding box center [602, 266] width 85 height 15
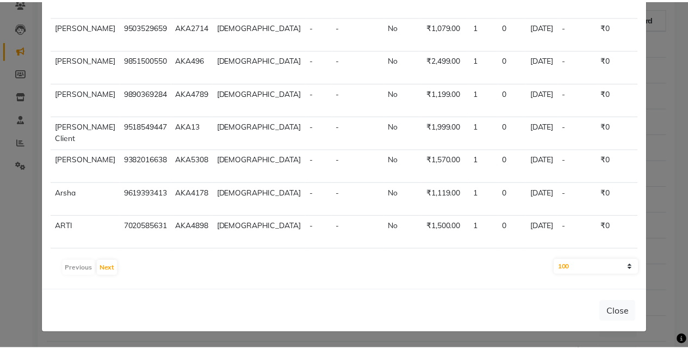
scroll to position [594, 0]
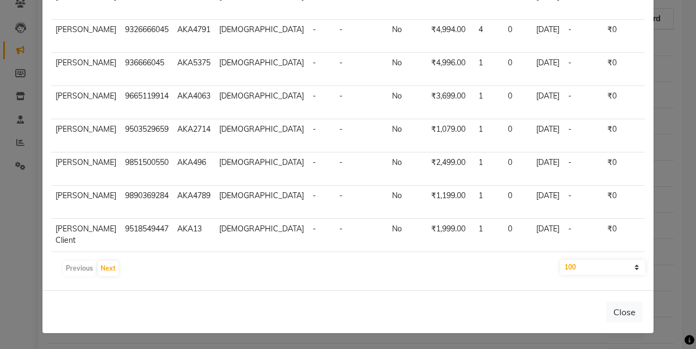
click at [675, 146] on ngb-modal-window "Segment Customers × EXPORT Name Mobile Code Gender DOB Anniversary Member Amoun…" at bounding box center [348, 174] width 696 height 349
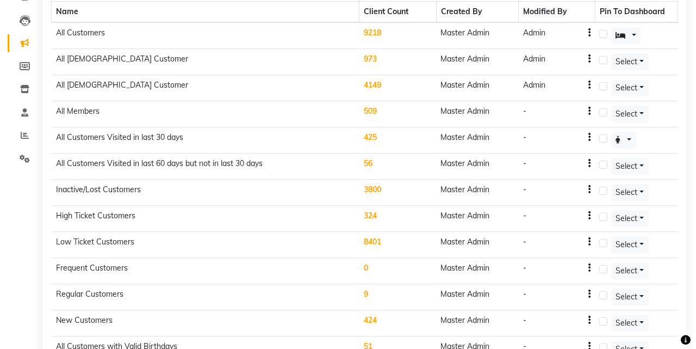
scroll to position [163, 0]
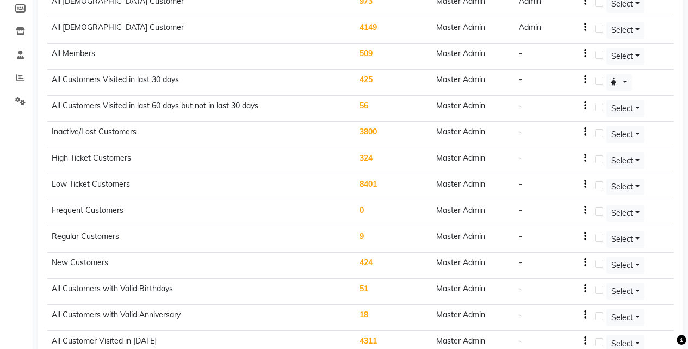
click at [365, 80] on td "425" at bounding box center [393, 83] width 77 height 26
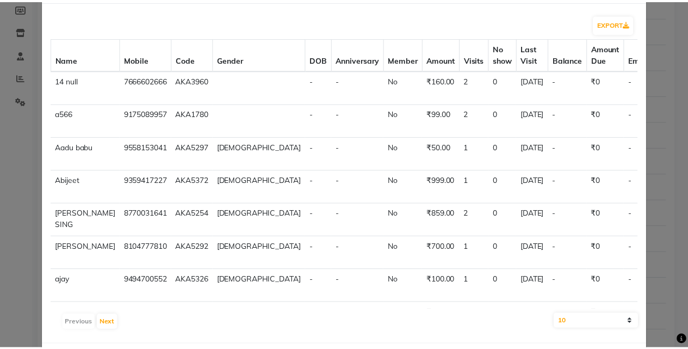
scroll to position [0, 0]
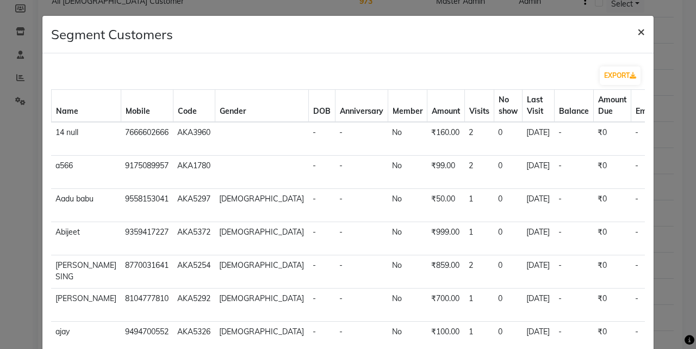
click at [637, 29] on span "×" at bounding box center [641, 31] width 8 height 16
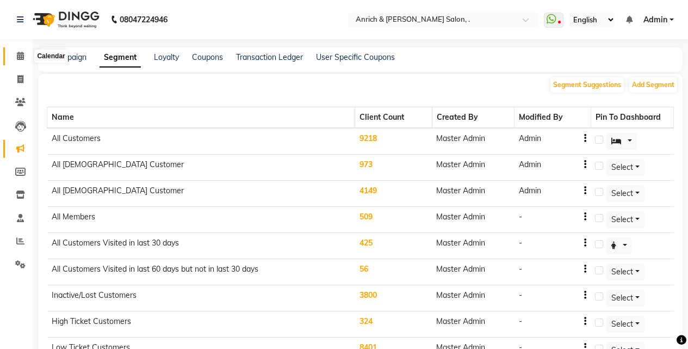
click at [17, 55] on icon at bounding box center [20, 56] width 7 height 8
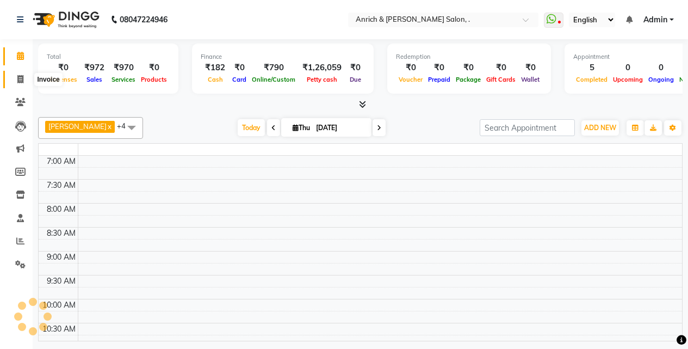
click at [16, 78] on span at bounding box center [20, 79] width 19 height 13
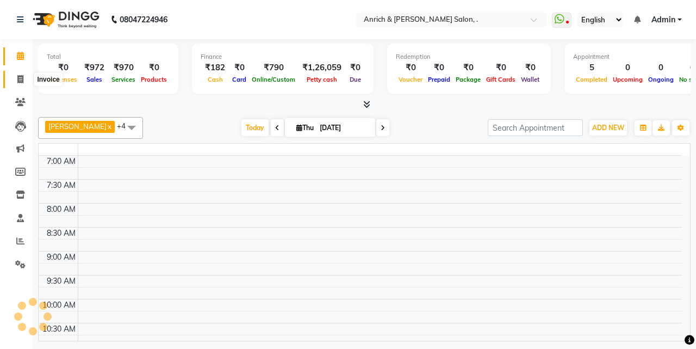
select select "service"
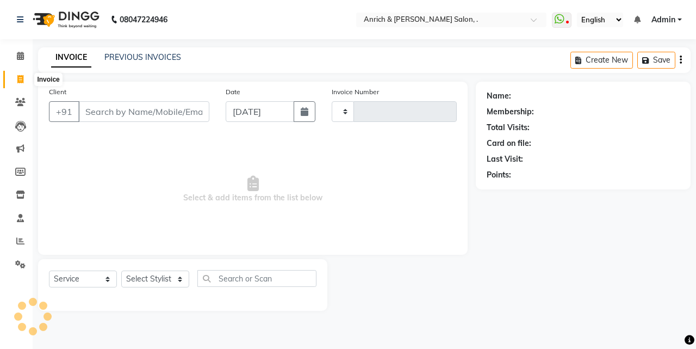
type input "0835"
select select "5924"
